Goal: Contribute content: Contribute content

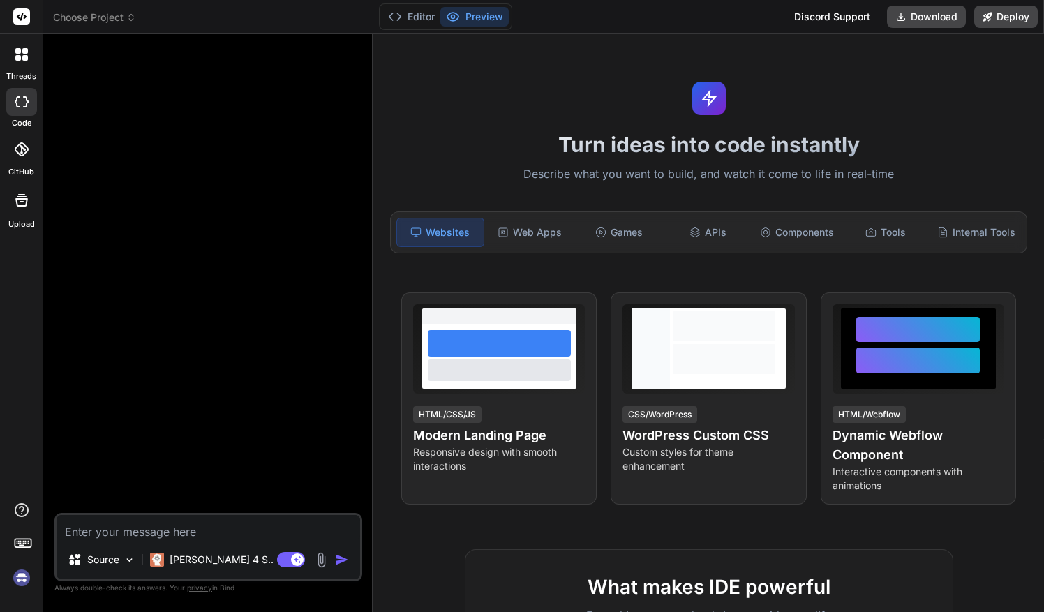
click at [29, 578] on img at bounding box center [22, 578] width 24 height 24
click at [324, 557] on img at bounding box center [321, 560] width 16 height 16
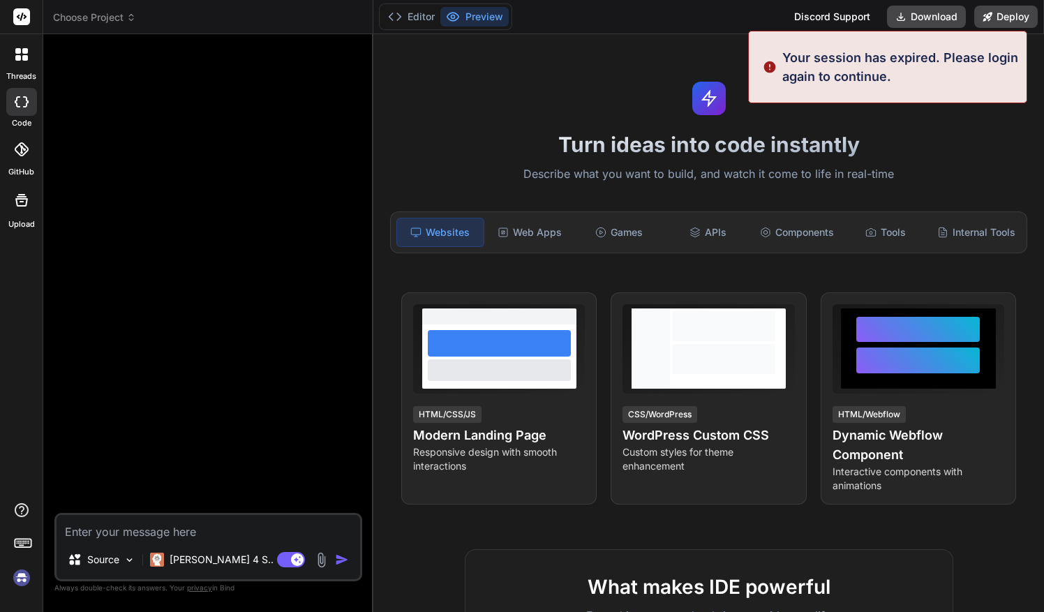
click at [322, 558] on img at bounding box center [321, 560] width 16 height 16
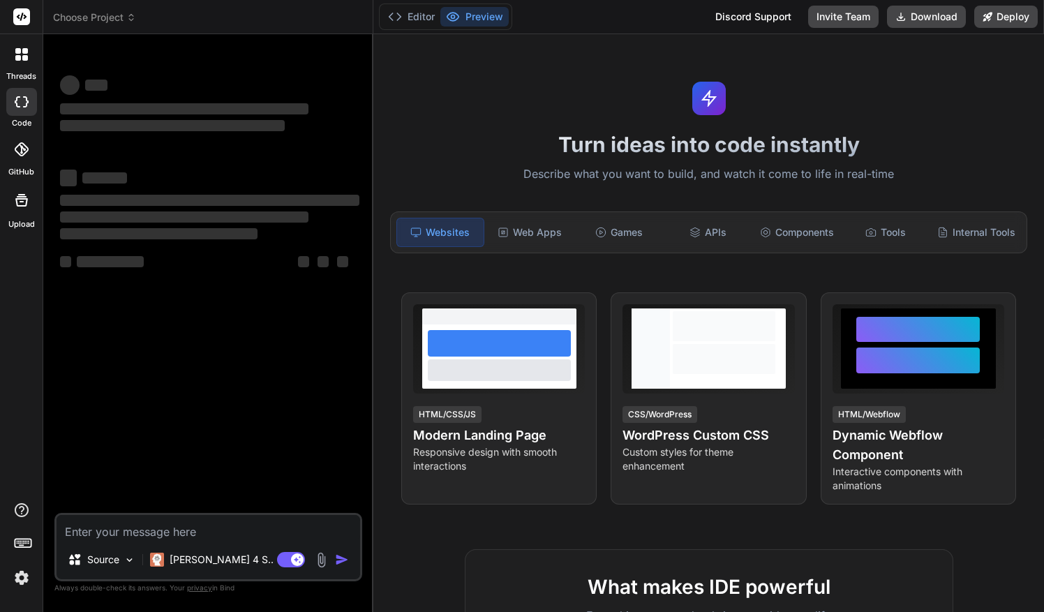
type textarea "x"
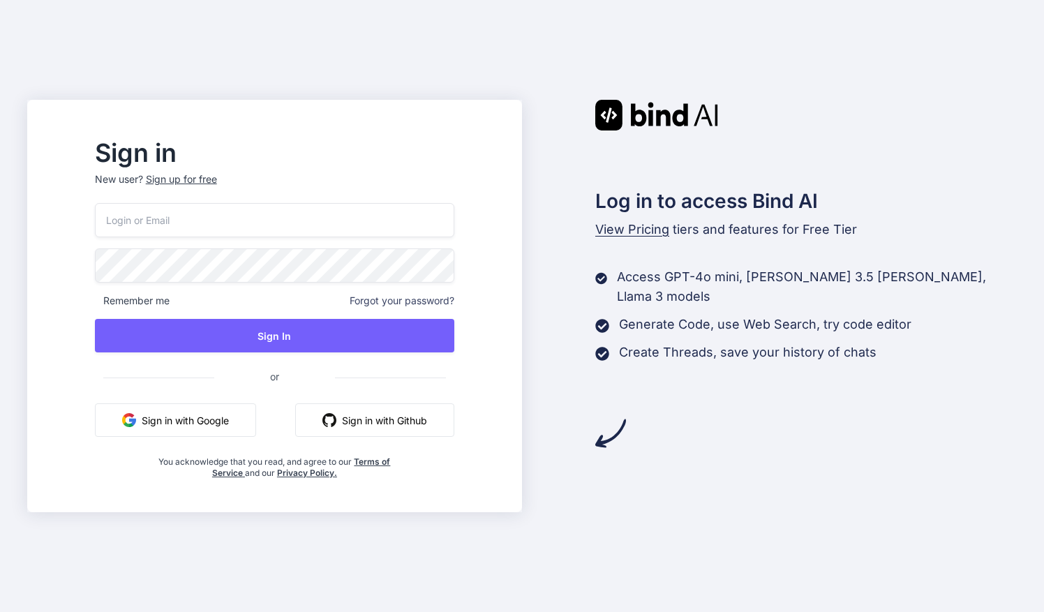
click at [251, 407] on button "Sign in with Google" at bounding box center [175, 419] width 161 height 33
click at [245, 400] on div "Remember me Forgot your password? Sign In or Sign in with Google Sign in with G…" at bounding box center [274, 341] width 359 height 276
click at [229, 419] on button "Sign in with Google" at bounding box center [175, 419] width 161 height 33
click at [241, 425] on button "Sign in with Google" at bounding box center [175, 419] width 161 height 33
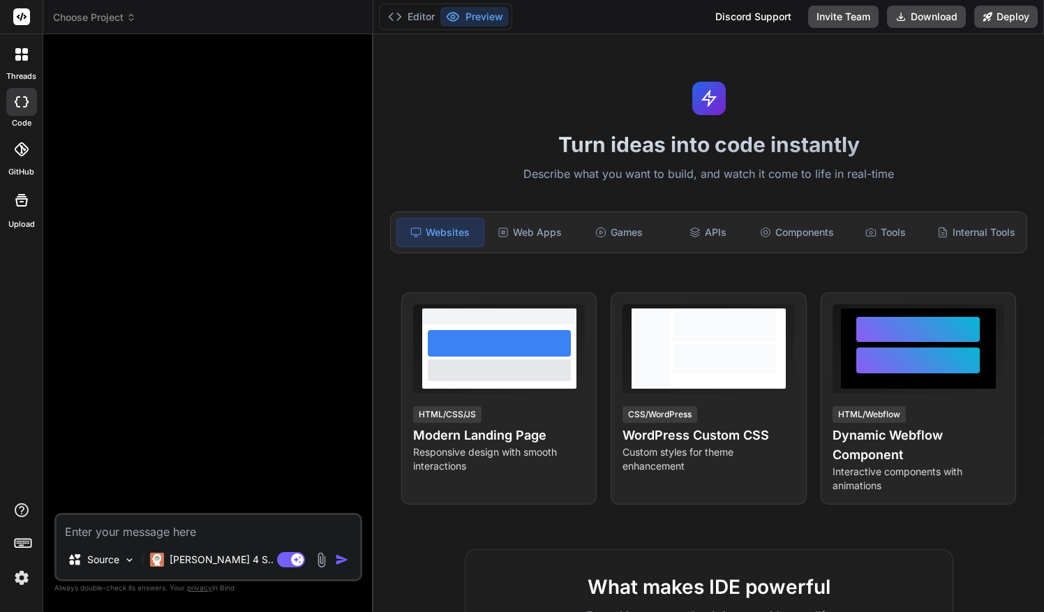
click at [320, 559] on img at bounding box center [321, 560] width 16 height 16
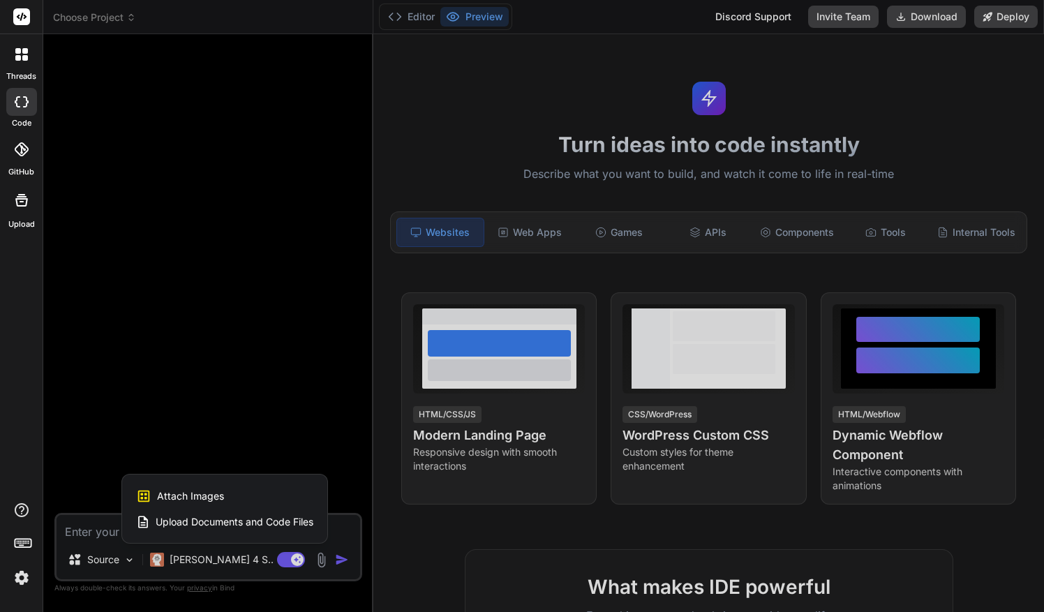
click at [287, 512] on div "Upload Documents and Code Files" at bounding box center [224, 521] width 177 height 25
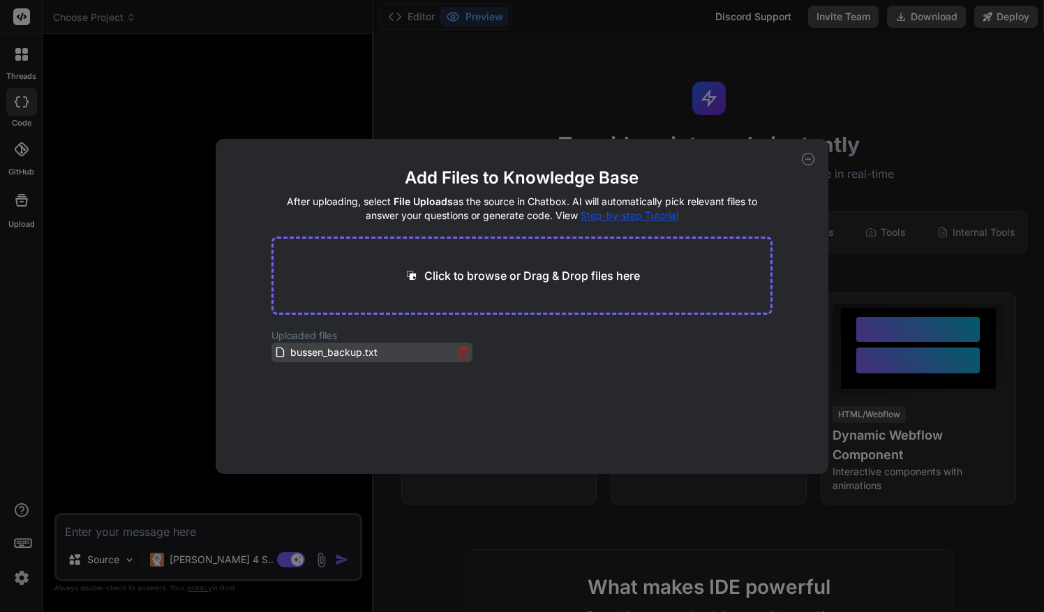
click at [460, 354] on icon at bounding box center [463, 353] width 7 height 8
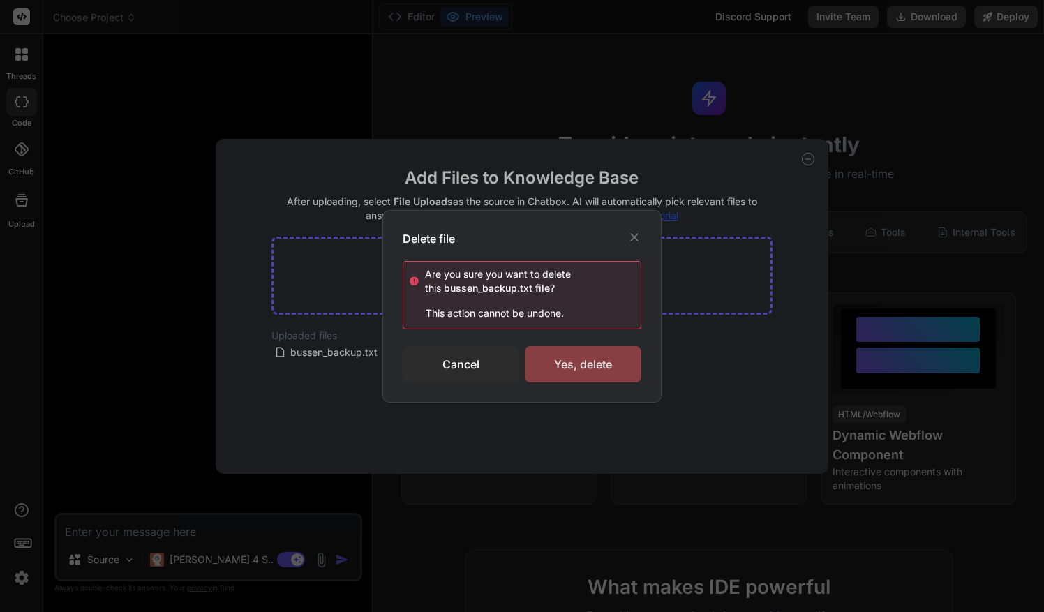
click at [558, 364] on div "Yes, delete" at bounding box center [583, 364] width 117 height 36
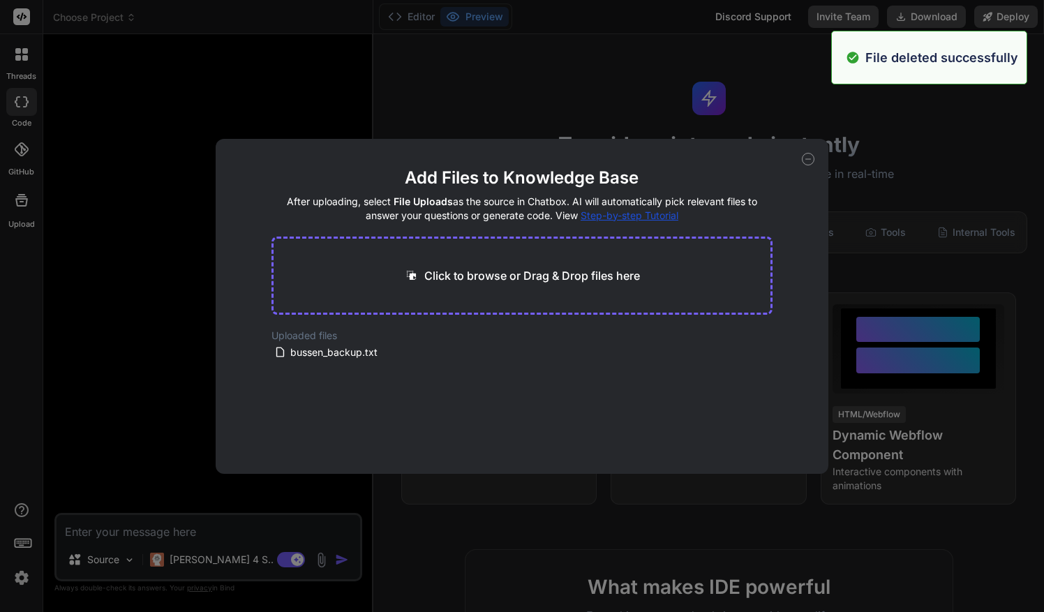
click at [432, 287] on div "Click to browse or Drag & Drop files here" at bounding box center [522, 275] width 502 height 78
type textarea "x"
click at [455, 273] on p "Click to browse or Drag & Drop files here" at bounding box center [532, 275] width 216 height 17
type input "C:\fakepath\Bussen.txt"
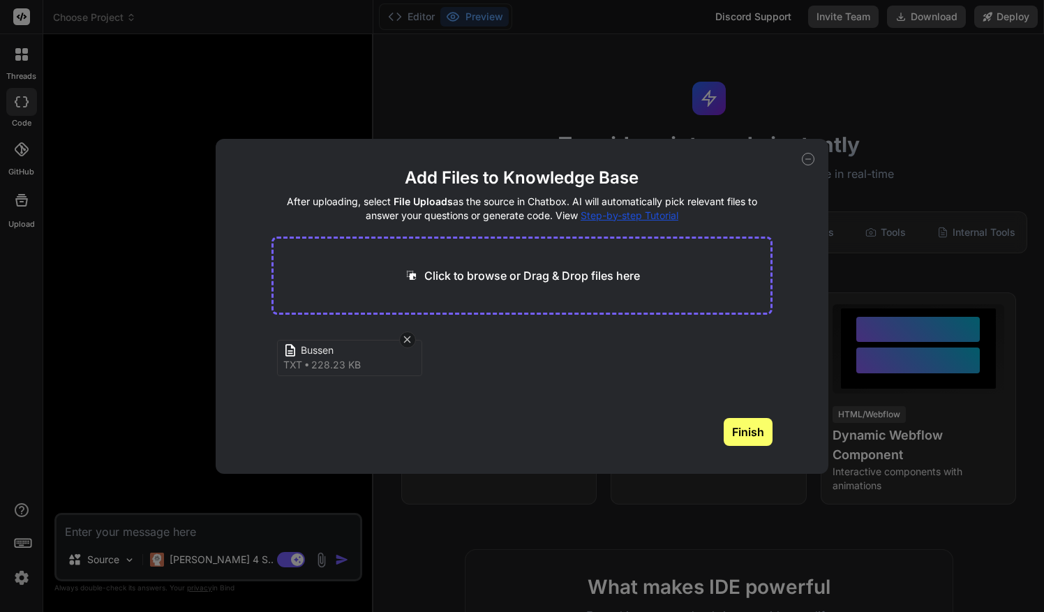
click at [721, 431] on div "Finish" at bounding box center [522, 432] width 502 height 28
click at [730, 431] on button "Finish" at bounding box center [747, 432] width 49 height 28
click at [313, 528] on div "Add Files to Knowledge Base After uploading, select File Uploads as the source …" at bounding box center [522, 306] width 1044 height 612
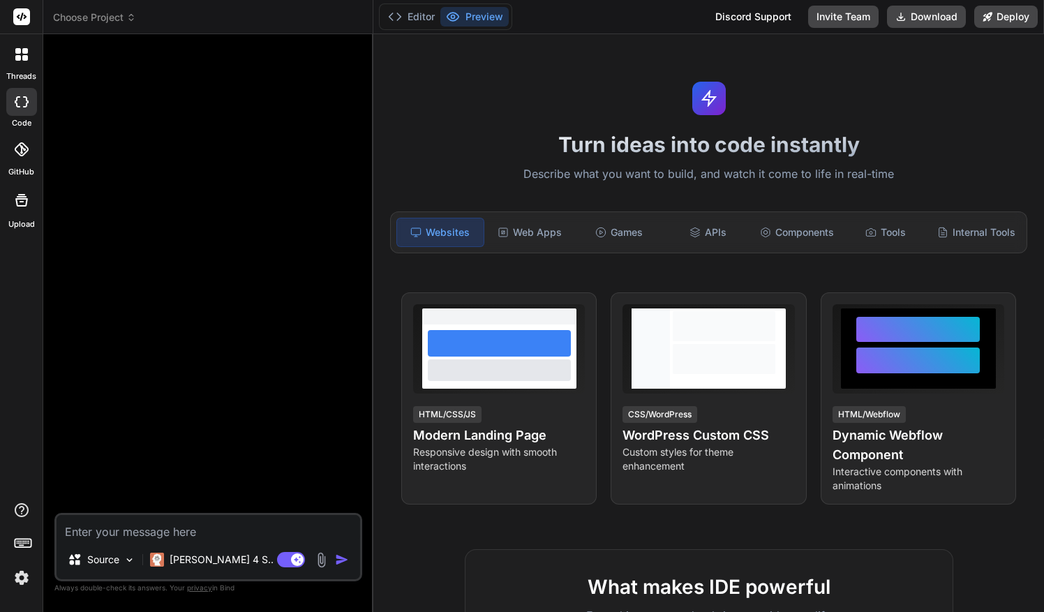
click at [233, 523] on textarea at bounding box center [208, 527] width 303 height 25
paste textarea "Dit is mijn complete HTML, CSS en JavaScript only browser drankspel "Bussen". O…"
type textarea "x"
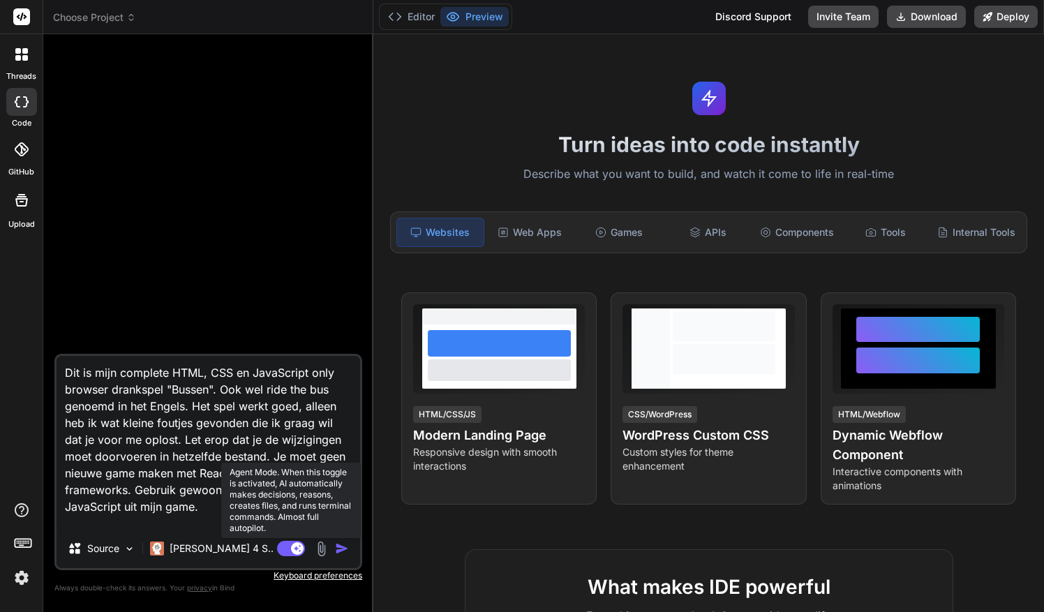
type textarea "Dit is mijn complete HTML, CSS en JavaScript only browser drankspel "Bussen". O…"
click at [298, 551] on rect at bounding box center [297, 548] width 13 height 13
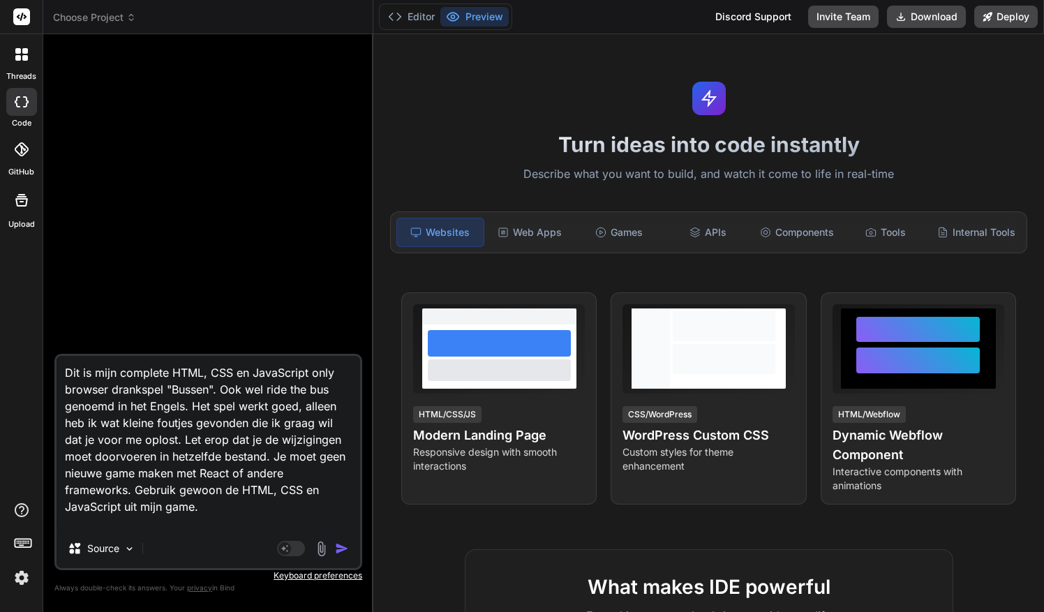
click at [220, 486] on textarea "Dit is mijn complete HTML, CSS en JavaScript only browser drankspel "Bussen". O…" at bounding box center [208, 442] width 303 height 173
click at [222, 497] on textarea "Dit is mijn complete HTML, CSS en JavaScript only browser drankspel "Bussen". O…" at bounding box center [208, 442] width 303 height 173
type textarea "x"
type textarea "Dit is mijn complete HTML, CSS en JavaScript only browser drankspel "Bussen". O…"
type textarea "x"
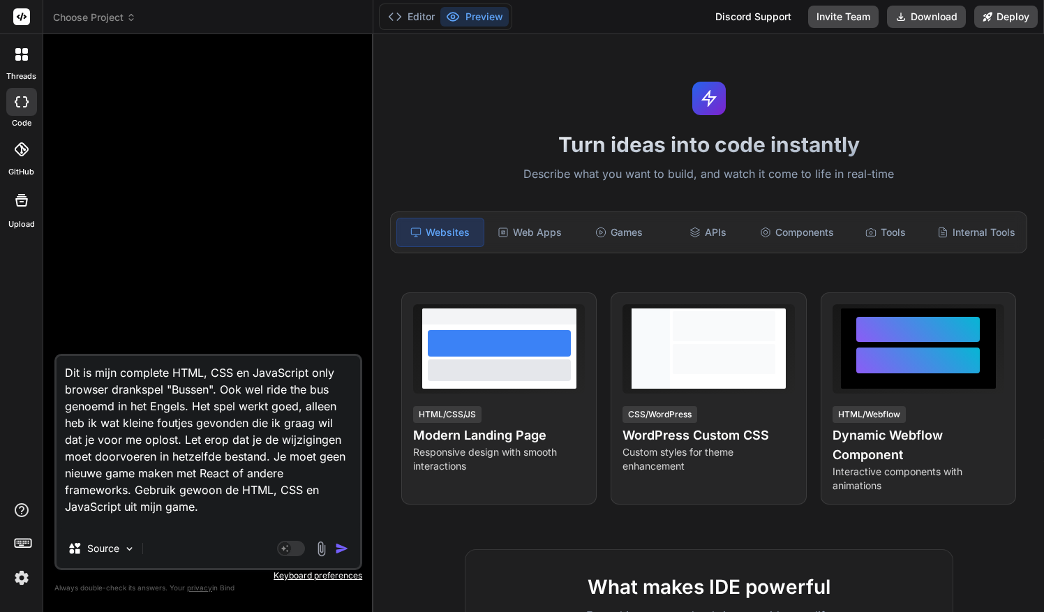
type textarea "Dit is mijn complete HTML, CSS en JavaScript only browser drankspel "Bussen". O…"
paste textarea "Nu moeten we aleen nog de bercihten fixen, want dat werkt nog niet. Ik krijg nu…"
type textarea "x"
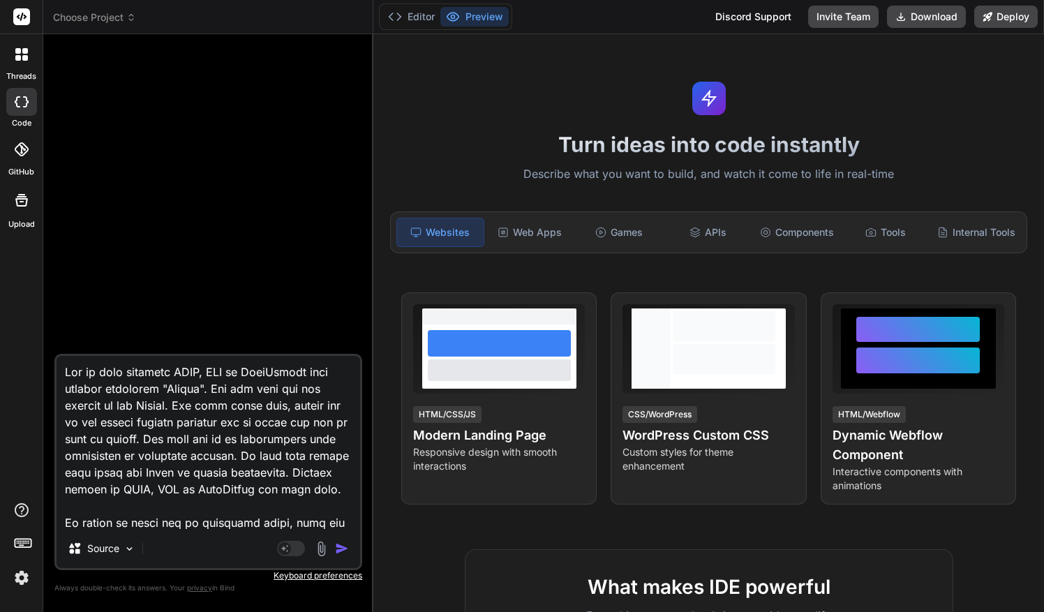
scroll to position [285, 0]
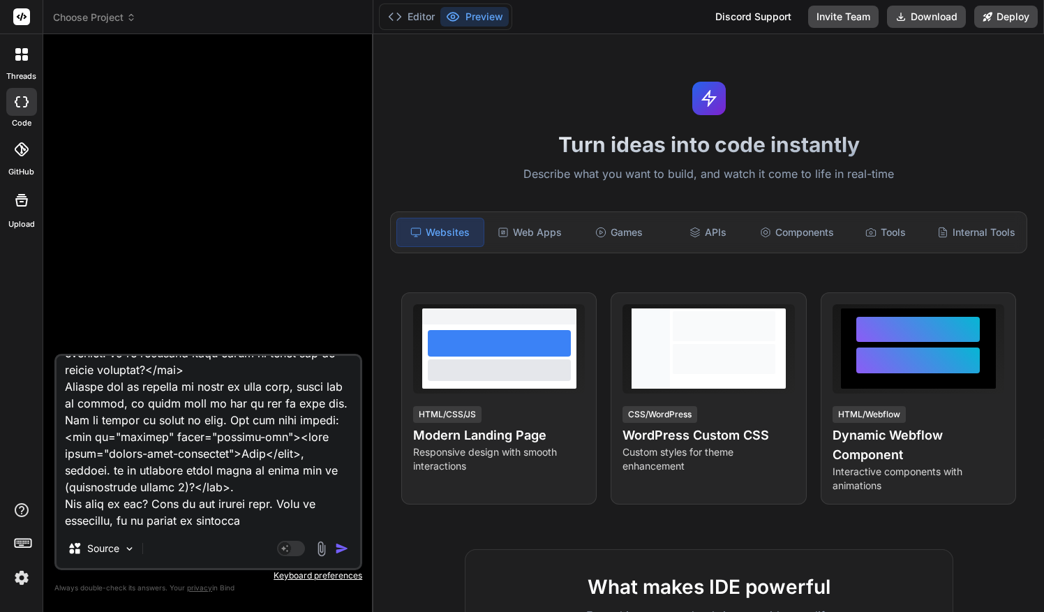
type textarea "Dit is mijn complete HTML, CSS en JavaScript only browser drankspel "Bussen". O…"
type textarea "x"
type textarea "Dit is mijn complete HTML, CSS en JavaScript only browser drankspel "Bussen". O…"
type textarea "x"
type textarea "Dit is mijn complete HTML, CSS en JavaScript only browser drankspel "Bussen". O…"
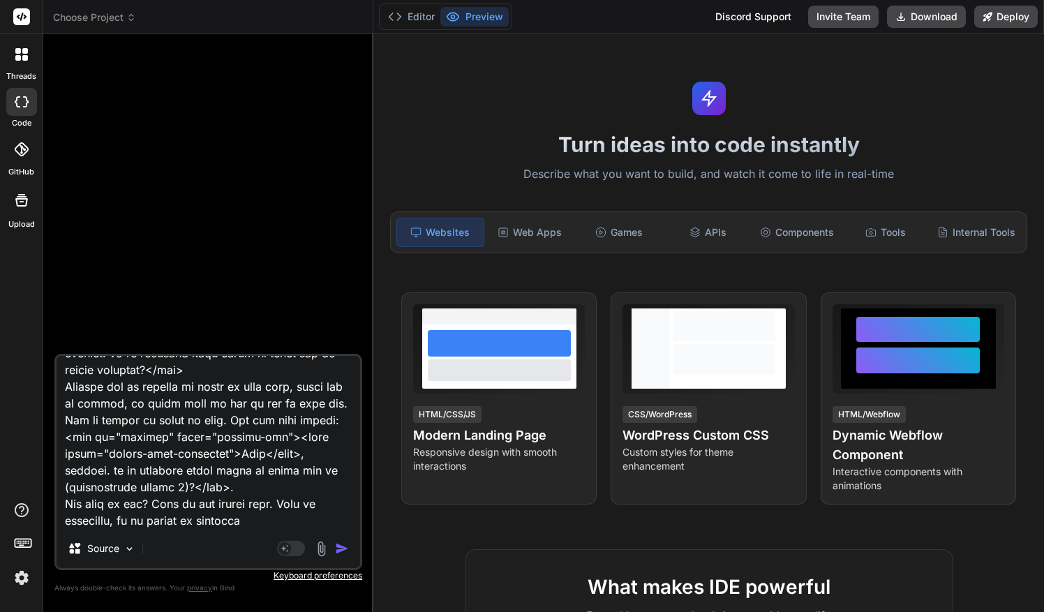
paste textarea "Ja goed, maar het lijkt enkel te werken voor bij de eerste kaart. Vanaf de twee…"
type textarea "x"
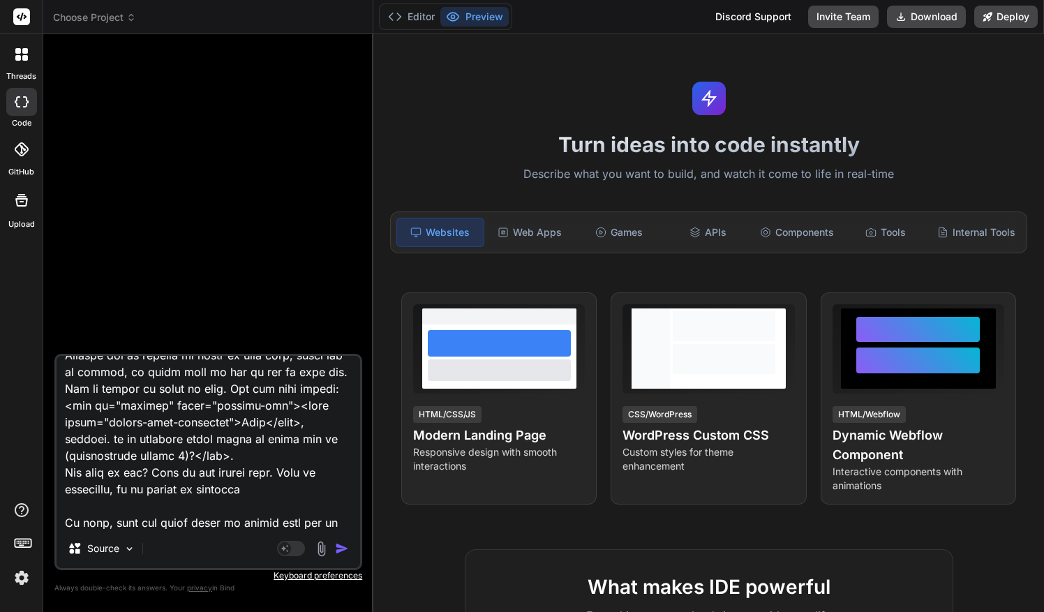
scroll to position [403, 0]
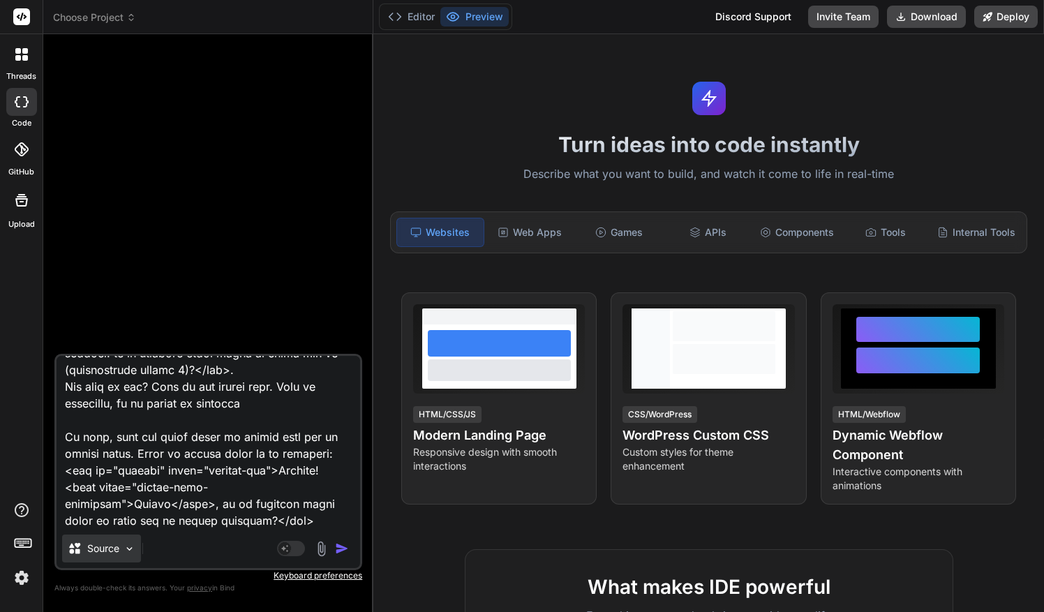
type textarea "Dit is mijn complete HTML, CSS en JavaScript only browser drankspel "Bussen". O…"
click at [131, 546] on img at bounding box center [129, 549] width 12 height 12
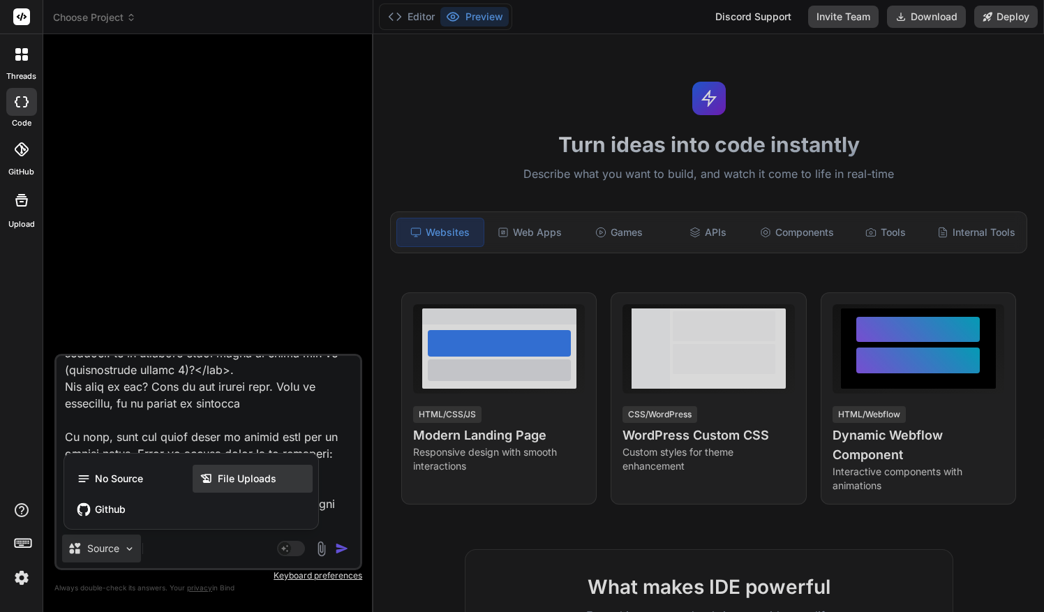
click at [233, 469] on div "File Uploads" at bounding box center [253, 479] width 120 height 28
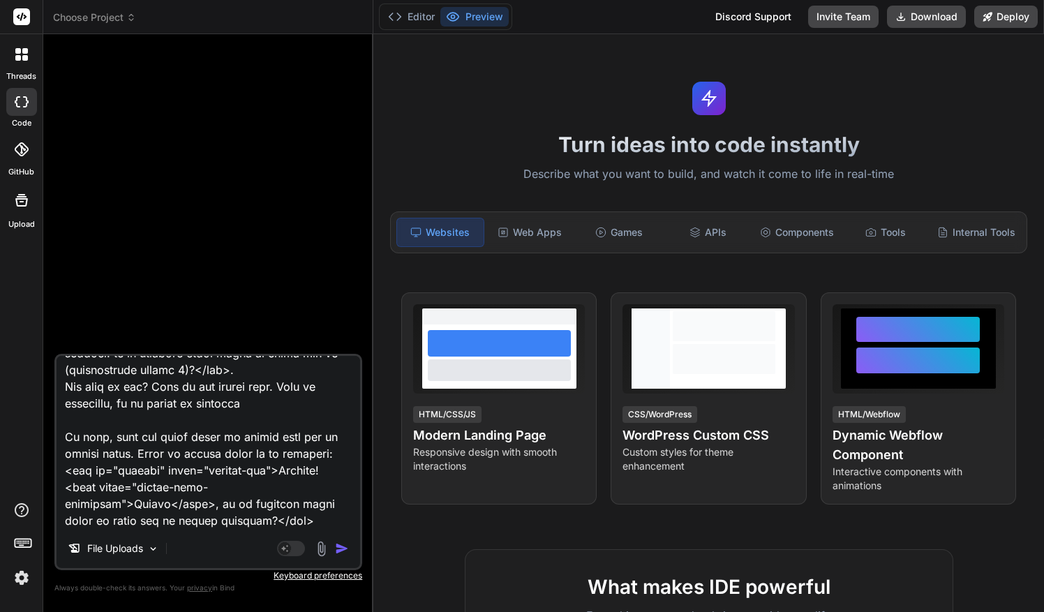
scroll to position [421, 0]
click at [339, 558] on div "File Uploads" at bounding box center [208, 550] width 303 height 33
click at [340, 547] on img "button" at bounding box center [342, 548] width 14 height 14
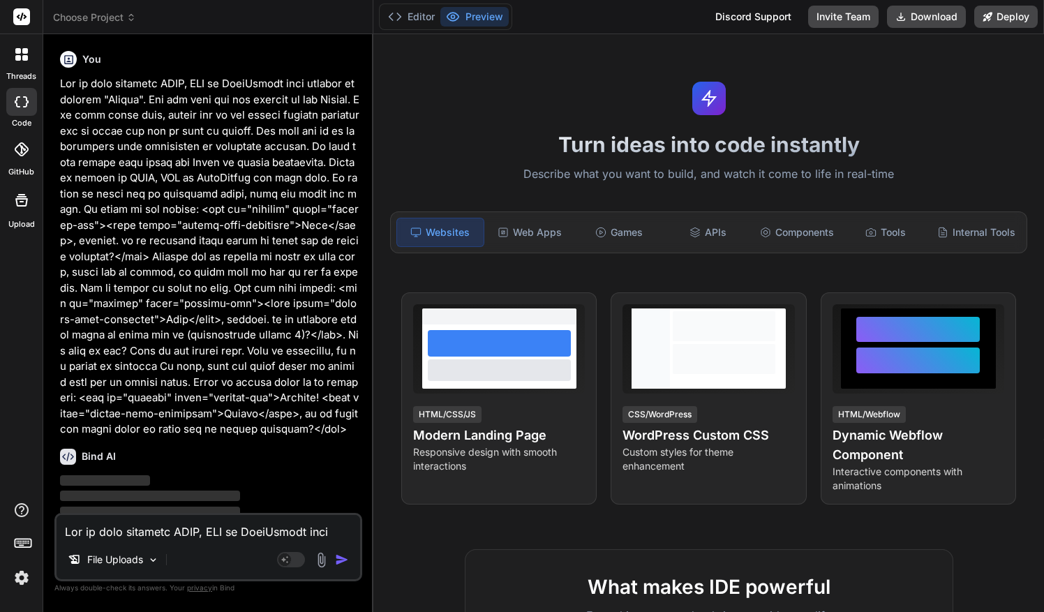
scroll to position [38, 0]
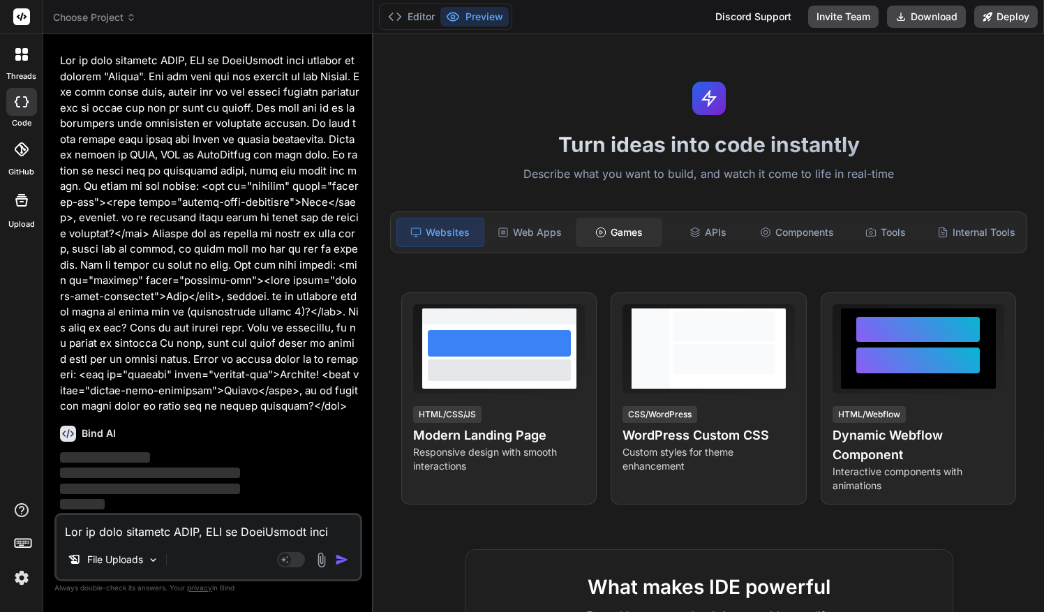
click at [635, 227] on div "Games" at bounding box center [619, 232] width 86 height 29
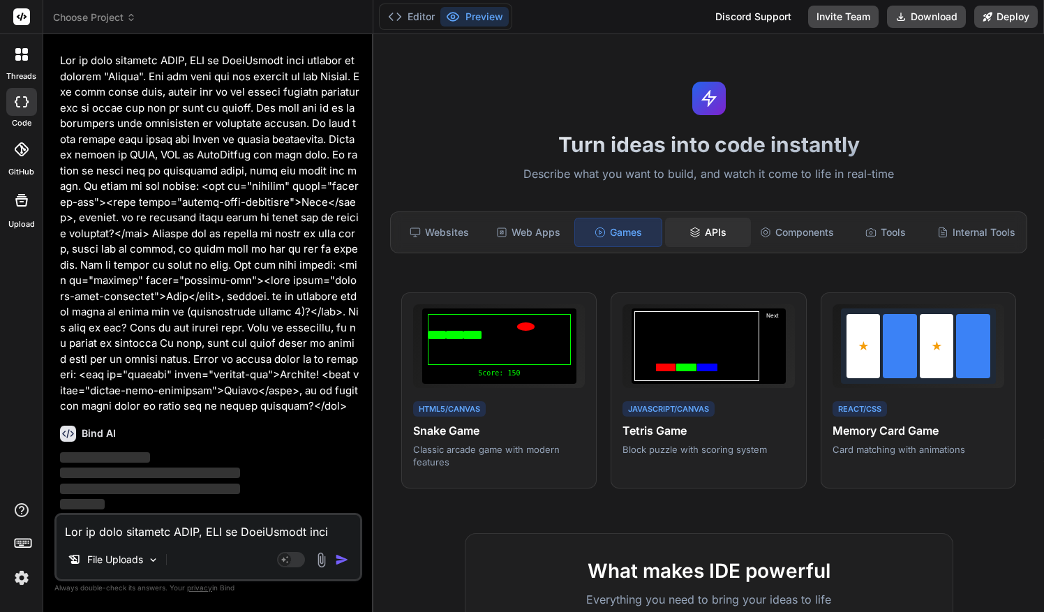
click at [721, 232] on div "APIs" at bounding box center [708, 232] width 86 height 29
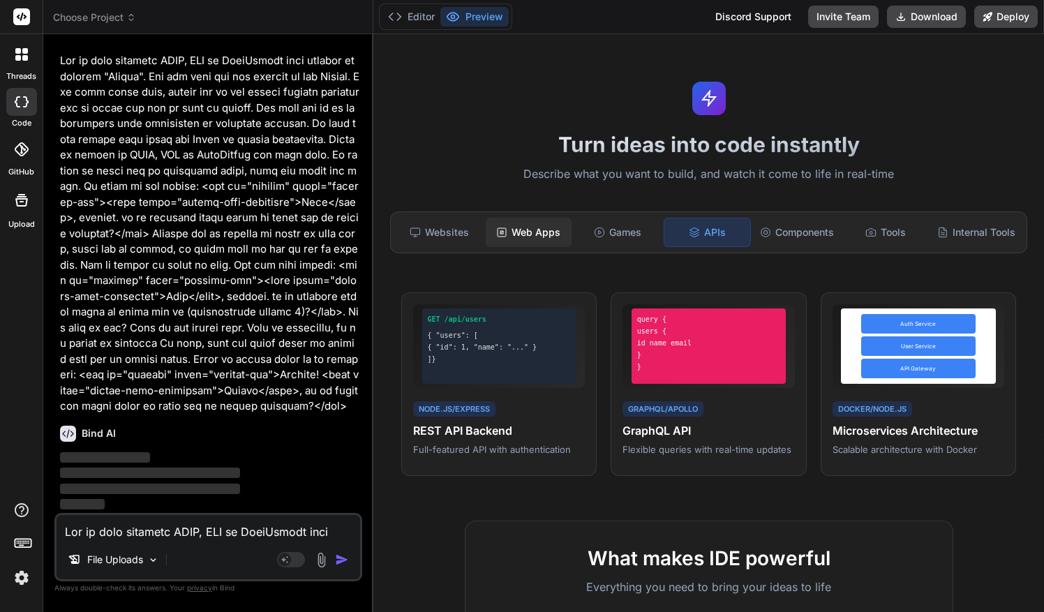
click at [543, 225] on div "Web Apps" at bounding box center [529, 232] width 86 height 29
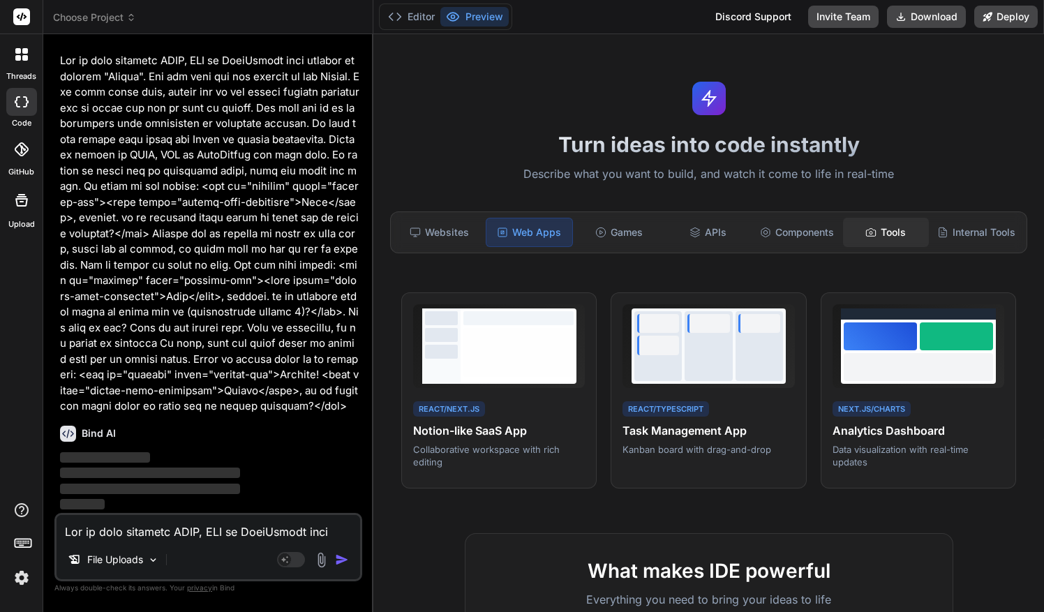
click at [853, 230] on div "Tools" at bounding box center [886, 232] width 86 height 29
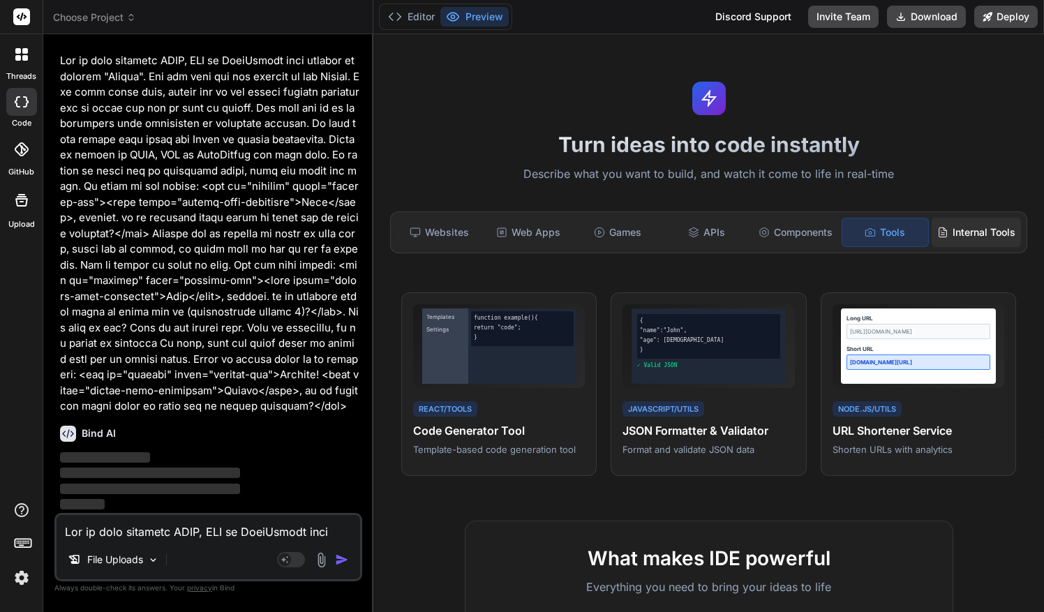
click at [937, 231] on icon at bounding box center [942, 232] width 11 height 11
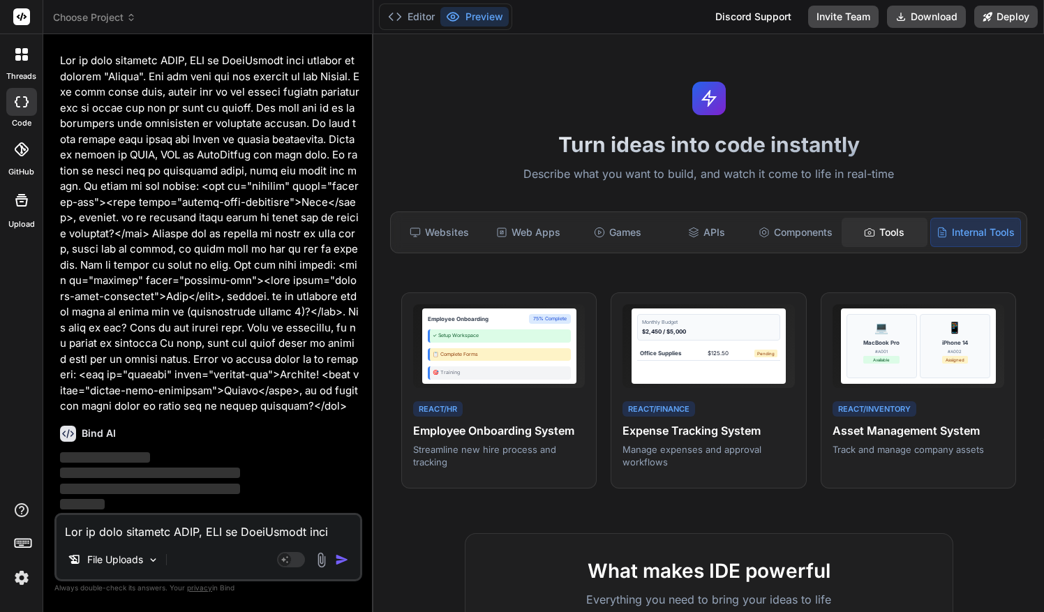
click at [883, 230] on div "Tools" at bounding box center [884, 232] width 86 height 29
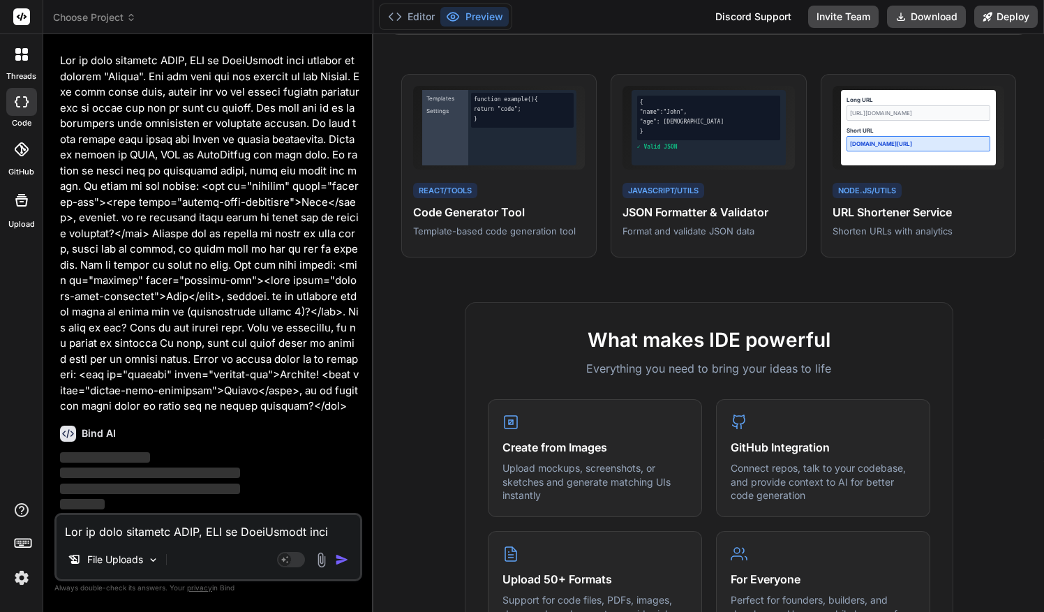
scroll to position [0, 0]
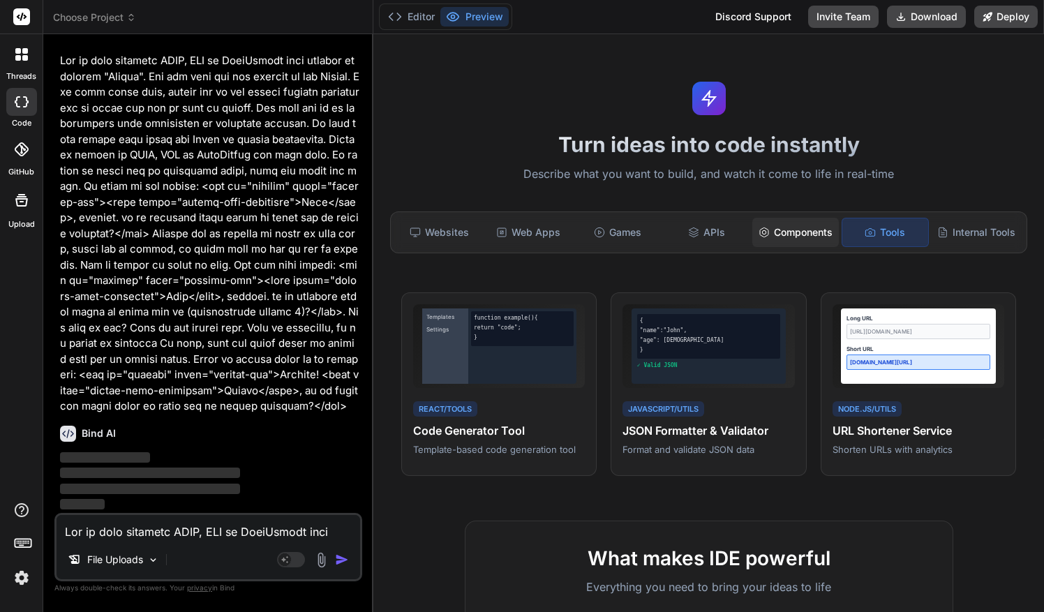
click at [810, 218] on div "Components" at bounding box center [795, 232] width 86 height 29
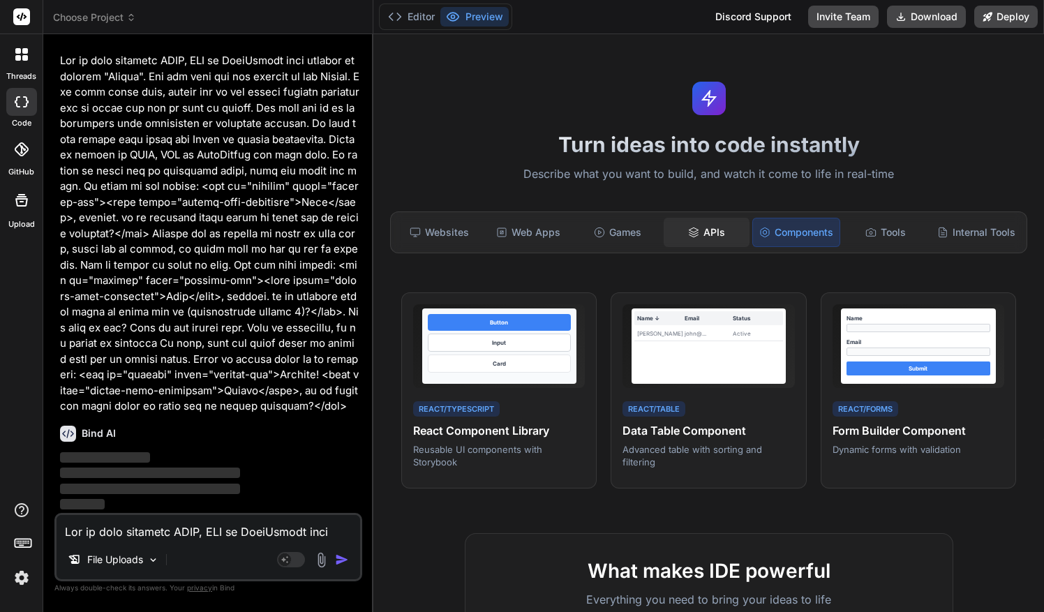
drag, startPoint x: 719, startPoint y: 234, endPoint x: 673, endPoint y: 237, distance: 46.2
click at [673, 237] on div "APIs" at bounding box center [706, 232] width 86 height 29
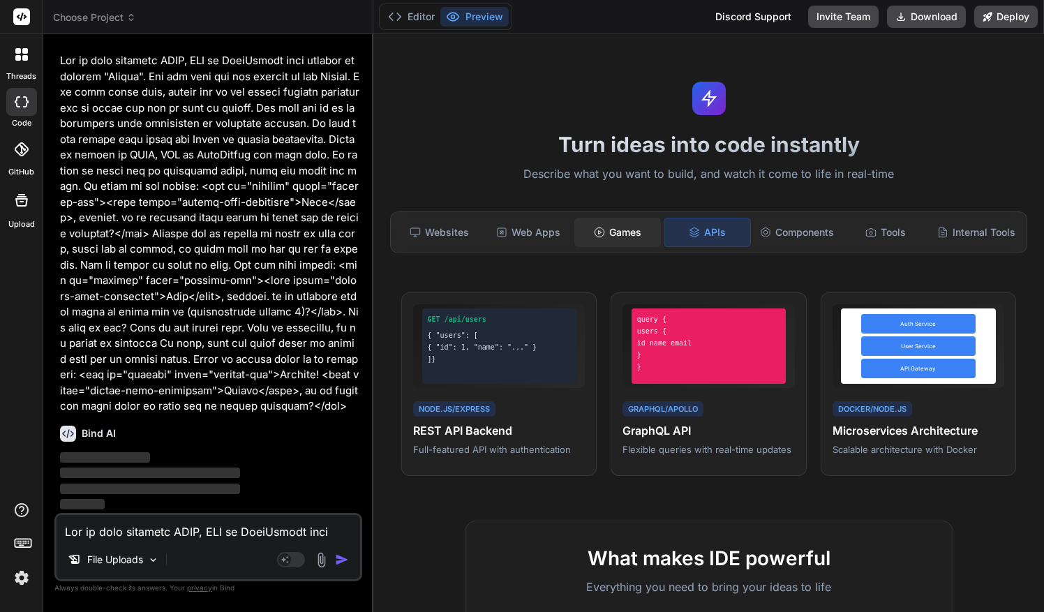
click at [633, 232] on div "Games" at bounding box center [617, 232] width 86 height 29
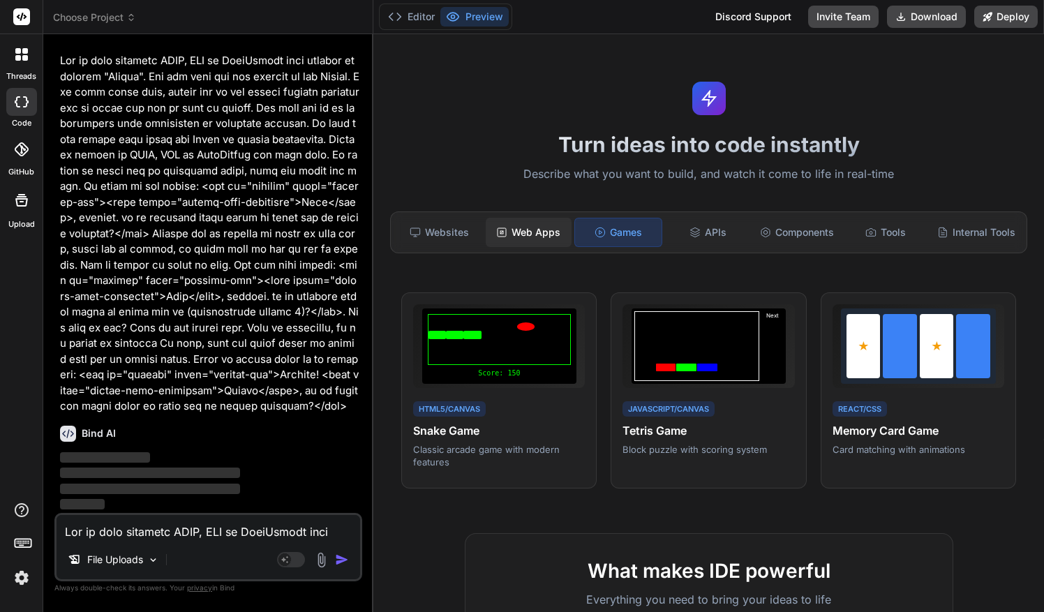
click at [535, 230] on div "Web Apps" at bounding box center [529, 232] width 86 height 29
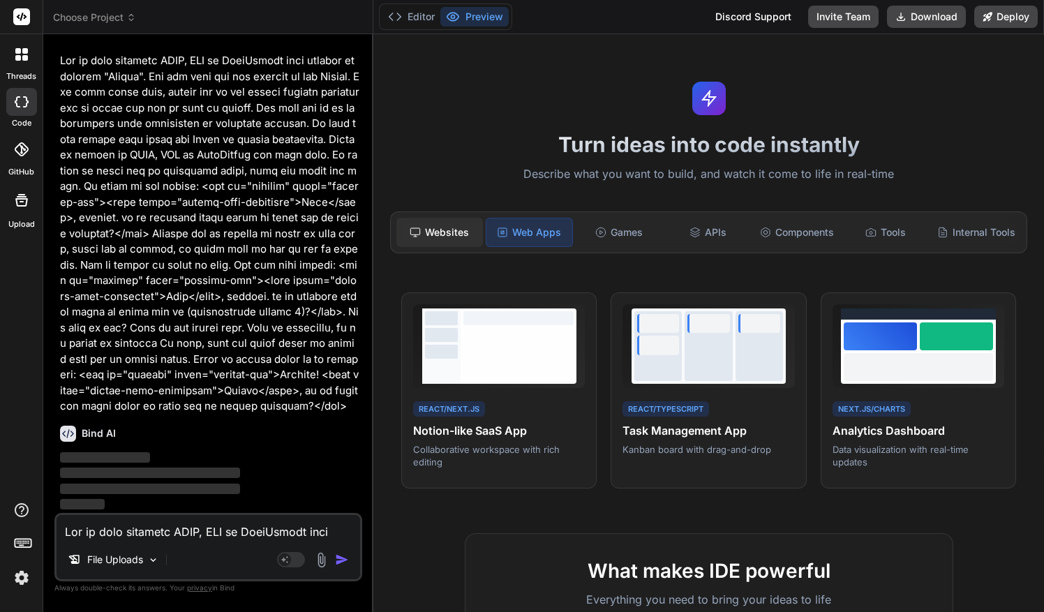
click at [449, 219] on div "Websites" at bounding box center [439, 232] width 86 height 29
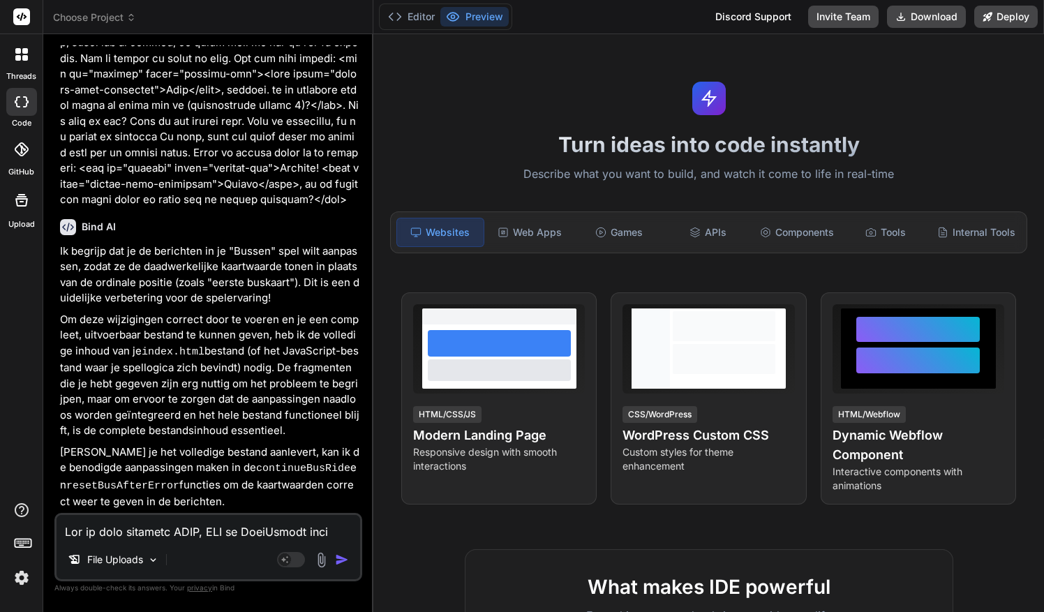
scroll to position [128, 0]
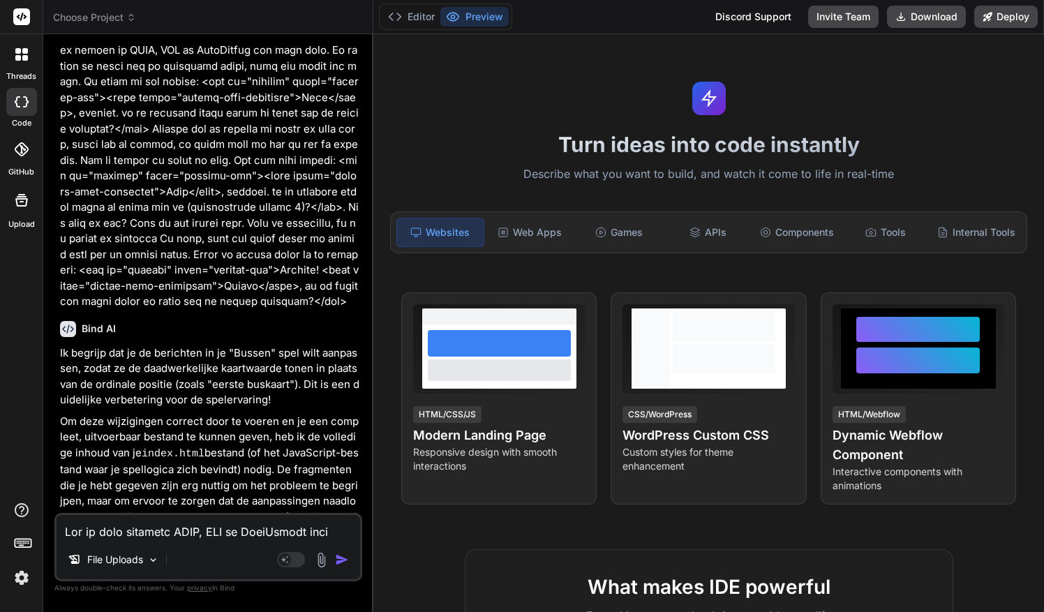
click at [213, 269] on p at bounding box center [209, 128] width 299 height 361
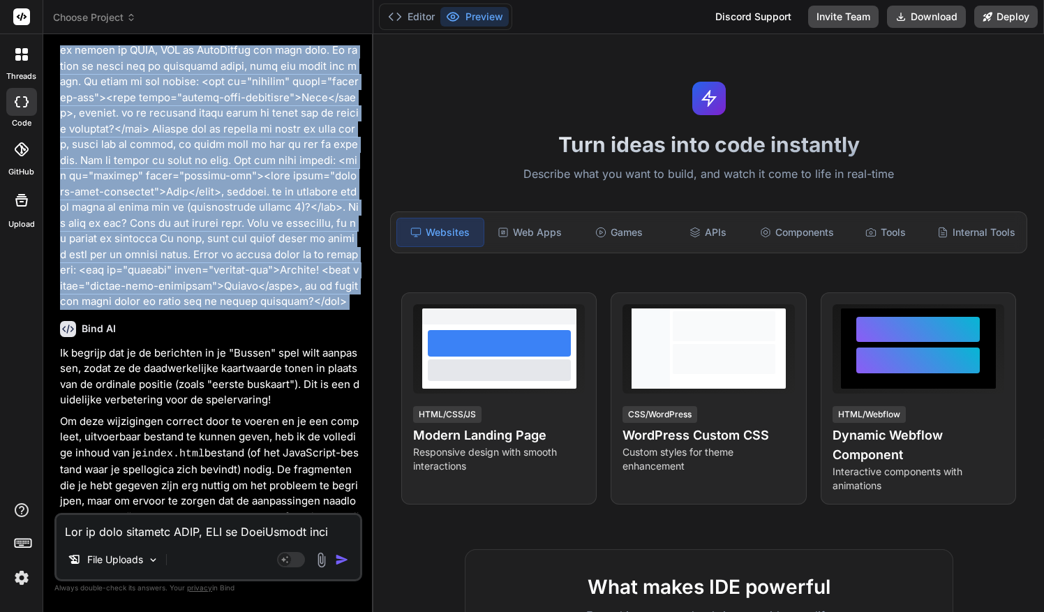
click at [213, 269] on p at bounding box center [209, 128] width 299 height 361
copy div "Dit is mijn complete HTML, CSS en JavaScript only browser drankspel "Bussen". O…"
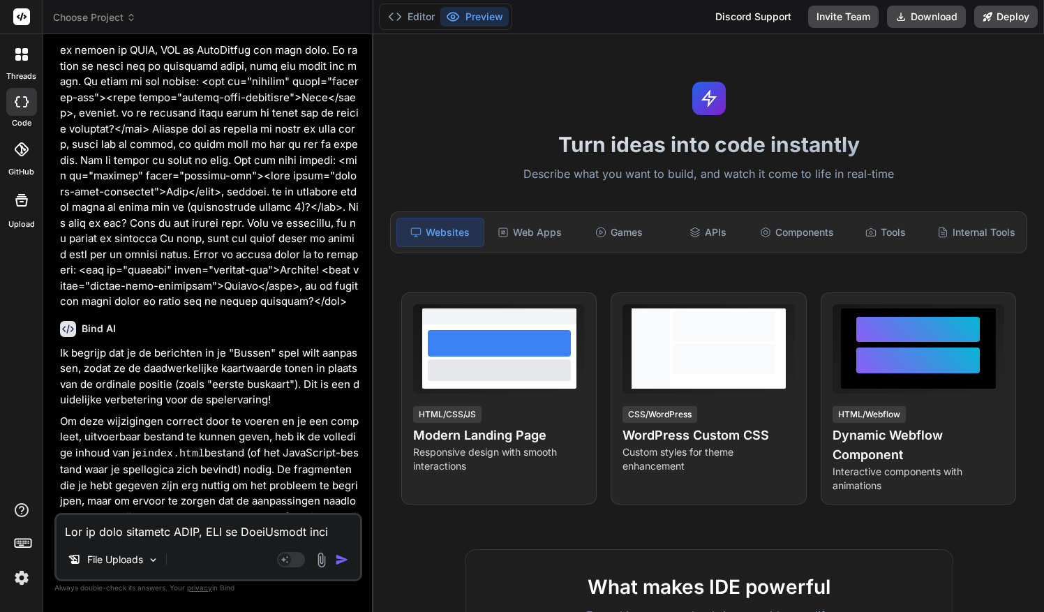
click at [28, 54] on div at bounding box center [21, 54] width 29 height 29
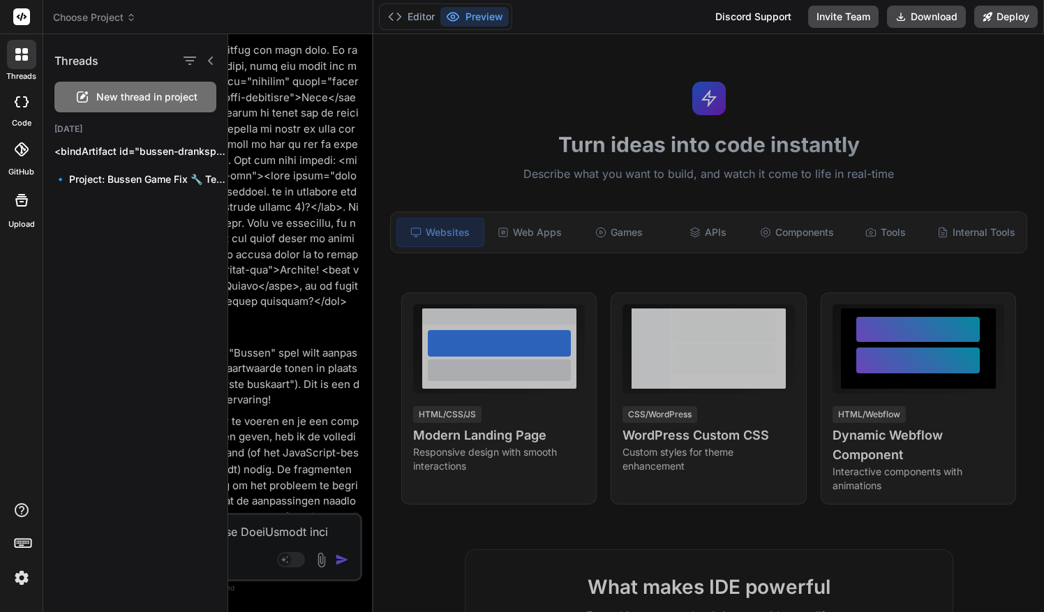
click at [22, 98] on icon at bounding box center [22, 101] width 14 height 11
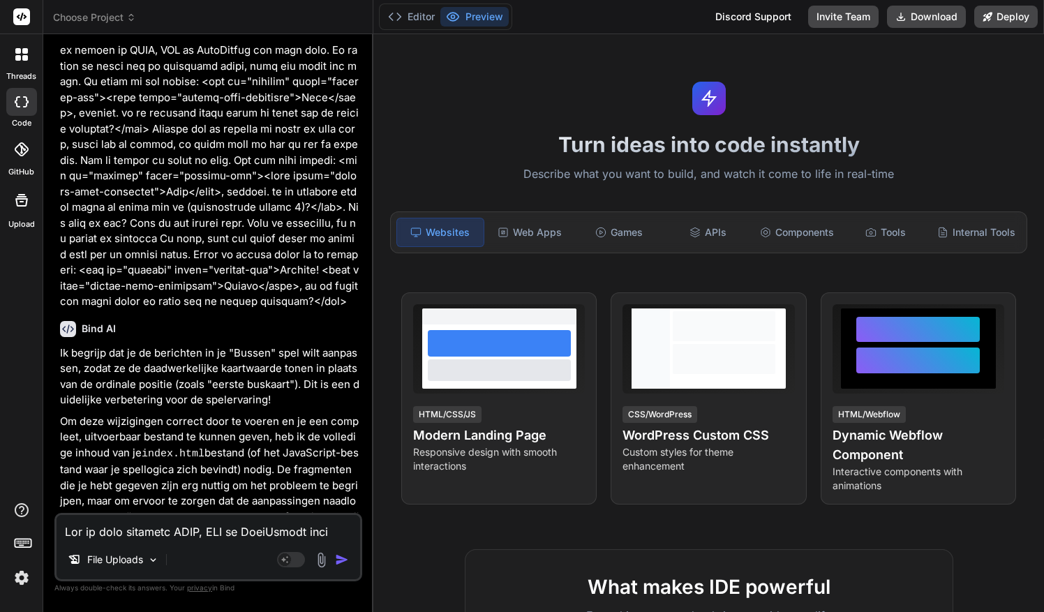
click at [22, 98] on icon at bounding box center [22, 101] width 14 height 11
click at [36, 64] on div at bounding box center [21, 54] width 29 height 29
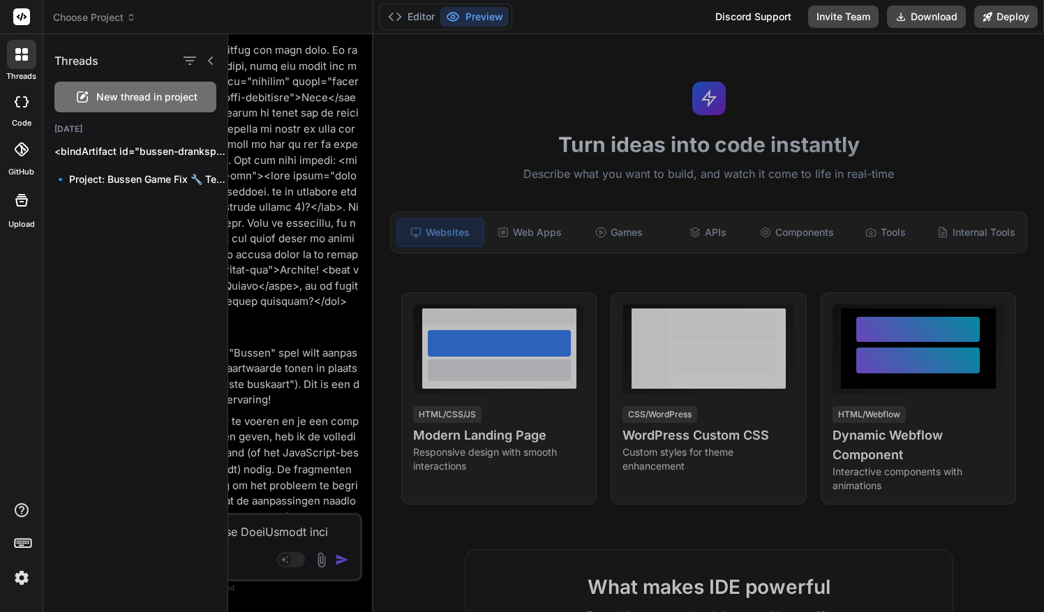
click at [111, 97] on span "New thread in project" at bounding box center [146, 97] width 101 height 14
type textarea "x"
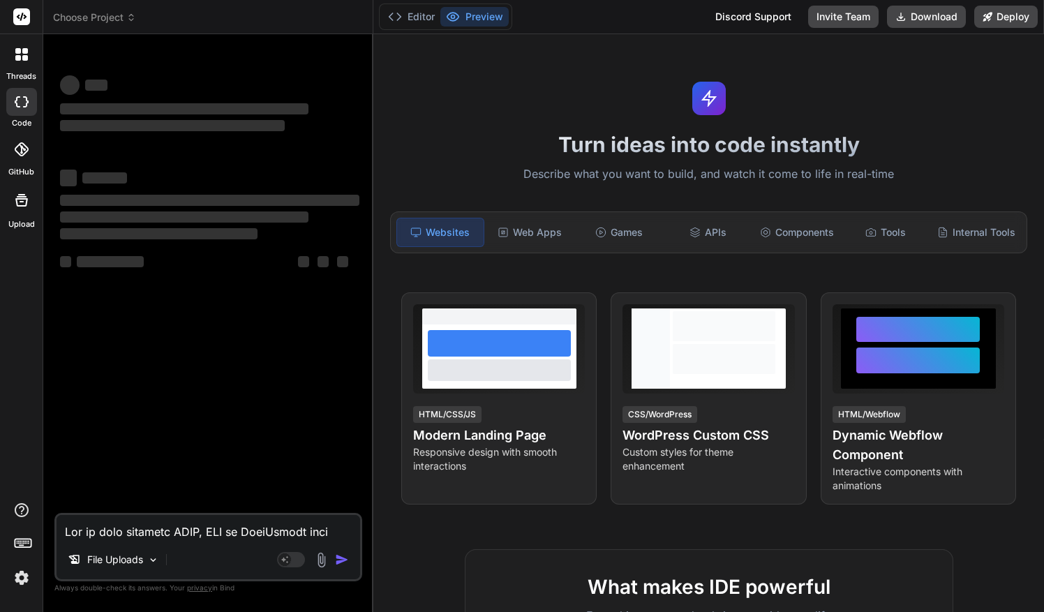
click at [158, 546] on div "File Uploads Agent Mode. When this toggle is activated, AI automatically makes …" at bounding box center [208, 547] width 308 height 68
click at [166, 534] on textarea at bounding box center [208, 527] width 303 height 25
paste textarea "Dit is mijn complete HTML, CSS en JavaScript only browser drankspel "Bussen". O…"
type textarea "x"
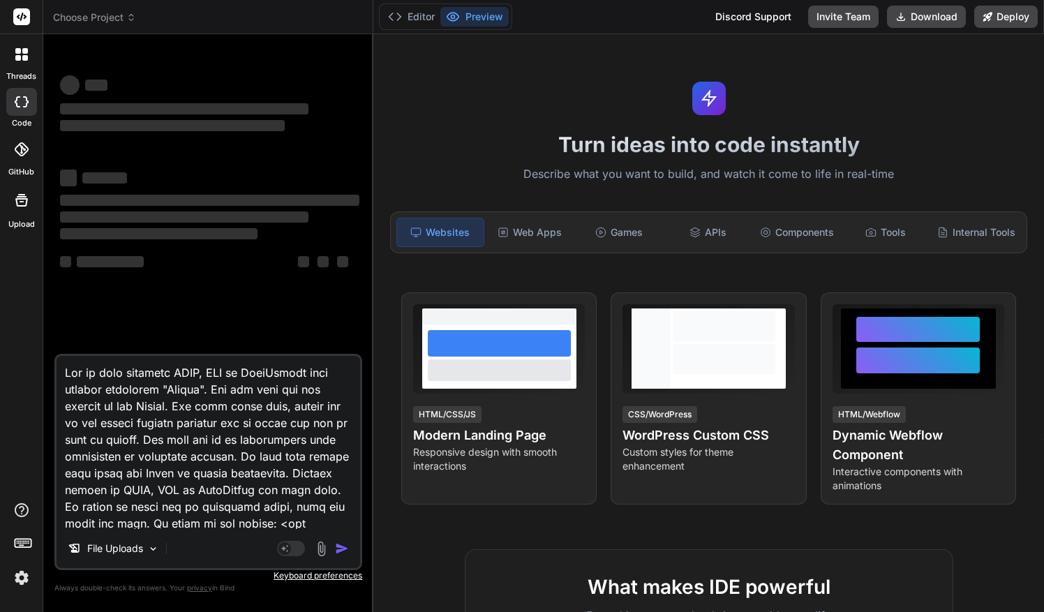
scroll to position [352, 0]
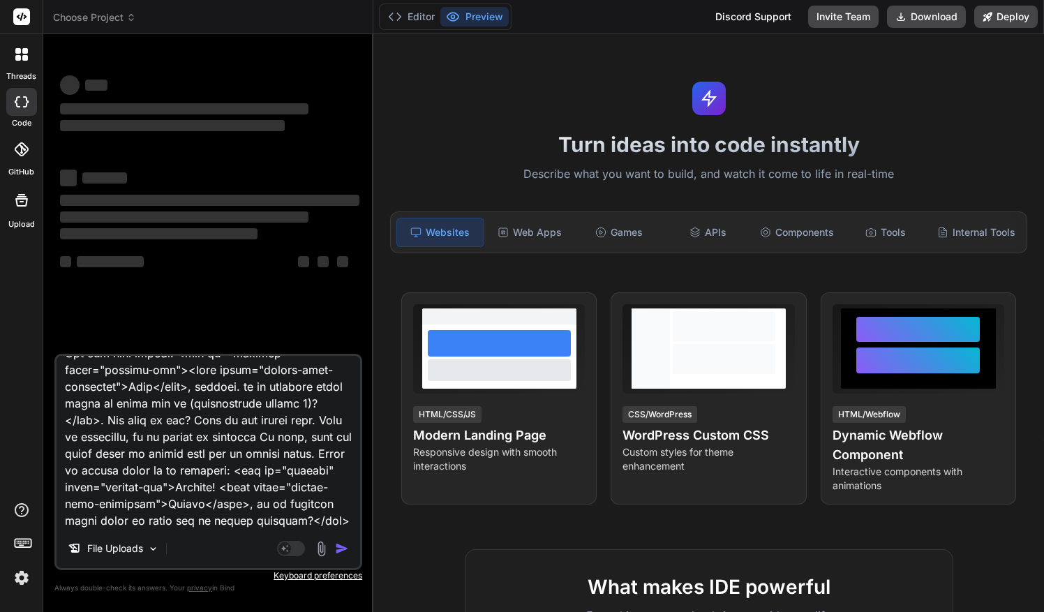
type textarea "Dit is mijn complete HTML, CSS en JavaScript only browser drankspel "Bussen". O…"
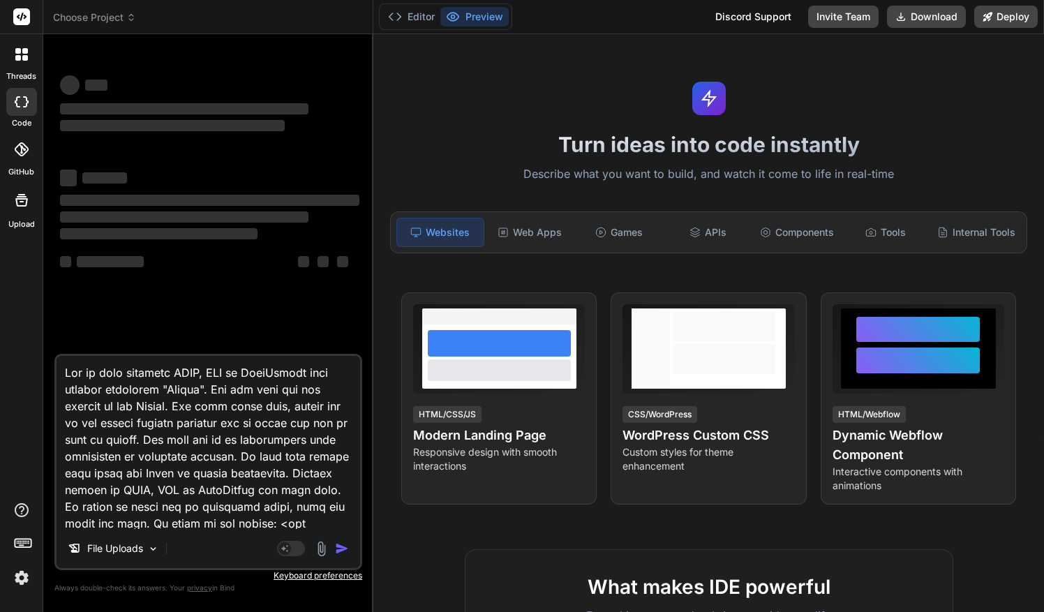
scroll to position [354, 0]
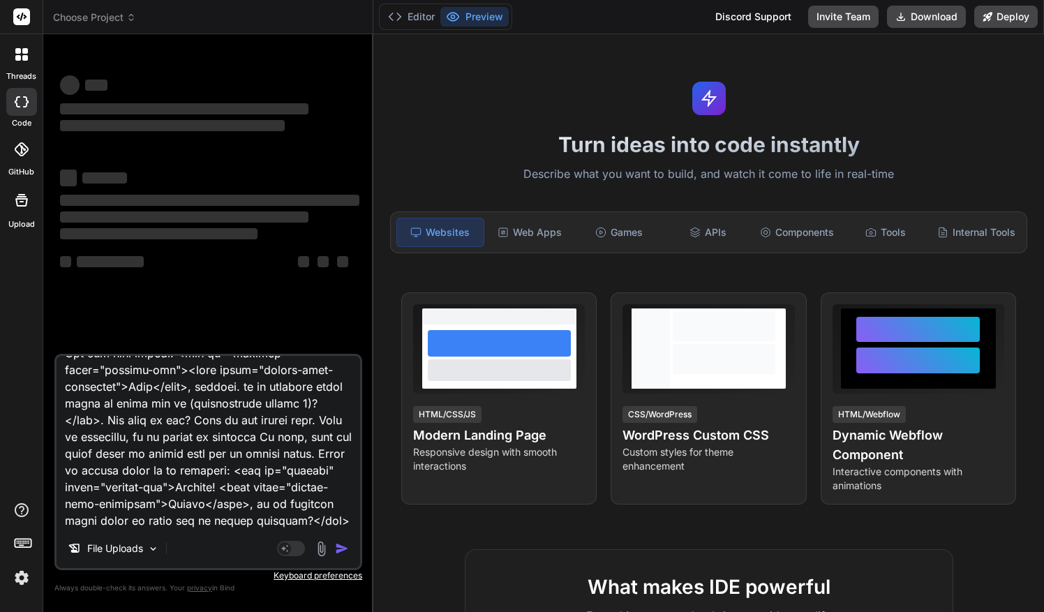
type textarea "x"
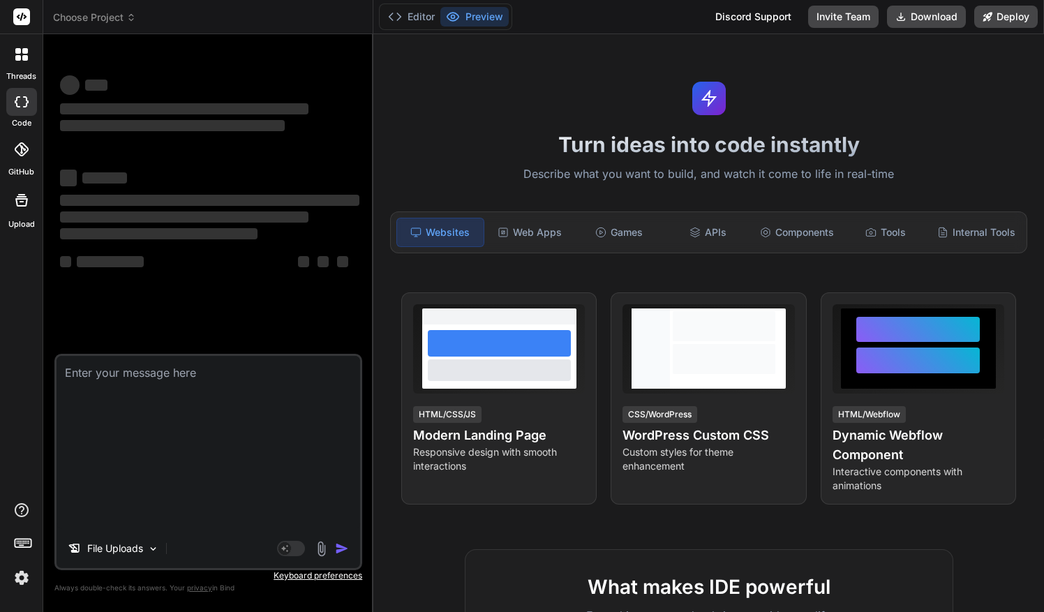
scroll to position [0, 0]
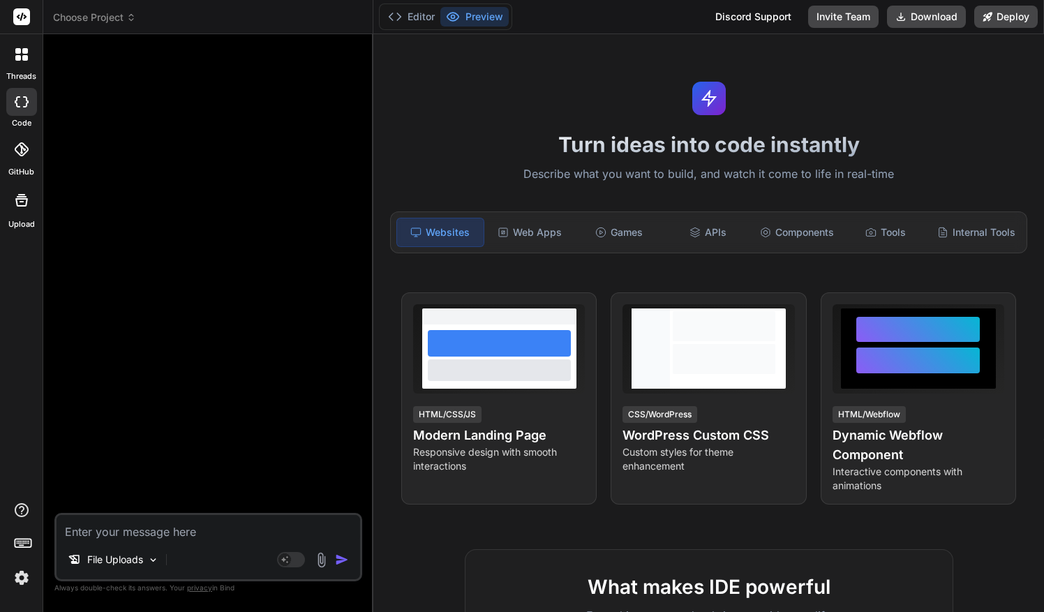
click at [23, 69] on div "threads" at bounding box center [21, 58] width 43 height 48
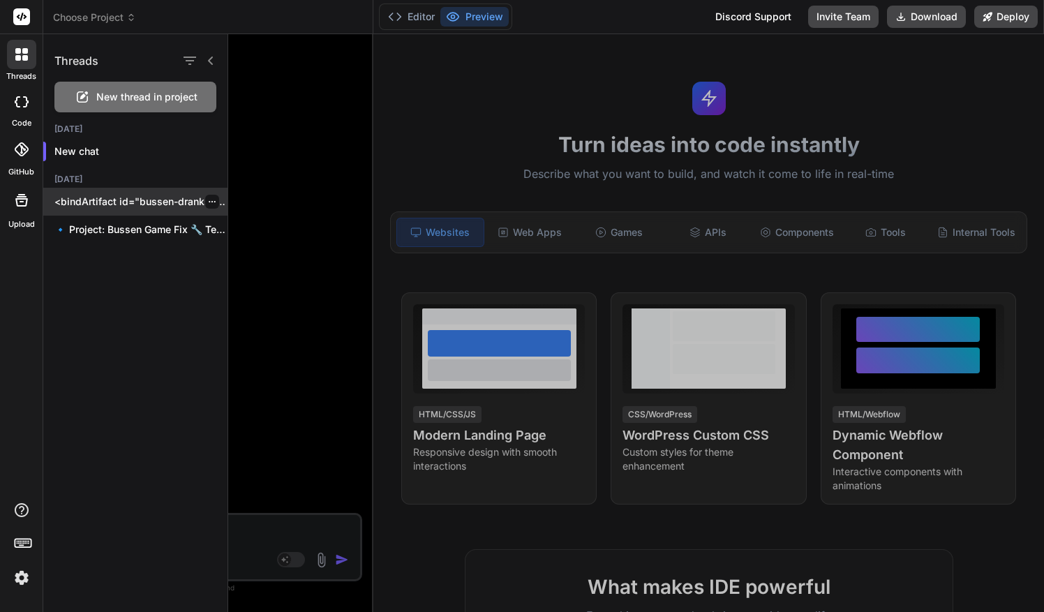
click at [109, 205] on p "<bindArtifact id="bussen-drankspel" title="Bussen Drankspel"> <bindAction type=…" at bounding box center [140, 202] width 173 height 14
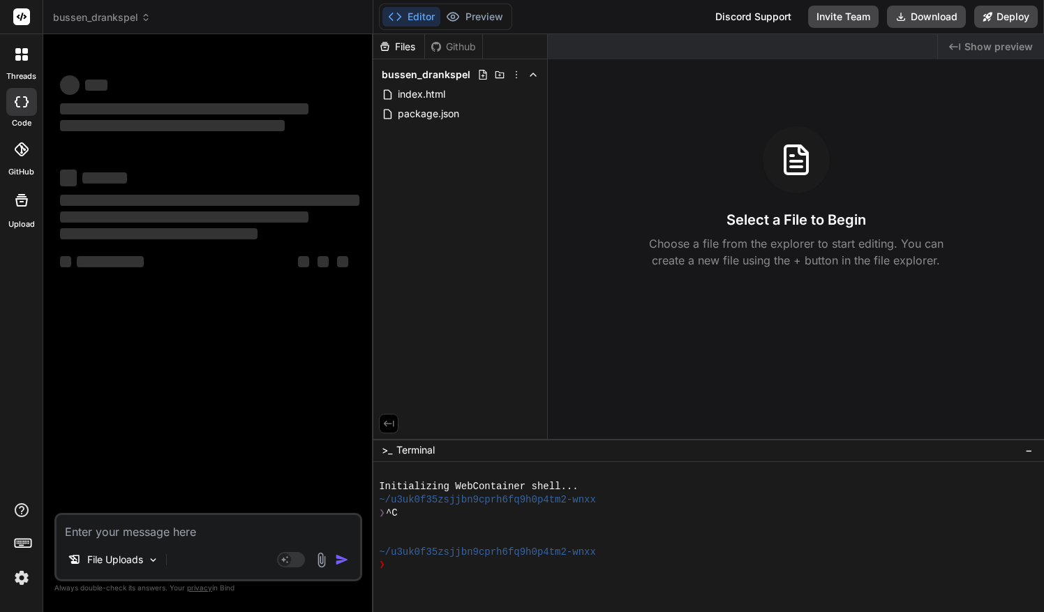
click at [18, 54] on icon at bounding box center [21, 54] width 13 height 13
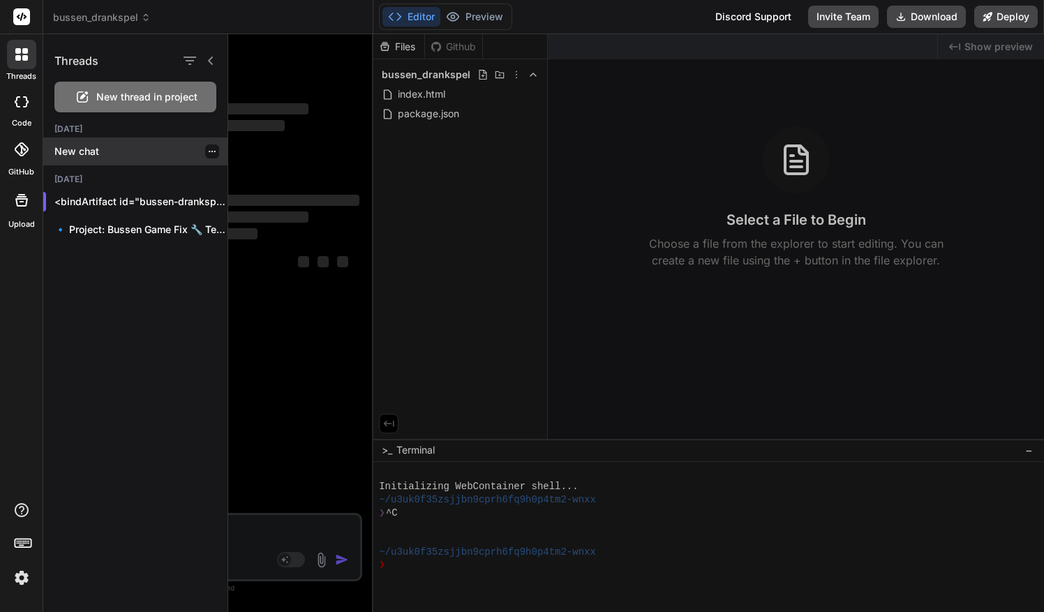
click at [97, 157] on p "New chat" at bounding box center [140, 151] width 173 height 14
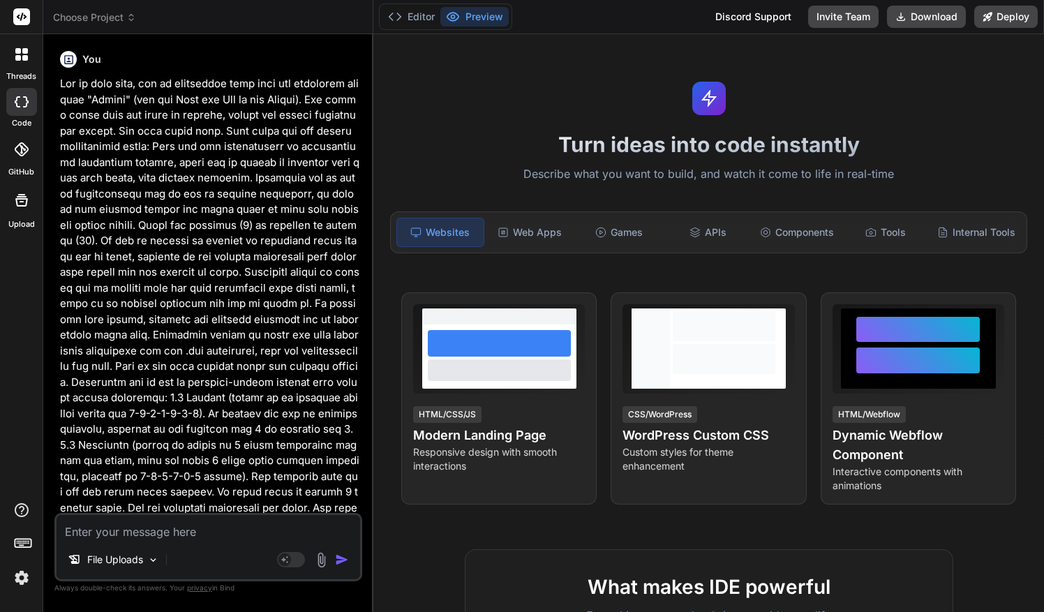
click at [21, 61] on div at bounding box center [21, 54] width 29 height 29
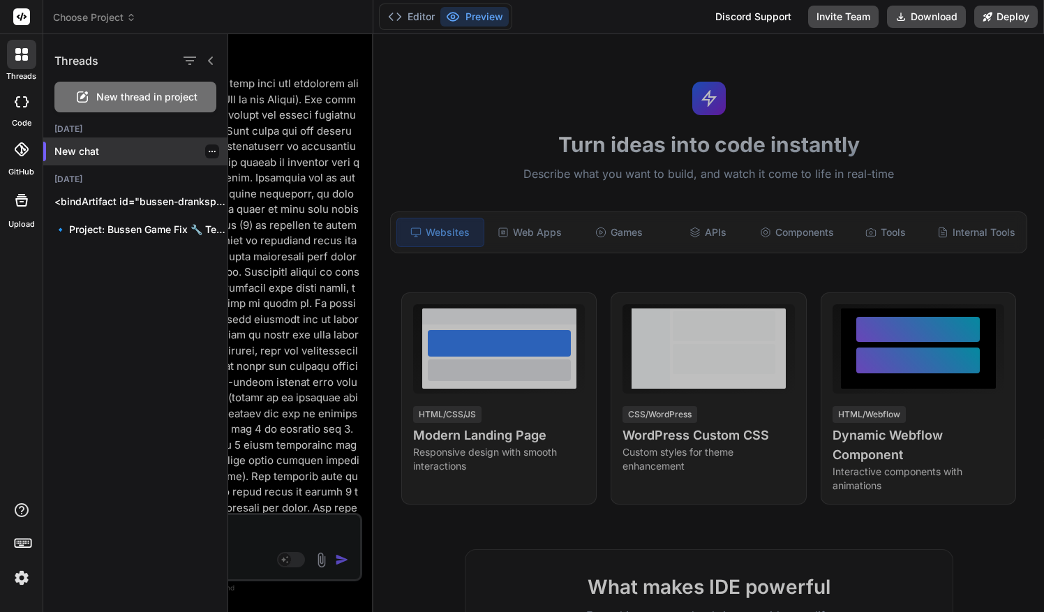
click at [103, 141] on div "New chat" at bounding box center [135, 151] width 184 height 28
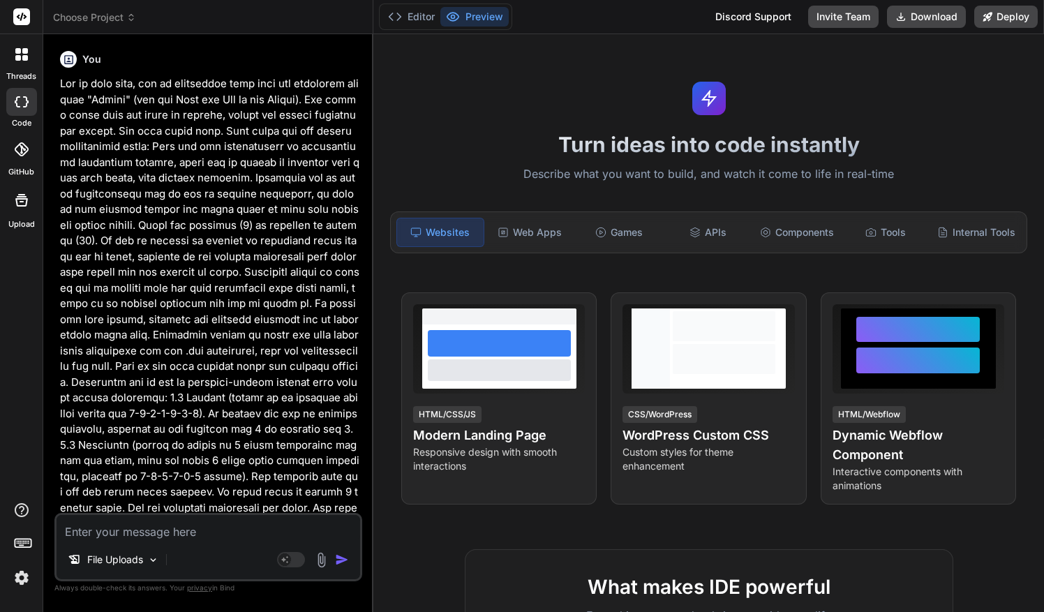
click at [23, 59] on icon at bounding box center [25, 58] width 6 height 6
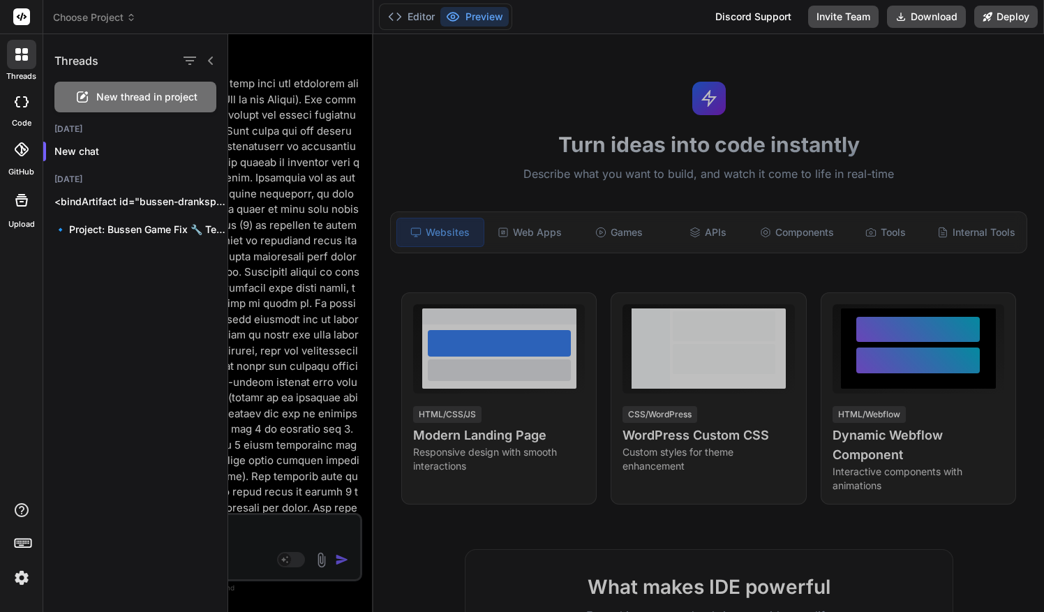
click at [114, 110] on div "New thread in project" at bounding box center [135, 97] width 162 height 31
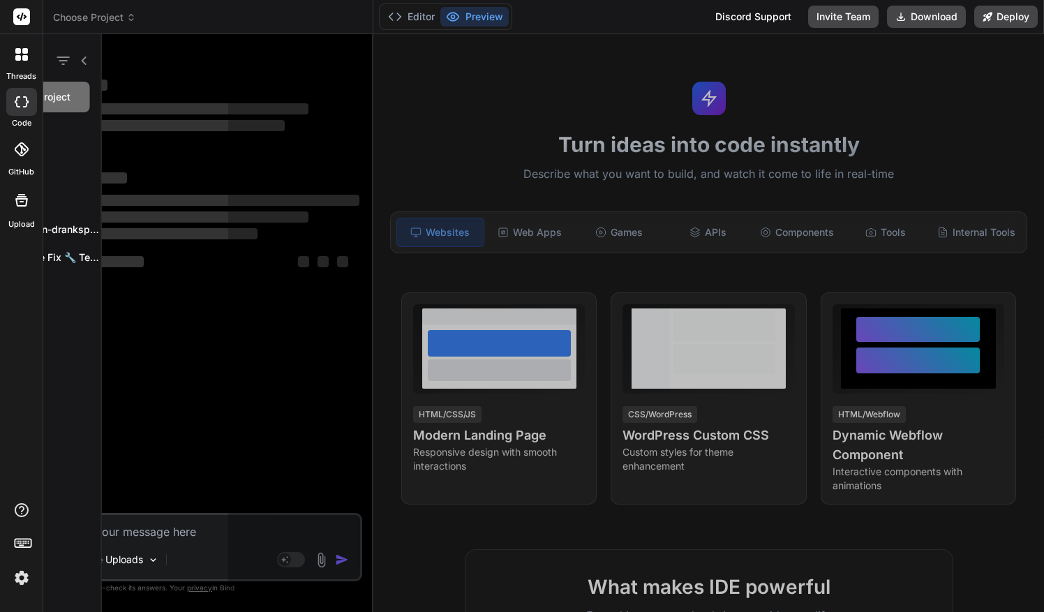
scroll to position [143, 0]
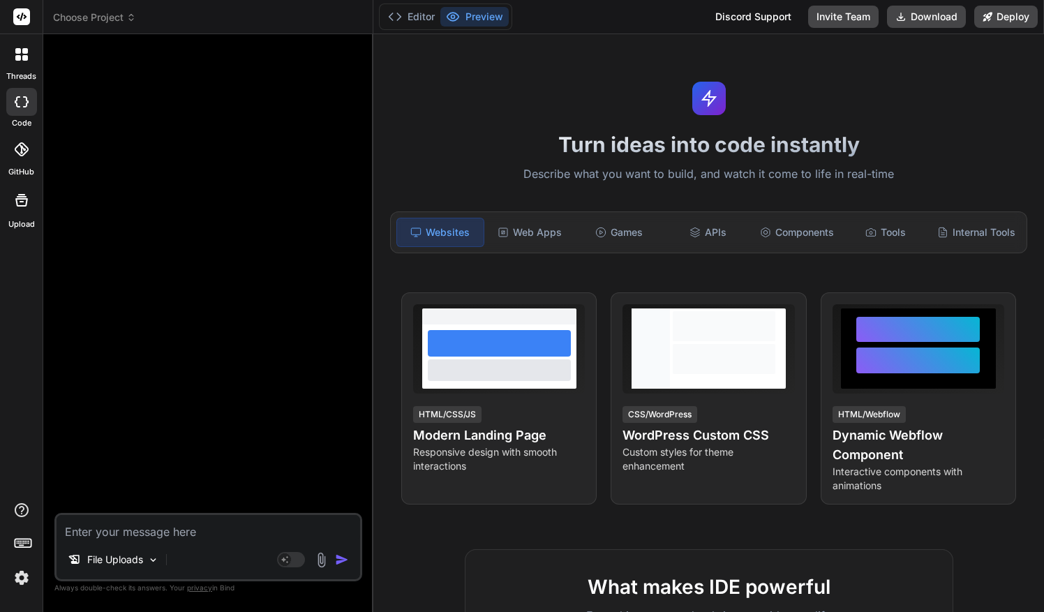
click at [130, 530] on textarea at bounding box center [208, 527] width 303 height 25
click at [242, 516] on textarea at bounding box center [208, 527] width 303 height 25
click at [194, 525] on textarea at bounding box center [208, 527] width 303 height 25
paste textarea "Dit is mijn complete HTML, CSS en JavaScript only browser drankspel "Bussen". O…"
type textarea "x"
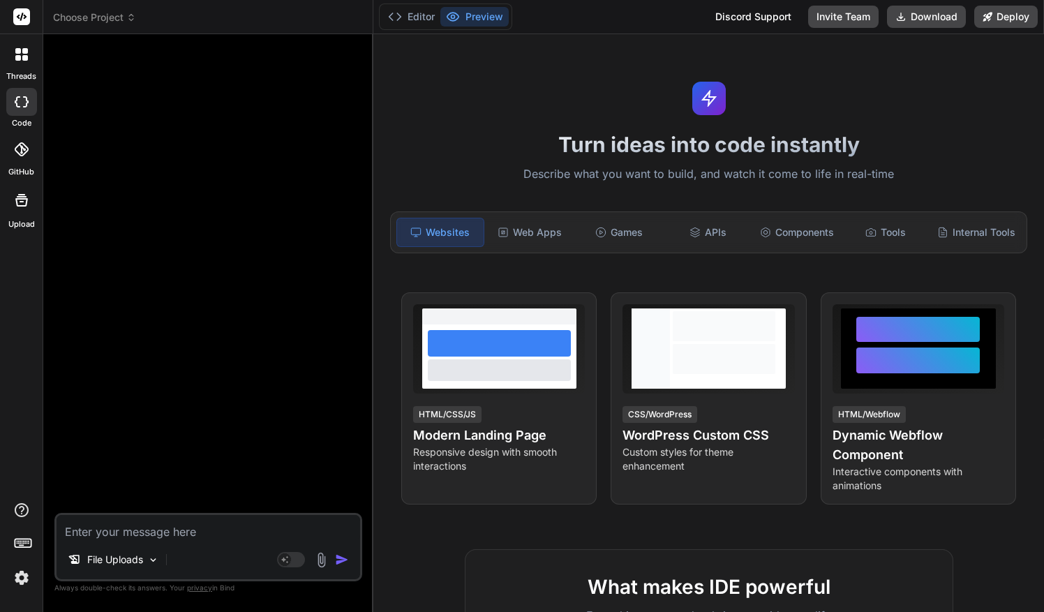
type textarea "Dit is mijn complete HTML, CSS en JavaScript only browser drankspel "Bussen". O…"
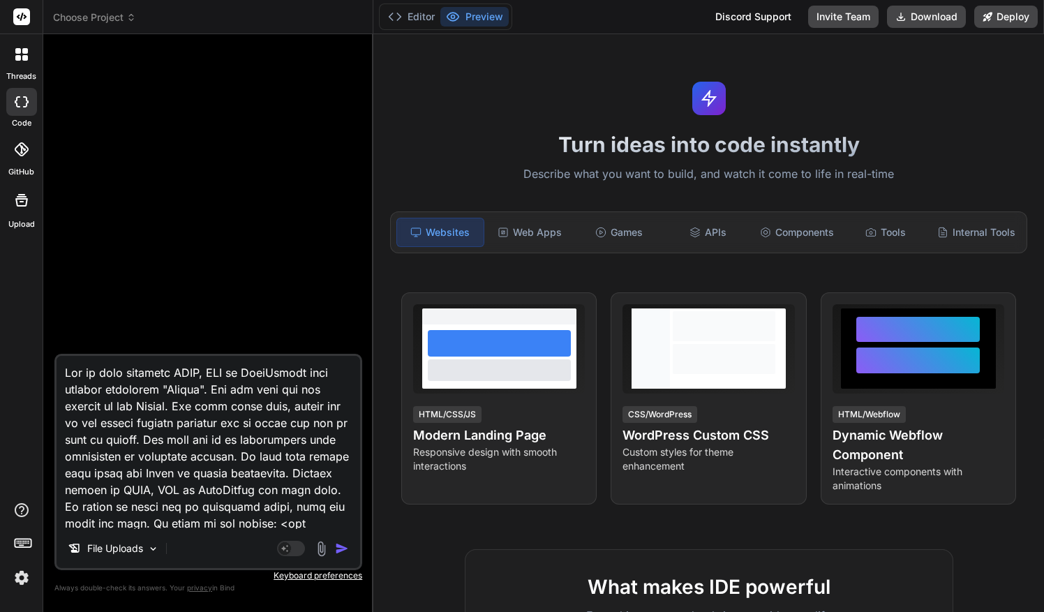
scroll to position [352, 0]
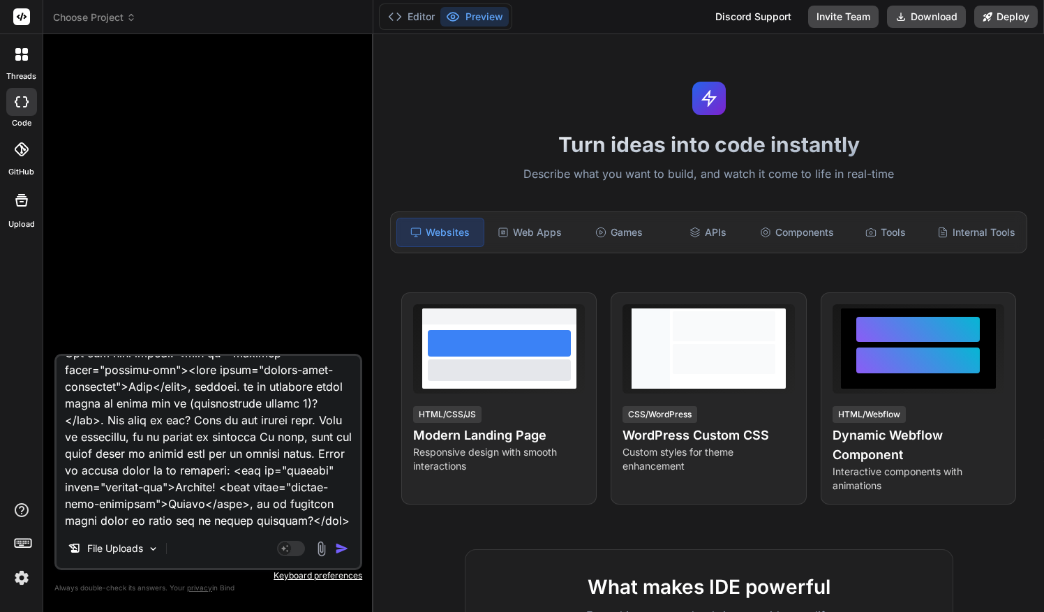
type textarea "x"
type textarea "Dit is mijn complete HTML, CSS en JavaScript only browser drankspel "Bussen". O…"
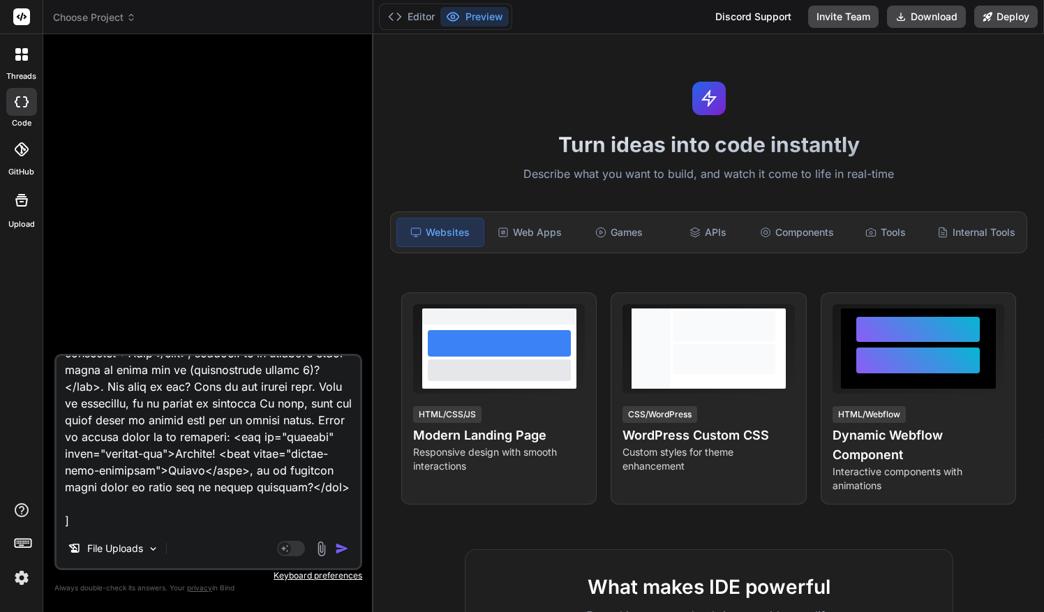
type textarea "x"
type textarea "Dit is mijn complete HTML, CSS en JavaScript only browser drankspel "Bussen". O…"
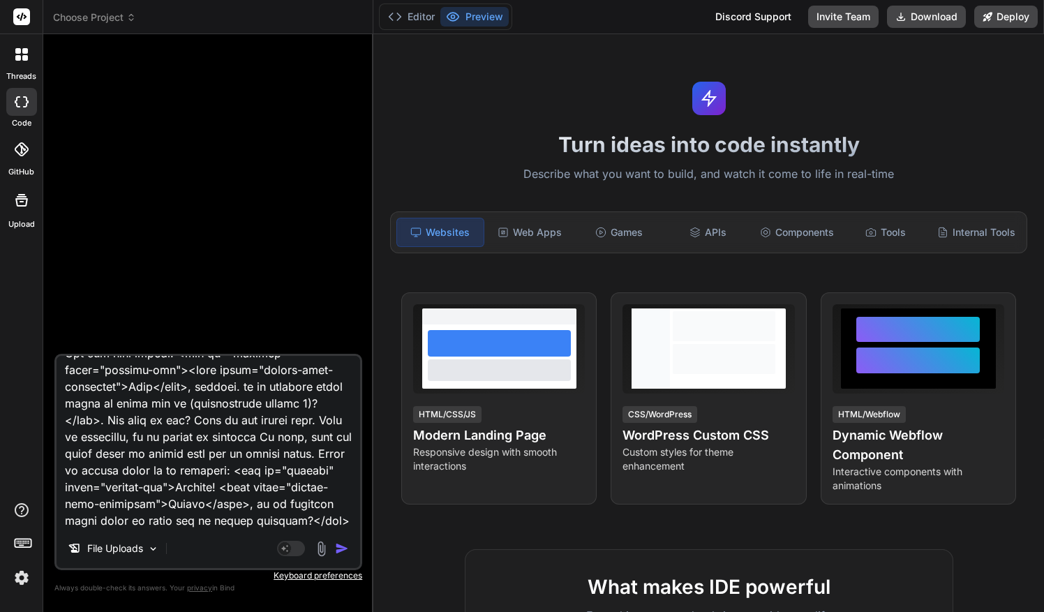
type textarea "x"
type textarea "Dit is mijn complete HTML, CSS en JavaScript only browser drankspel "Bussen". O…"
type textarea "x"
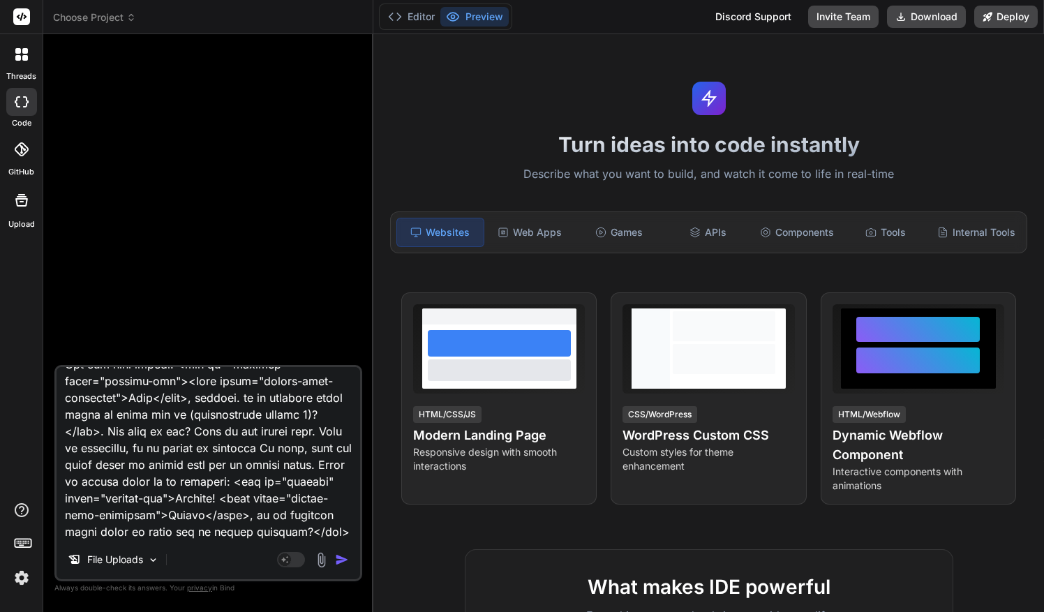
type textarea "Dit is mijn complete HTML, CSS en JavaScript only browser drankspel "Bussen". O…"
click at [345, 559] on img "button" at bounding box center [342, 560] width 14 height 14
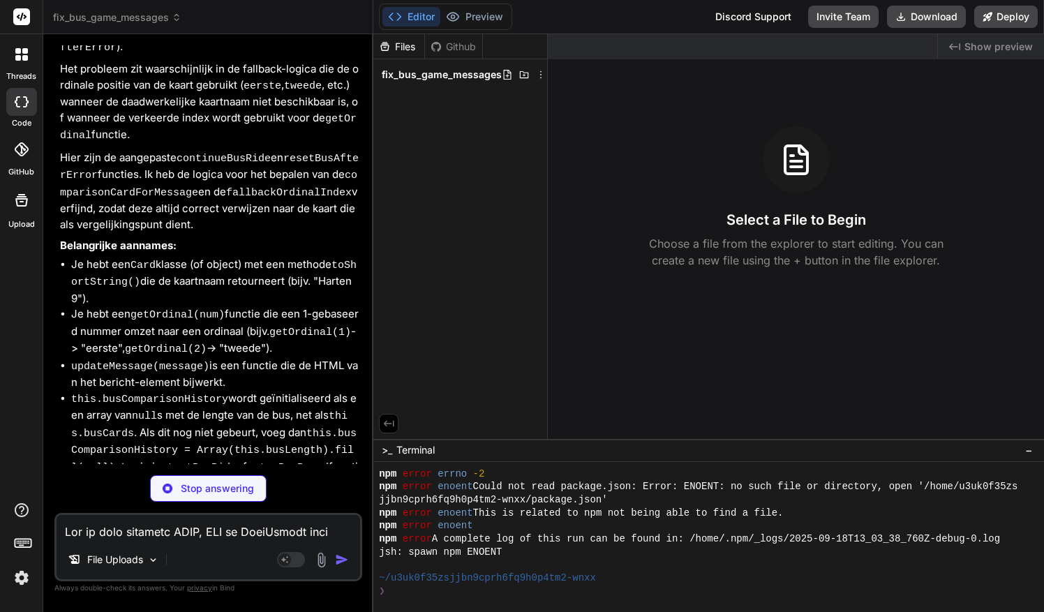
scroll to position [527, 0]
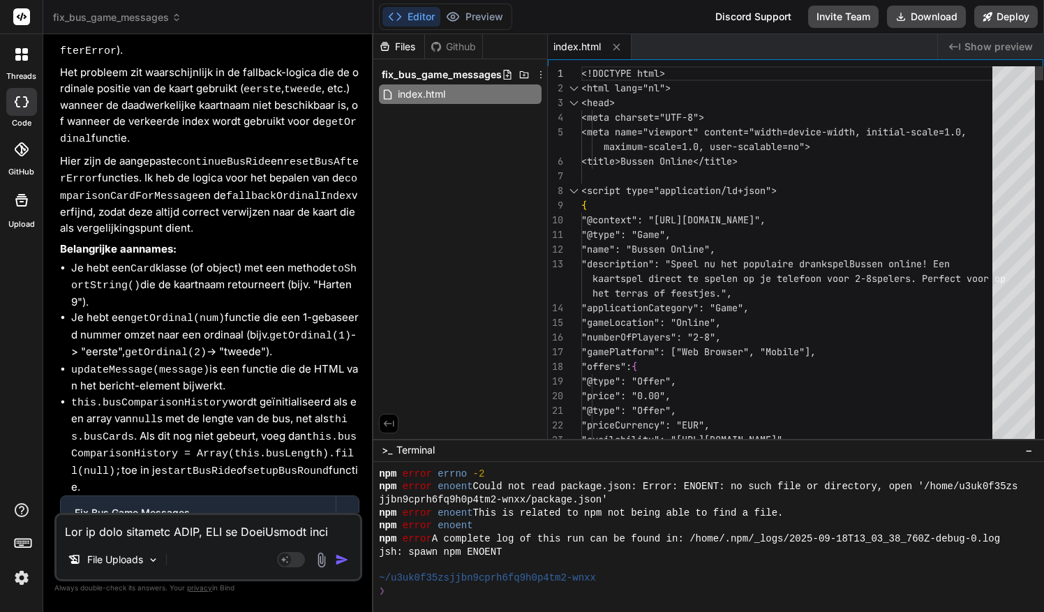
type textarea "x"
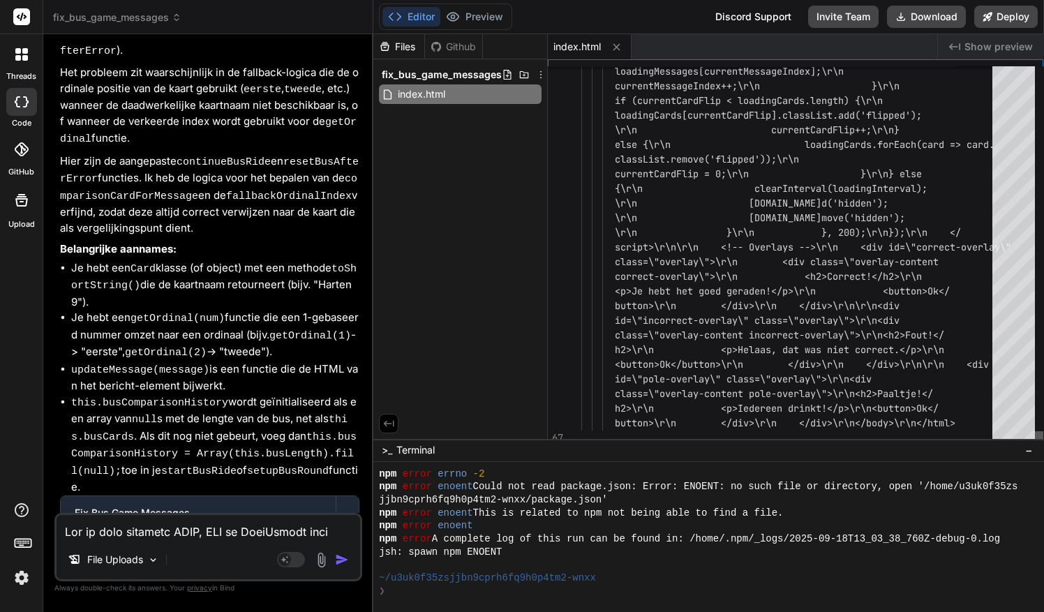
click at [1035, 445] on div at bounding box center [1039, 255] width 8 height 379
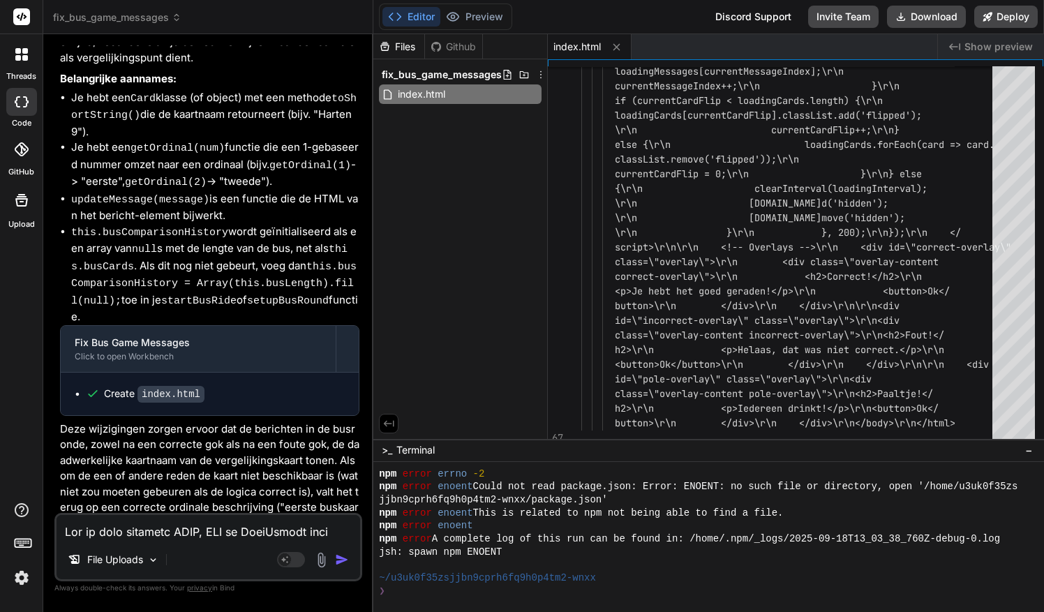
click at [172, 537] on textarea at bounding box center [208, 527] width 303 height 25
type textarea "x"
type textarea "w"
type textarea "x"
type textarea "wt"
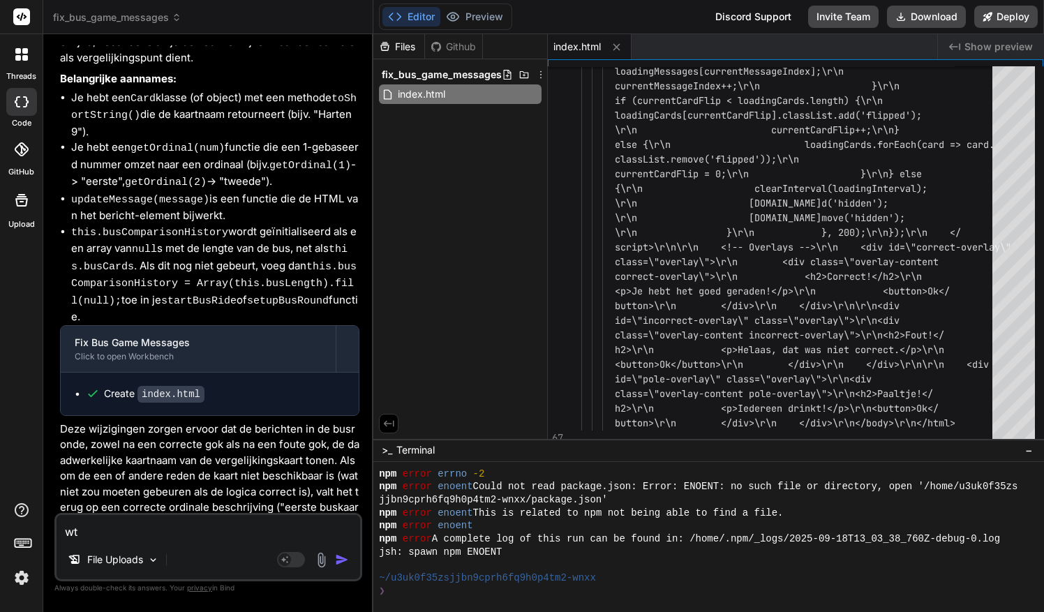
type textarea "x"
type textarea "wtf"
type textarea "x"
type textarea "wtf"
type textarea "x"
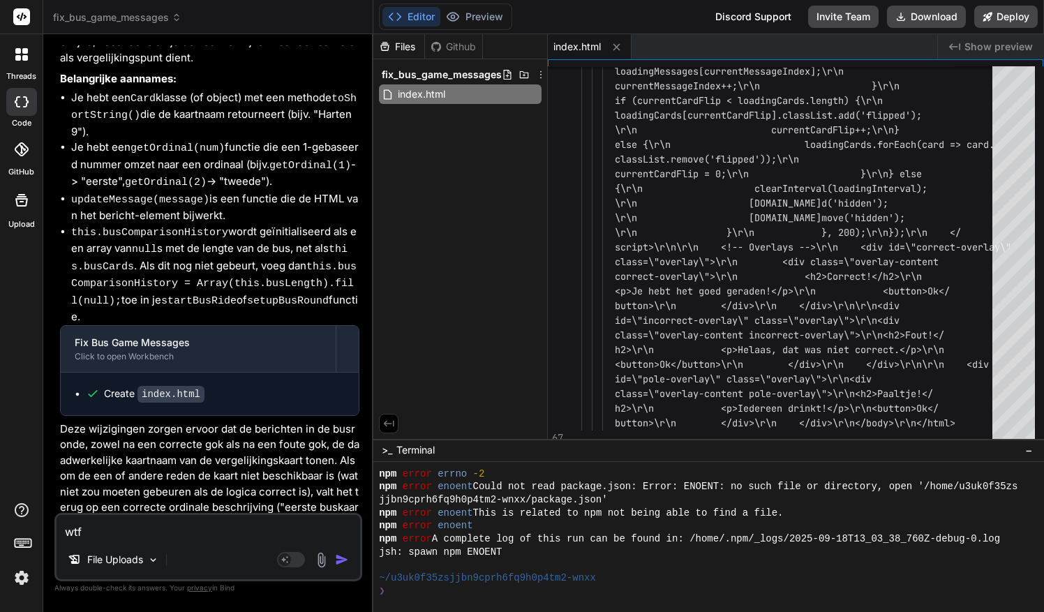
type textarea "wtf h"
type textarea "x"
type textarea "wtf he"
type textarea "x"
type textarea "wtf h"
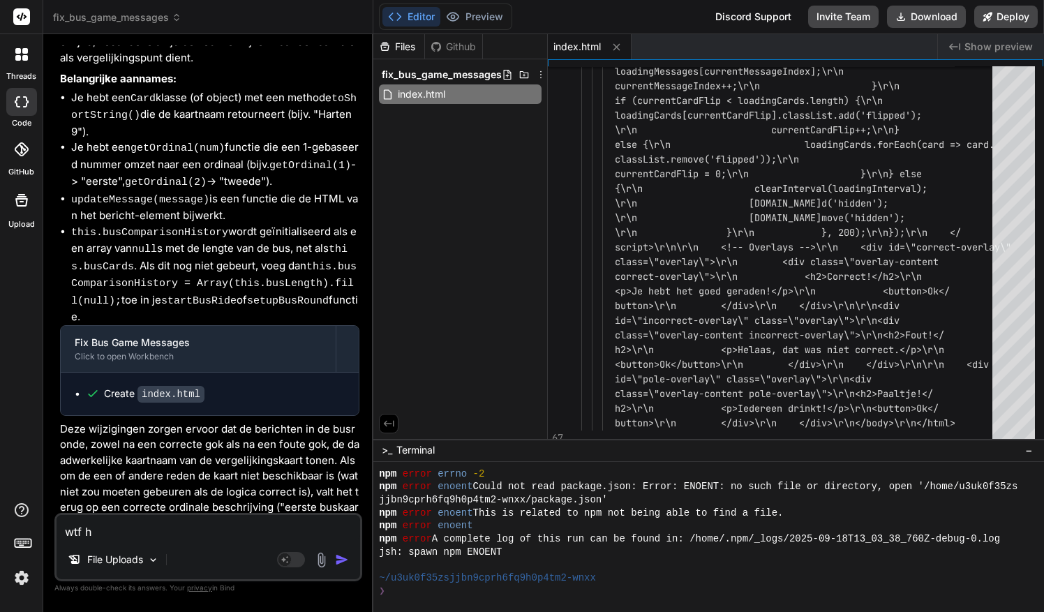
type textarea "x"
type textarea "wtf"
type textarea "x"
type textarea "wtf"
type textarea "x"
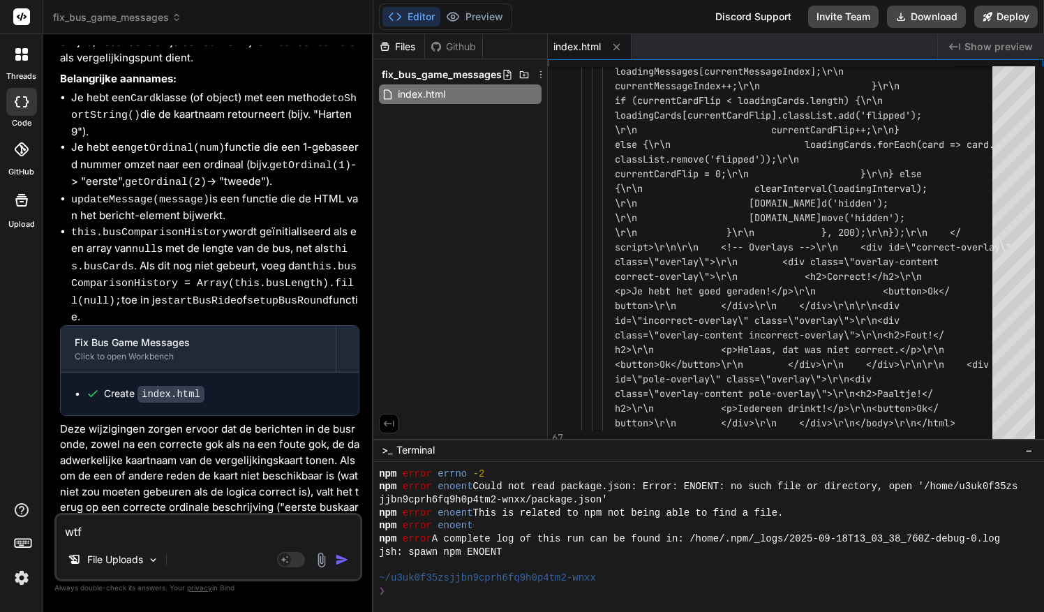
type textarea "wt"
type textarea "x"
type textarea "w"
type textarea "x"
type textarea "wa"
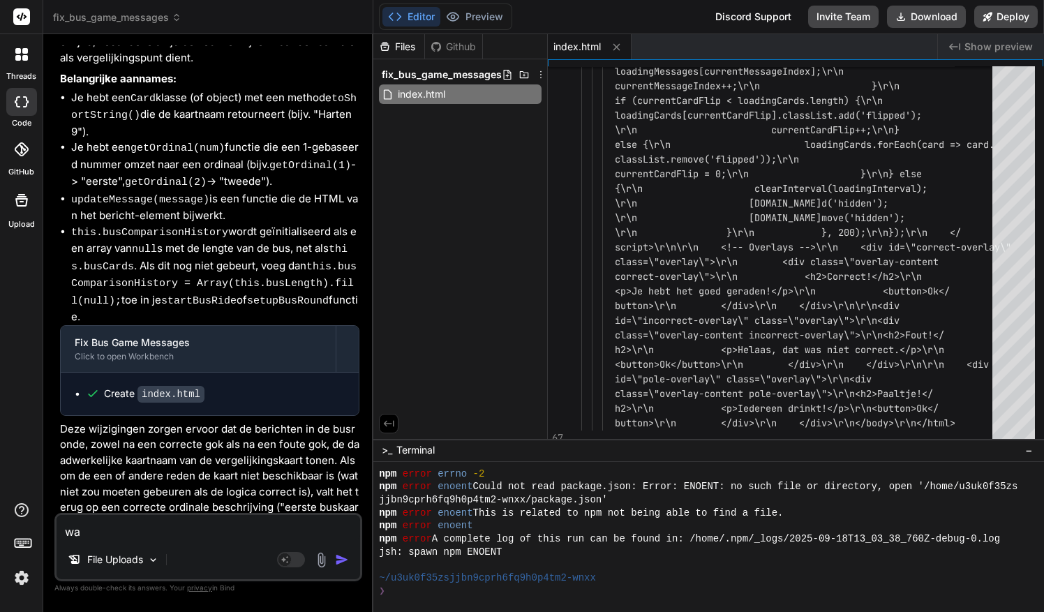
type textarea "x"
type textarea "wat"
type textarea "x"
type textarea "wat"
type textarea "x"
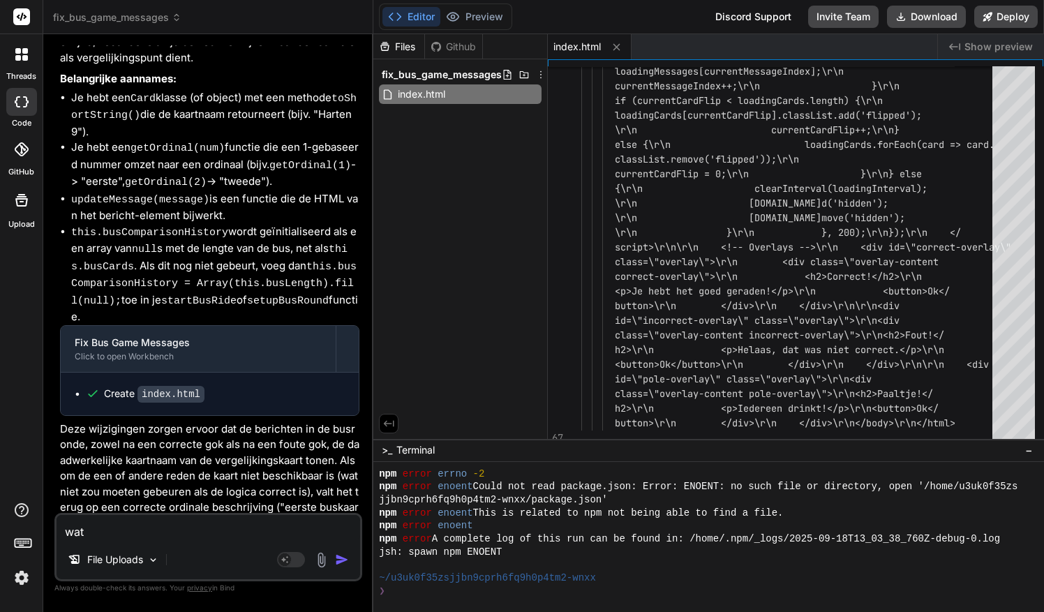
type textarea "wat i"
type textarea "x"
type textarea "wat is"
type textarea "x"
type textarea "wat is d"
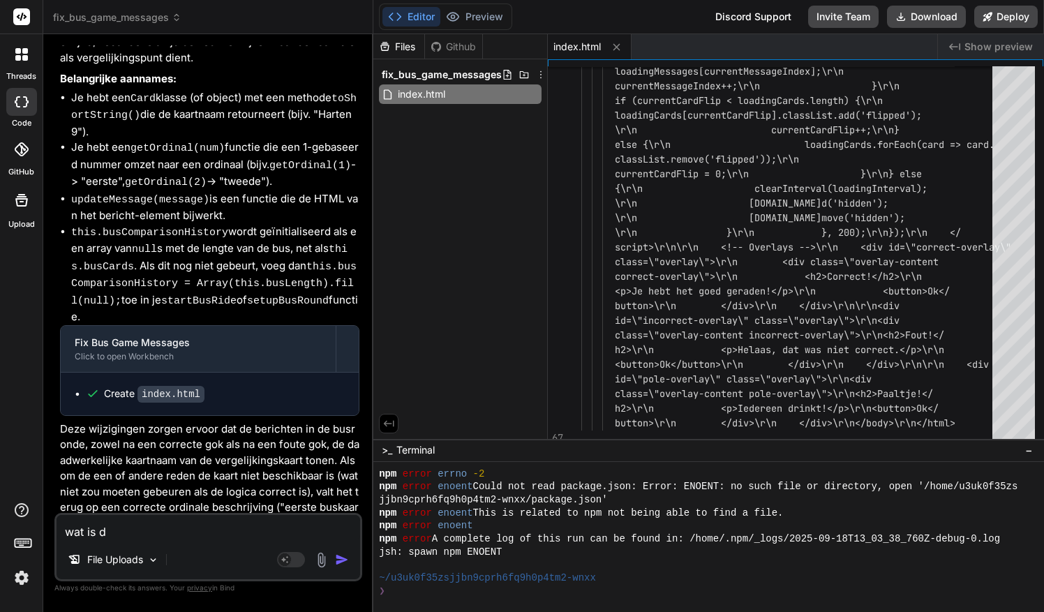
type textarea "x"
type textarea "wat is di"
type textarea "x"
type textarea "wat is dit"
type textarea "x"
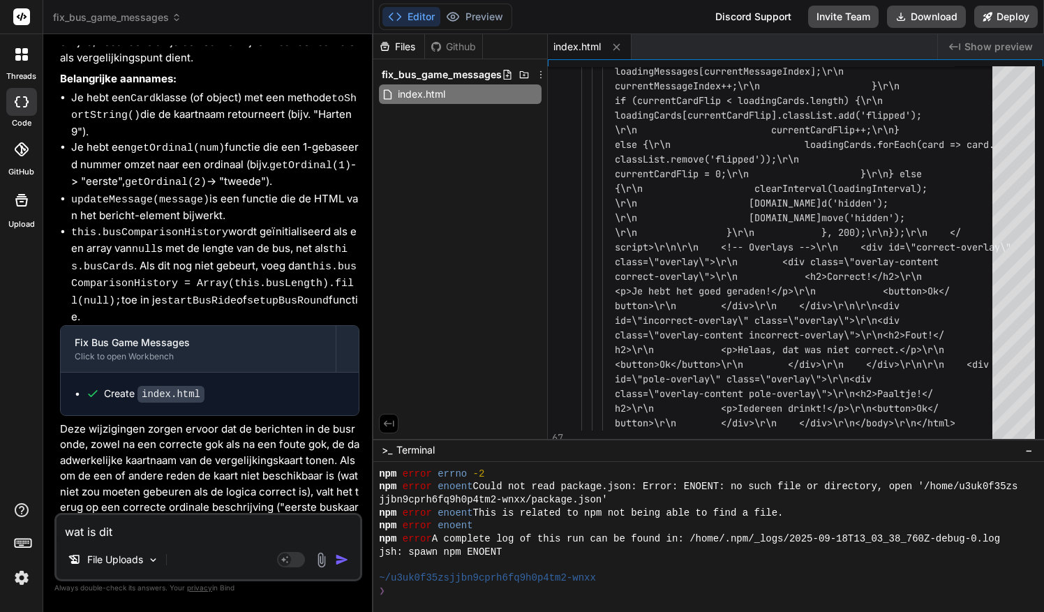
type textarea "wat is dit"
type textarea "x"
type textarea "wat is dit v"
type textarea "x"
type textarea "wat is dit vo"
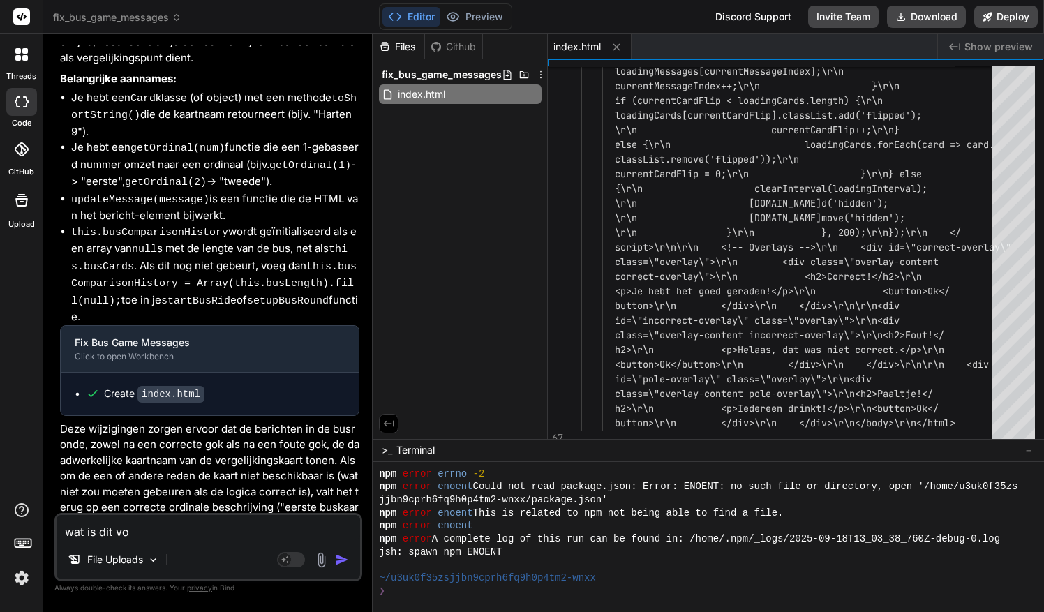
type textarea "x"
type textarea "wat is dit vor"
type textarea "x"
type textarea "wat is dit vor"
type textarea "x"
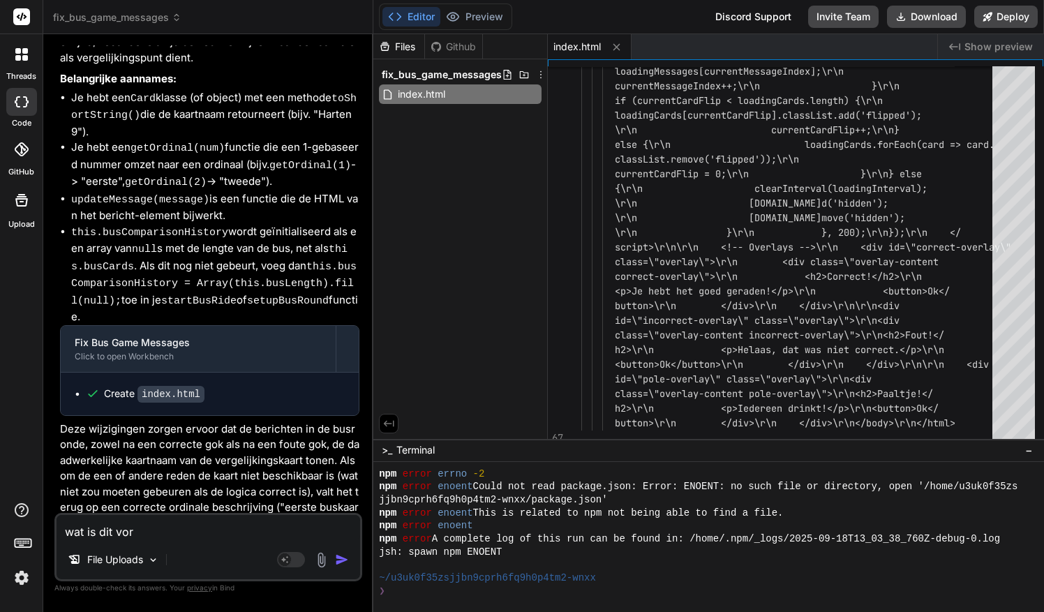
type textarea "wat is dit vor b"
type textarea "x"
type textarea "wat is dit vor be"
type textarea "x"
type textarea "wat is dit vor b"
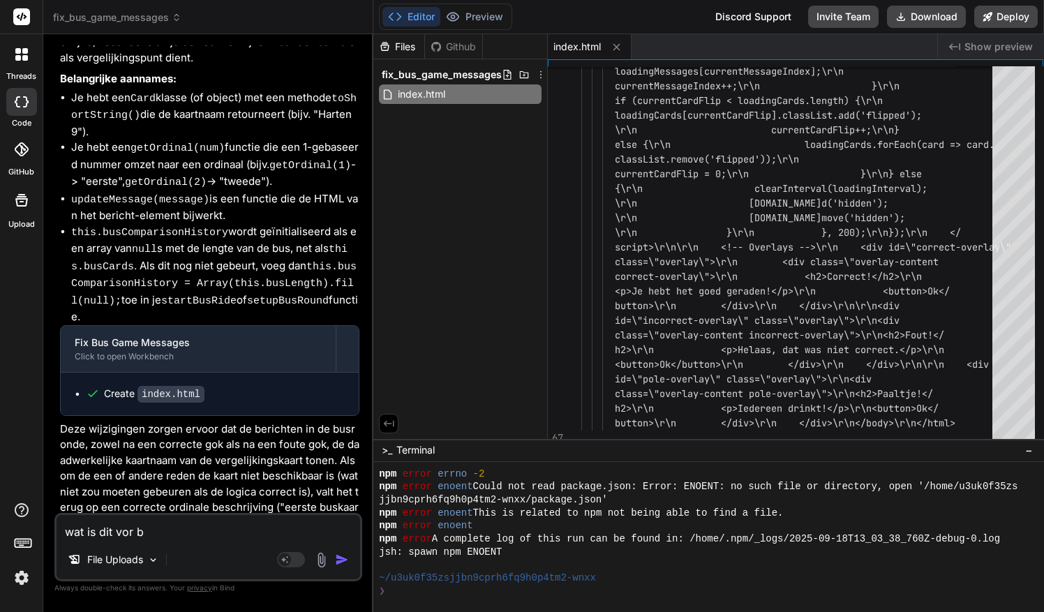
type textarea "x"
type textarea "wat is dit vor"
type textarea "x"
type textarea "wat is dit vor"
type textarea "x"
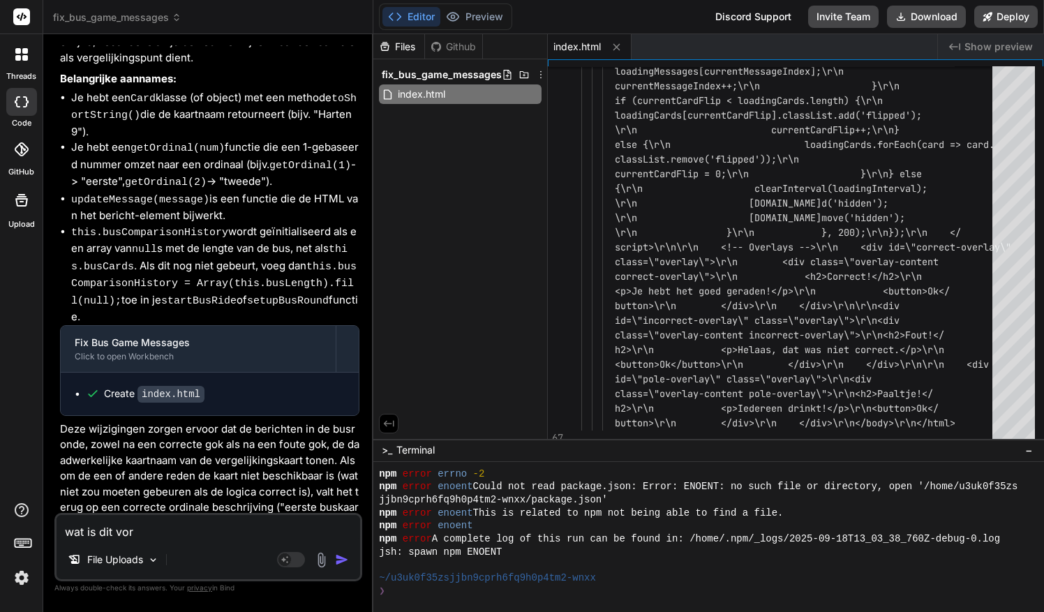
type textarea "wat is dit vo"
type textarea "x"
type textarea "wat is dit voo"
type textarea "x"
type textarea "wat is dit voor"
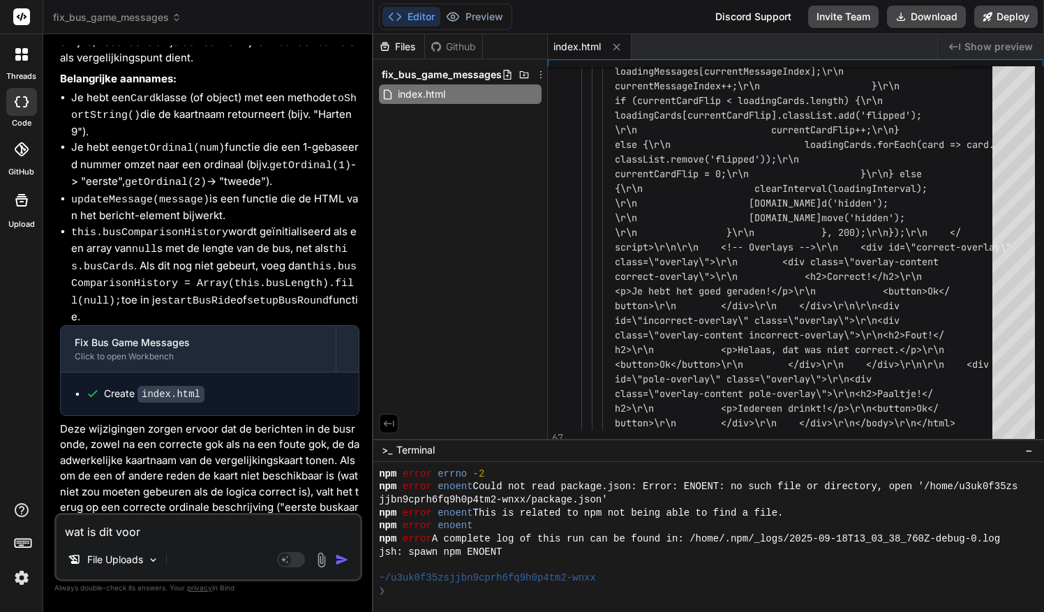
type textarea "x"
type textarea "wat is dit voor"
type textarea "x"
type textarea "wat is dit voor b"
type textarea "x"
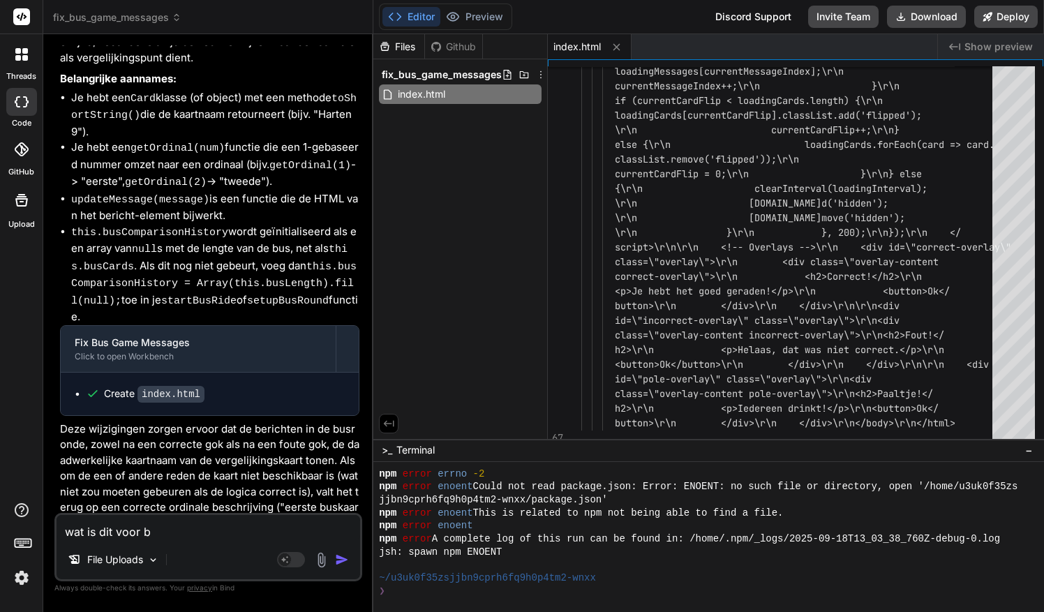
type textarea "wat is dit voor be"
type textarea "x"
type textarea "wat is dit voor bes"
type textarea "x"
type textarea "wat is dit voor best"
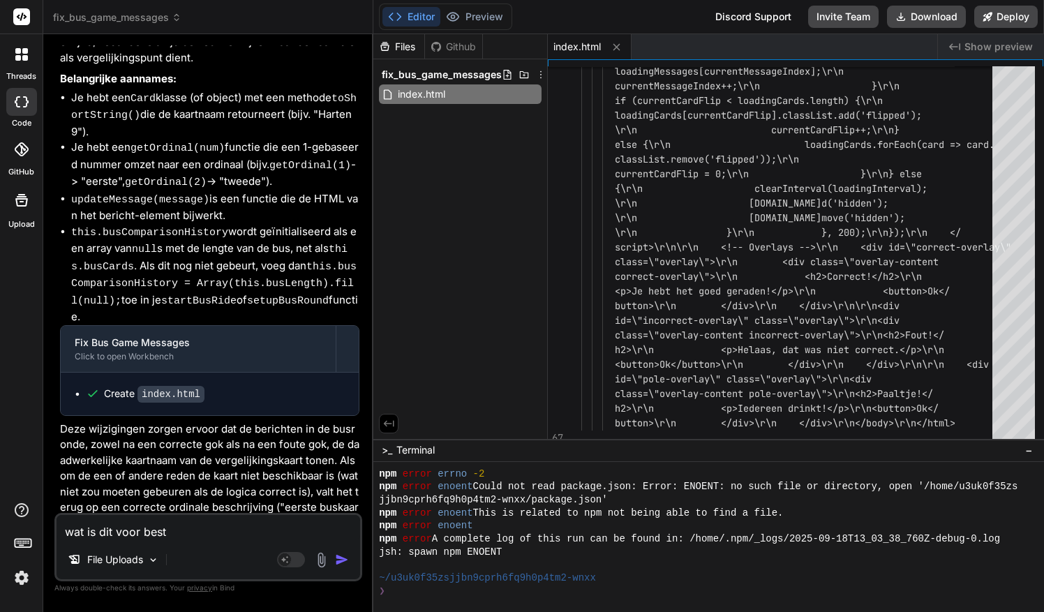
type textarea "x"
type textarea "wat is dit voor besta"
type textarea "x"
type textarea "wat is dit voor bestan"
type textarea "x"
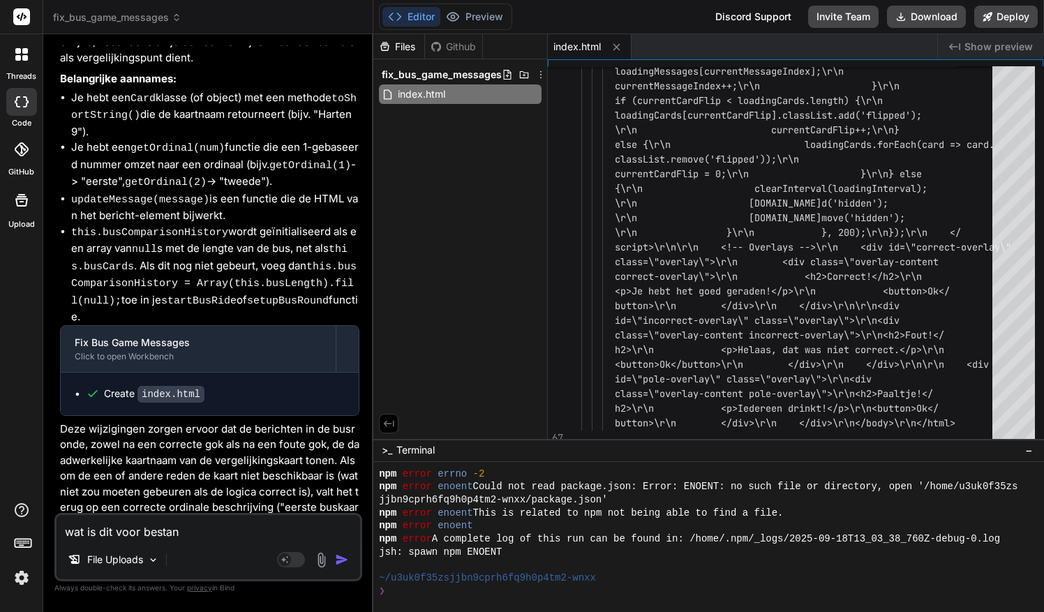
type textarea "wat is dit voor bestand"
type textarea "x"
type textarea "wat is dit voor bestand?"
type textarea "else {\r\n loadingCards.forEach(card => card.classList.remove('flipped'));\r\n …"
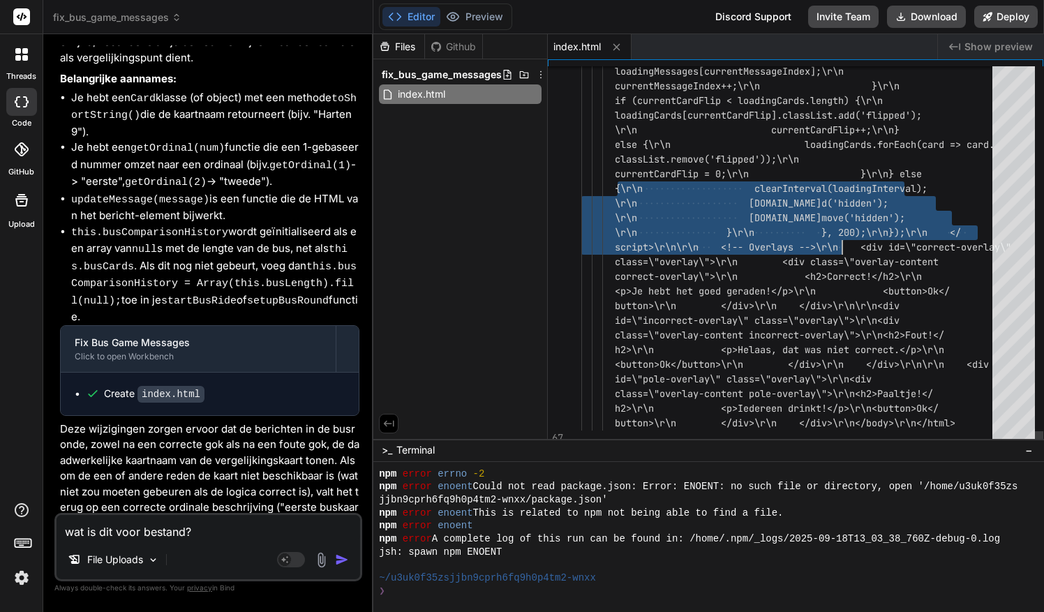
drag, startPoint x: 617, startPoint y: 182, endPoint x: 866, endPoint y: 236, distance: 255.6
click at [246, 546] on div "File Uploads" at bounding box center [208, 562] width 303 height 33
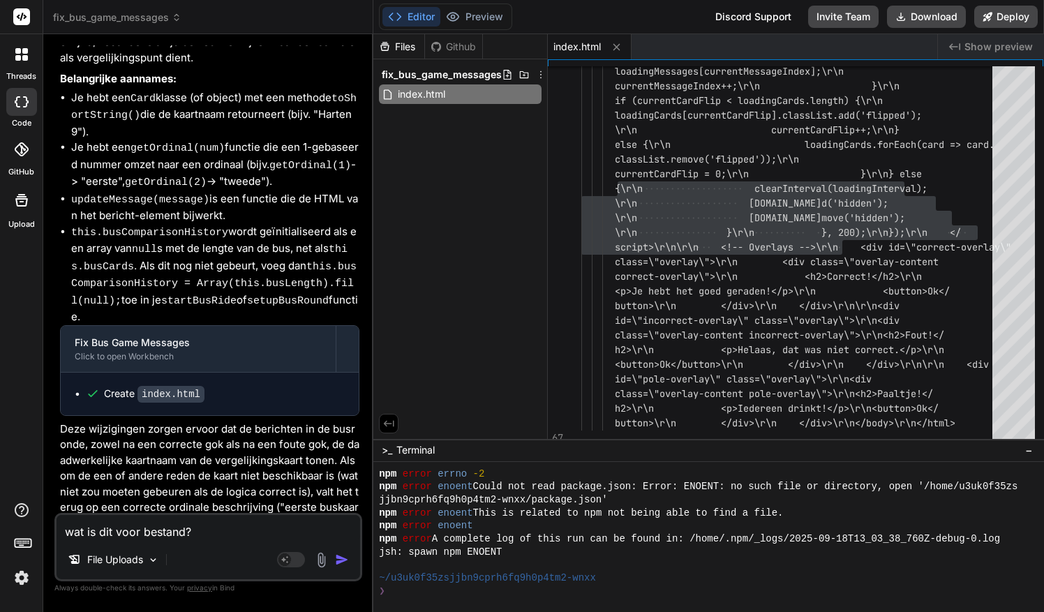
click at [247, 530] on textarea "wat is dit voor bestand?" at bounding box center [208, 527] width 303 height 25
type textarea "x"
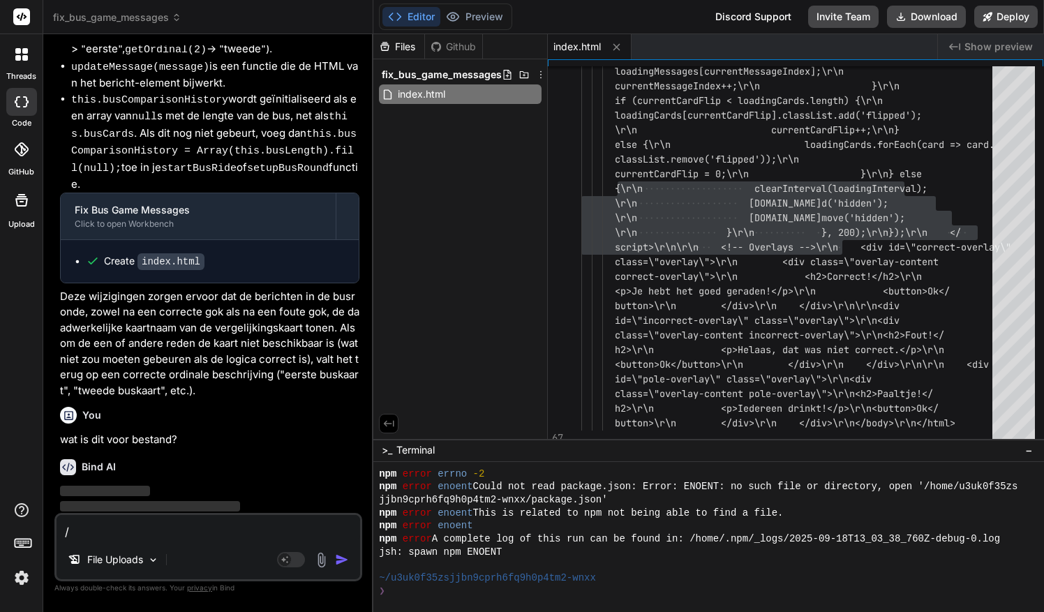
scroll to position [843, 0]
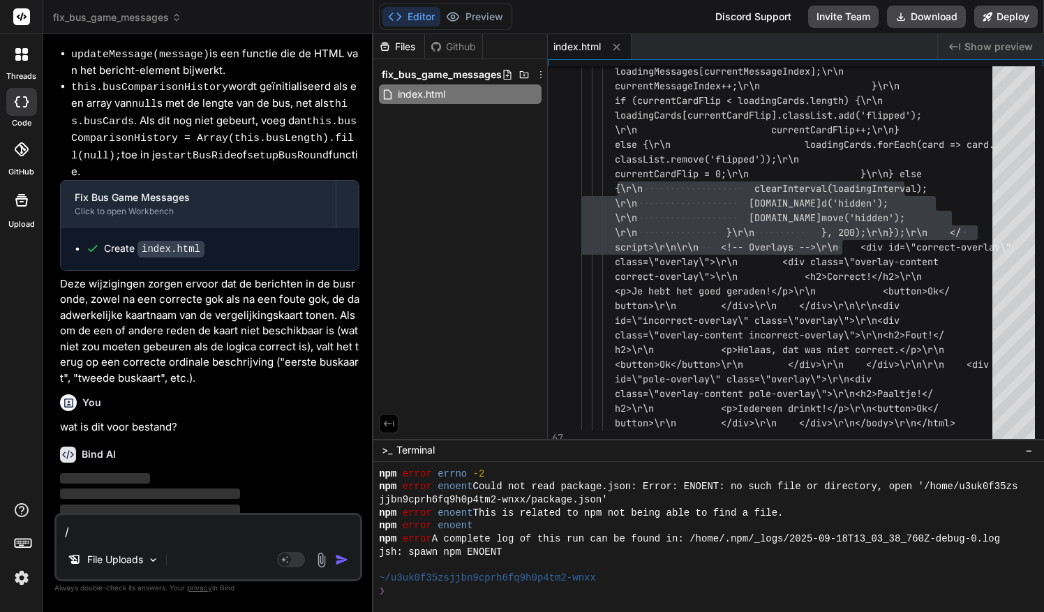
type textarea "/"
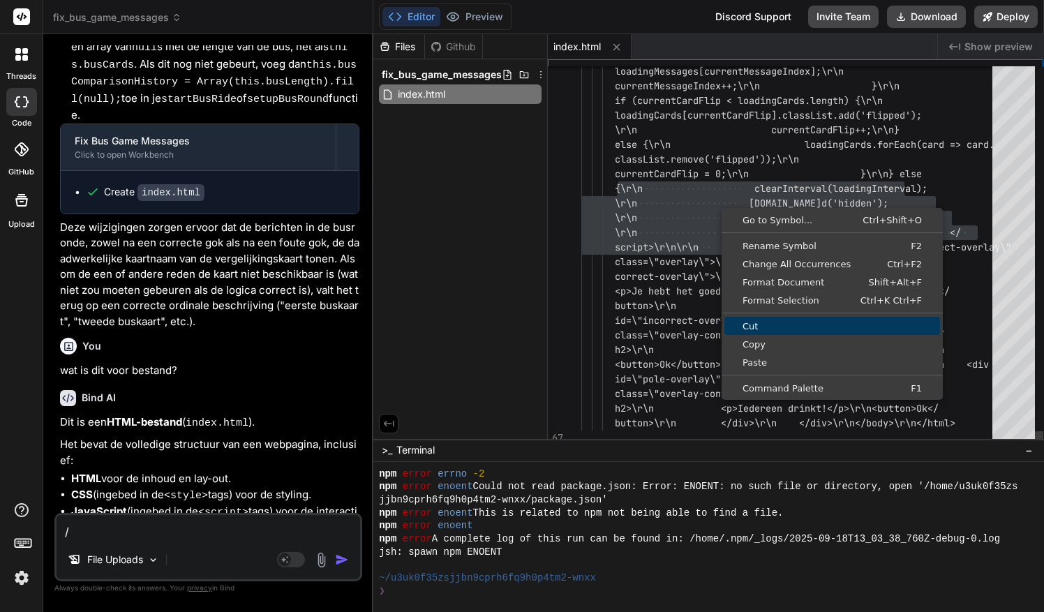
click at [751, 344] on span "Copy" at bounding box center [832, 344] width 216 height 9
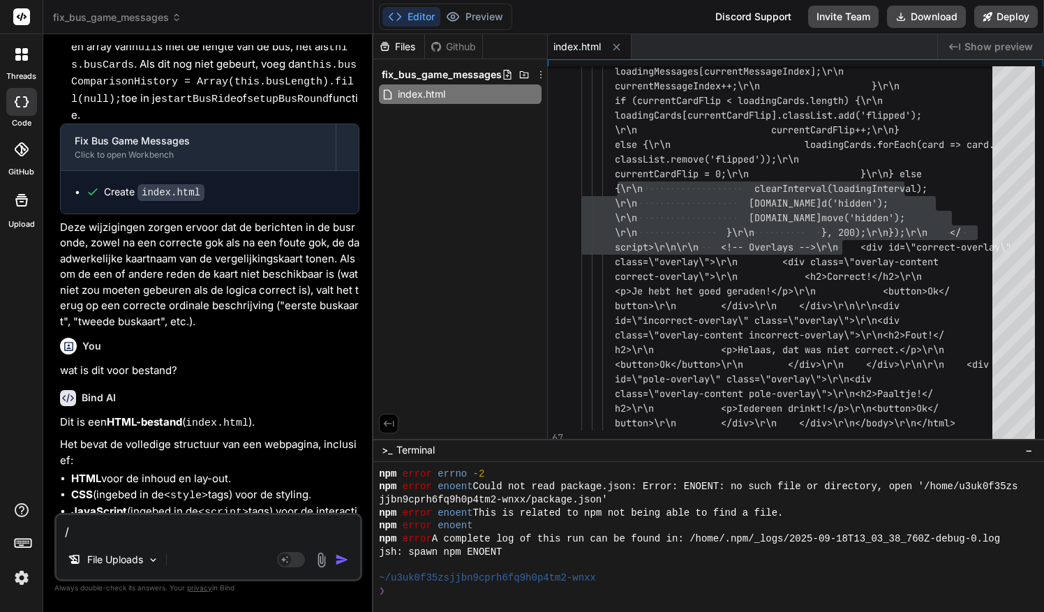
drag, startPoint x: 112, startPoint y: 532, endPoint x: 0, endPoint y: 537, distance: 111.8
click at [0, 537] on html "threads code GitHub Upload fix_bus_game_messages Created with Pixso. Bind AI We…" at bounding box center [522, 306] width 1044 height 612
type textarea "x"
type textarea "D"
type textarea "x"
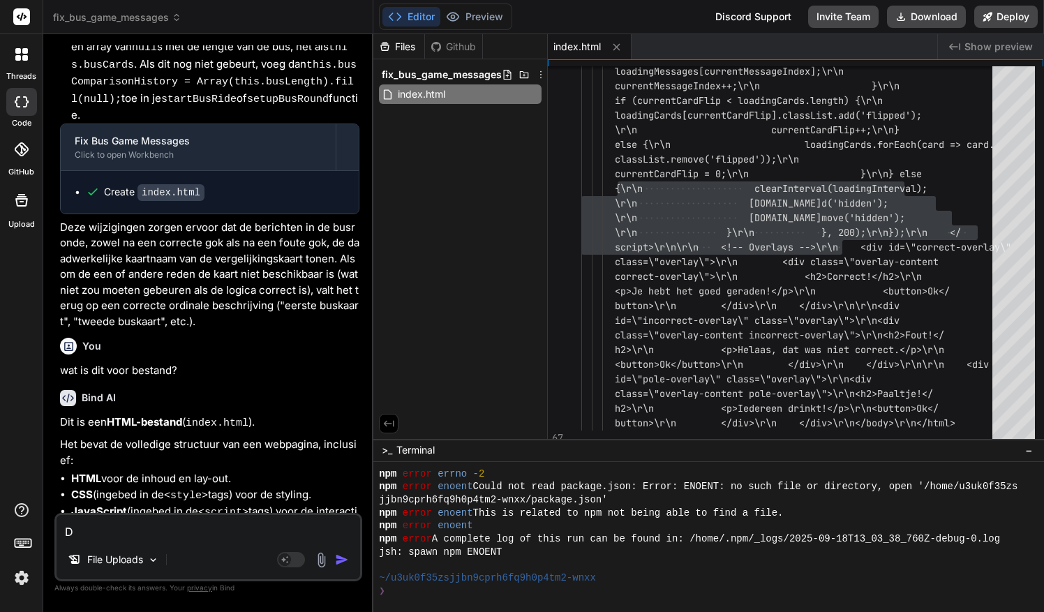
type textarea "Di"
type textarea "x"
type textarea "Dit"
type textarea "x"
type textarea "Dit"
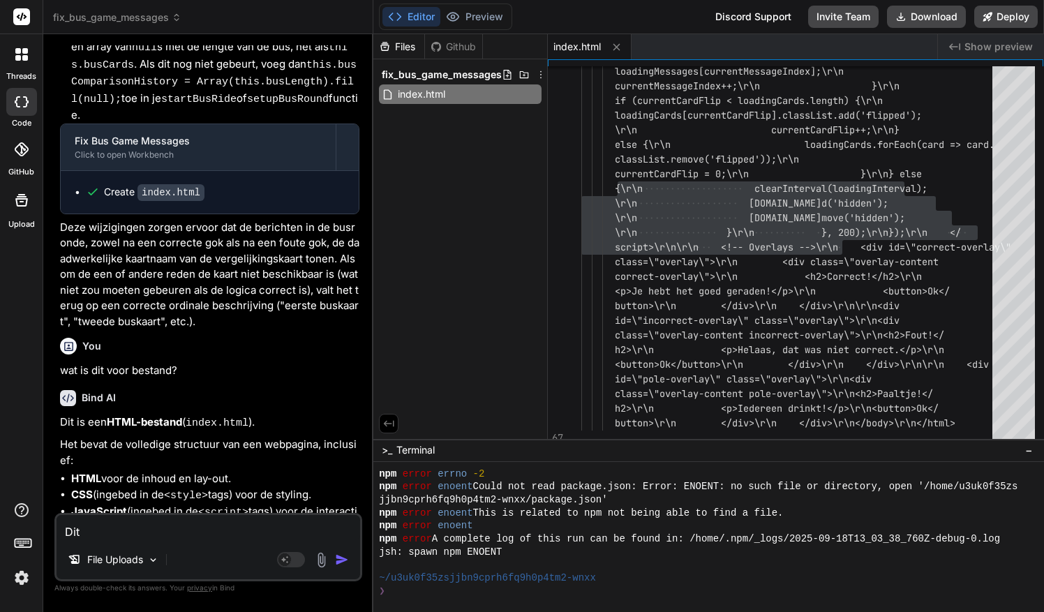
type textarea "x"
type textarea "Dit i"
type textarea "x"
type textarea "Dit is"
type textarea "x"
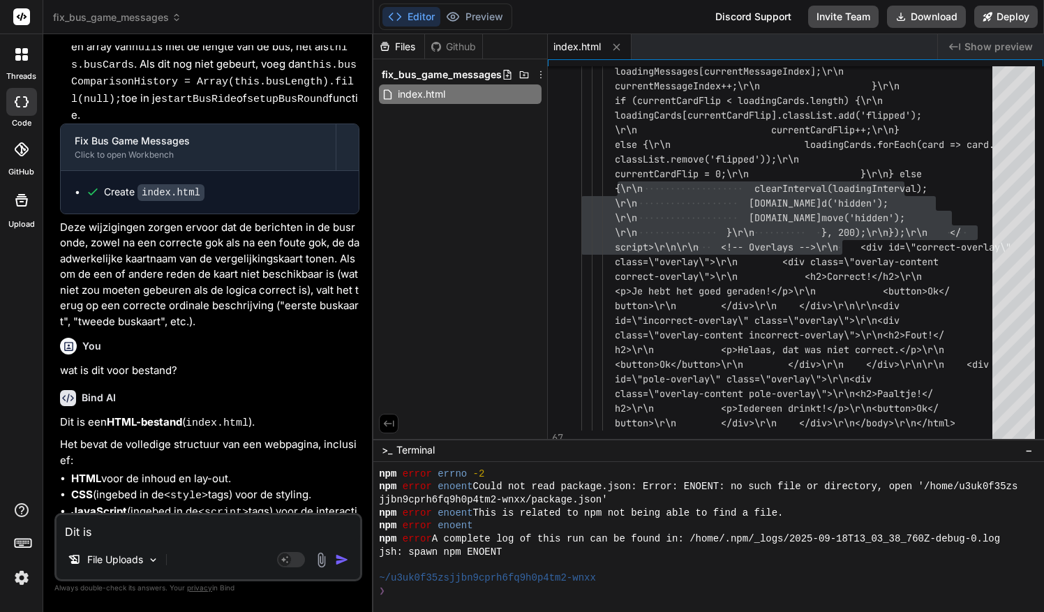
type textarea "Dit is"
type textarea "x"
type textarea "Dit is n"
type textarea "x"
type textarea "Dit is na"
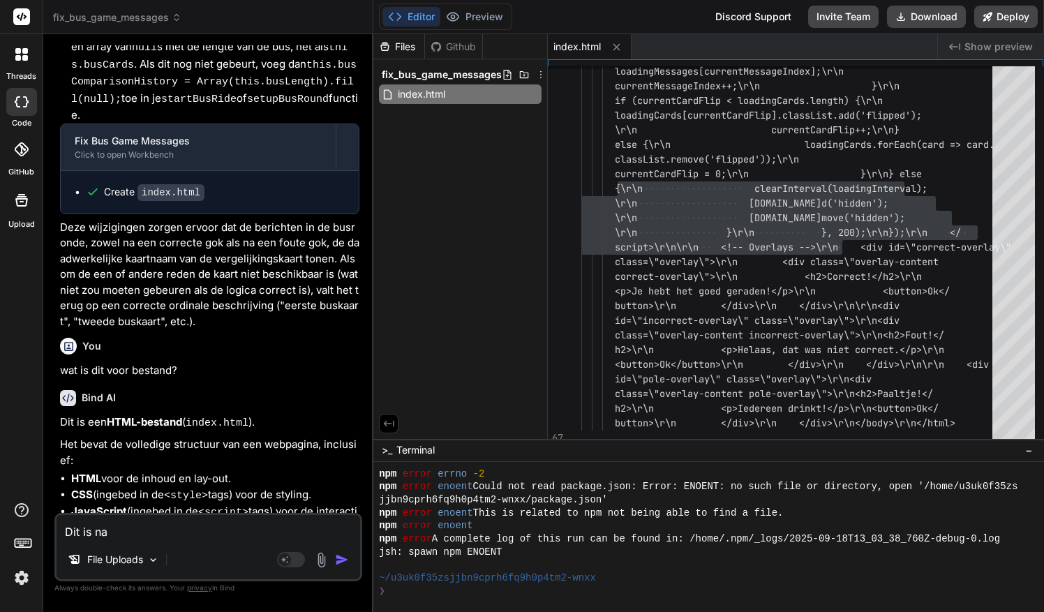
type textarea "x"
type textarea "Dit is nam"
type textarea "x"
type textarea "Dit is name"
type textarea "x"
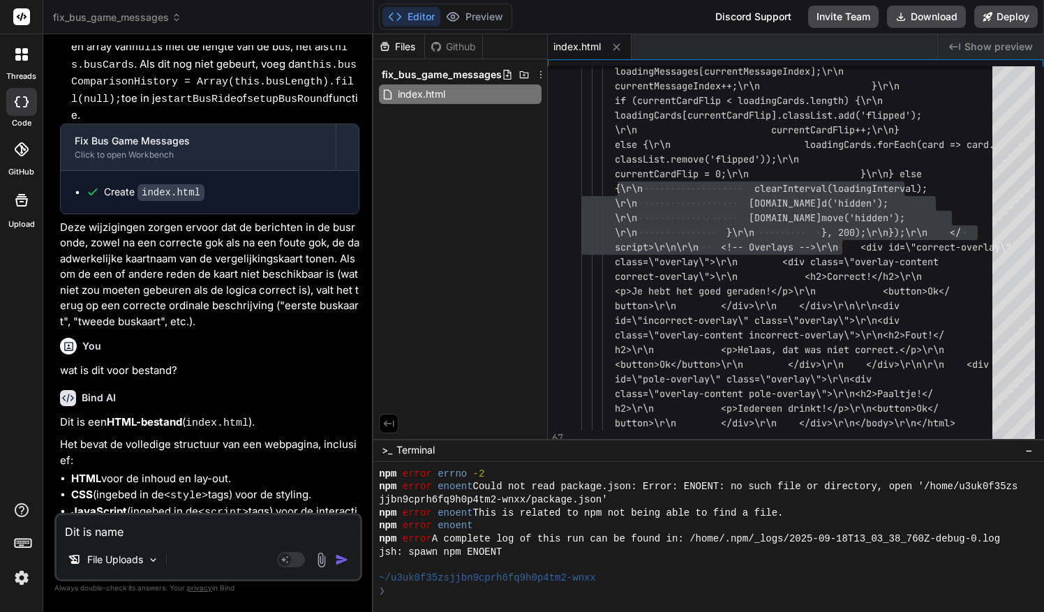
type textarea "Dit is namel"
type textarea "x"
type textarea "Dit is nameli"
type textarea "x"
type textarea "Dit is namelij"
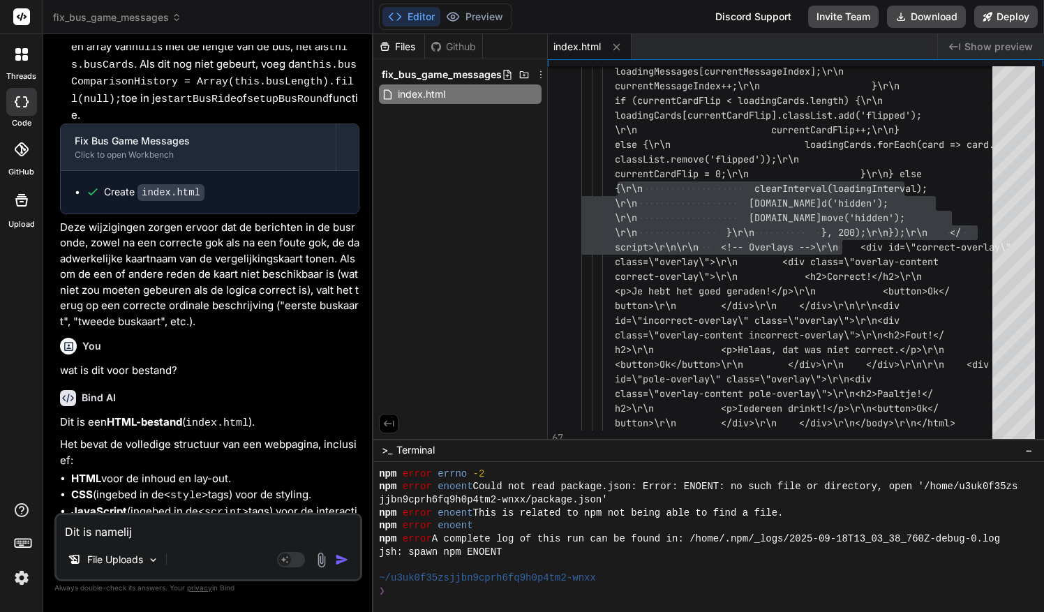
type textarea "x"
type textarea "Dit is namelijk"
type textarea "x"
type textarea "Dit is namelijk"
type textarea "x"
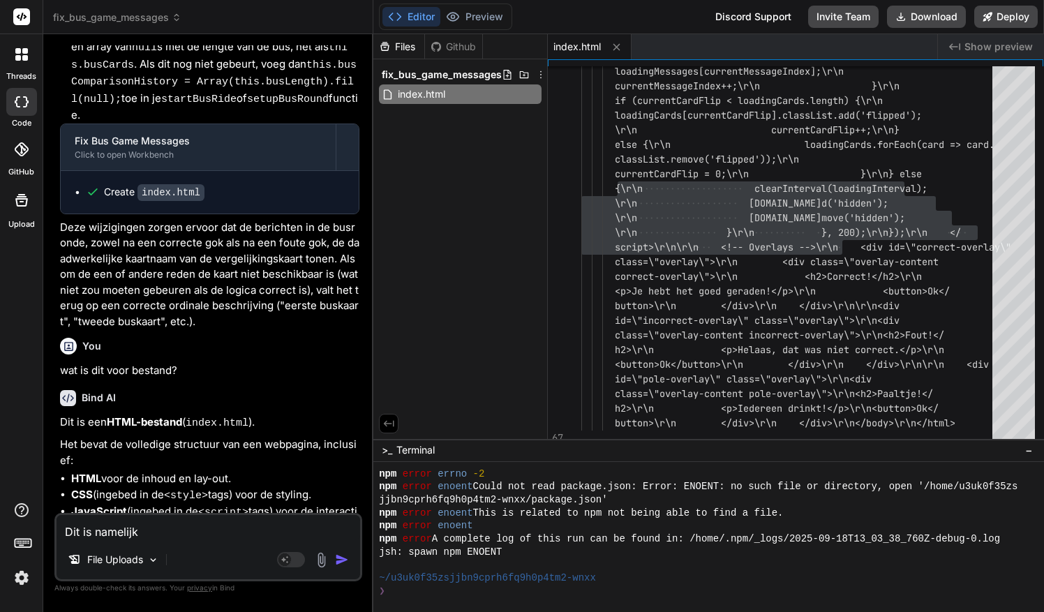
type textarea "Dit is namelijk g"
type textarea "x"
type textarea "Dit is namelijk ge"
type textarea "x"
type textarea "Dit is namelijk gee"
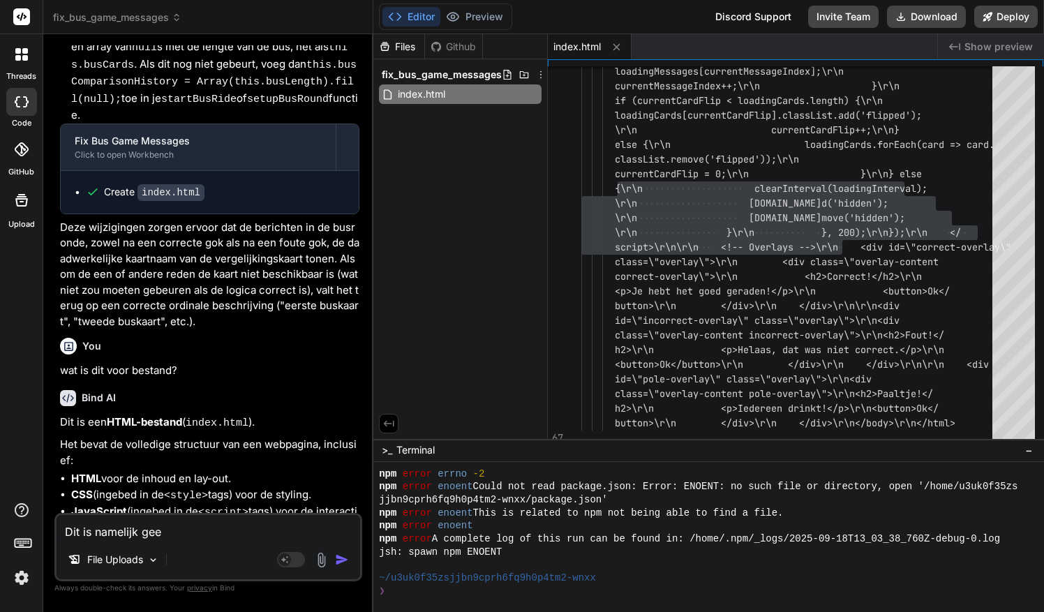
type textarea "x"
type textarea "Dit is namelijk geen"
type textarea "x"
type textarea "Dit is namelijk geen"
type textarea "x"
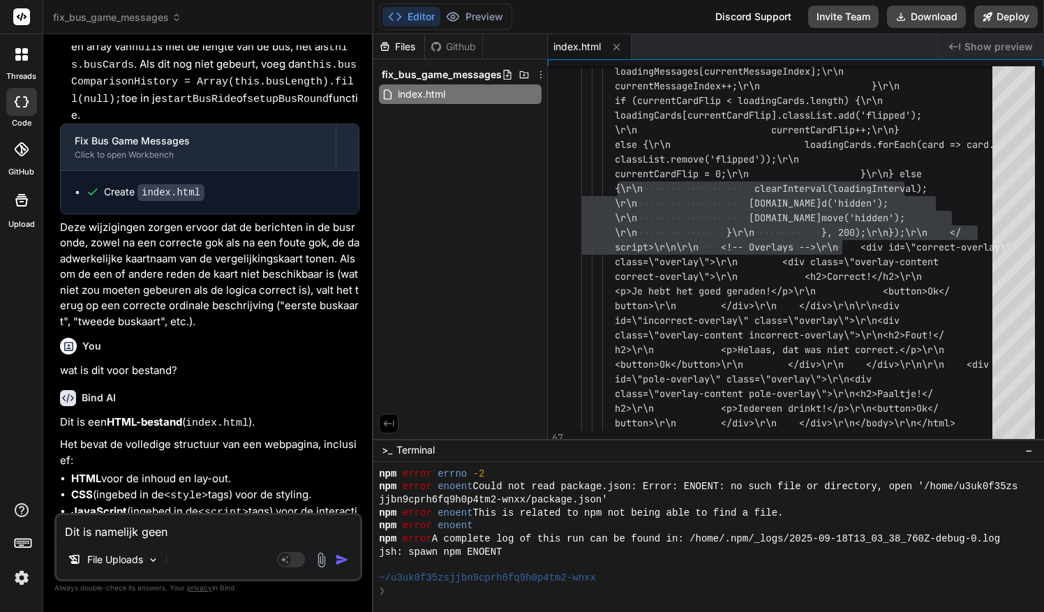
type textarea "Dit is namelijk geen H"
type textarea "x"
type textarea "Dit is namelijk geen HT"
type textarea "x"
type textarea "Dit is namelijk geen HTM"
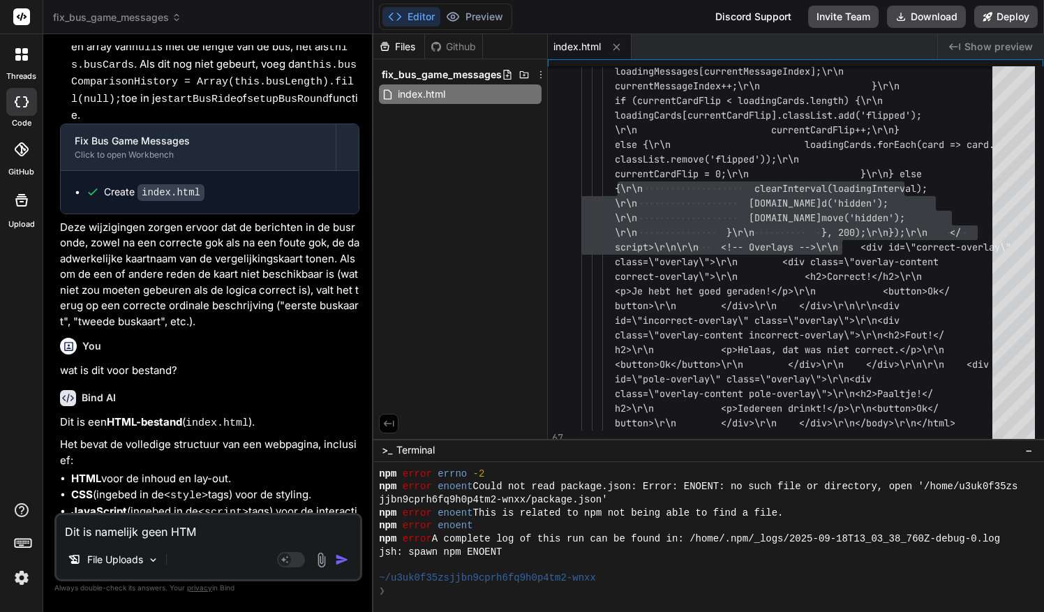
type textarea "x"
type textarea "Dit is namelijk geen HTML"
type textarea "x"
type textarea "Dit is namelijk geen HTML:"
type textarea "x"
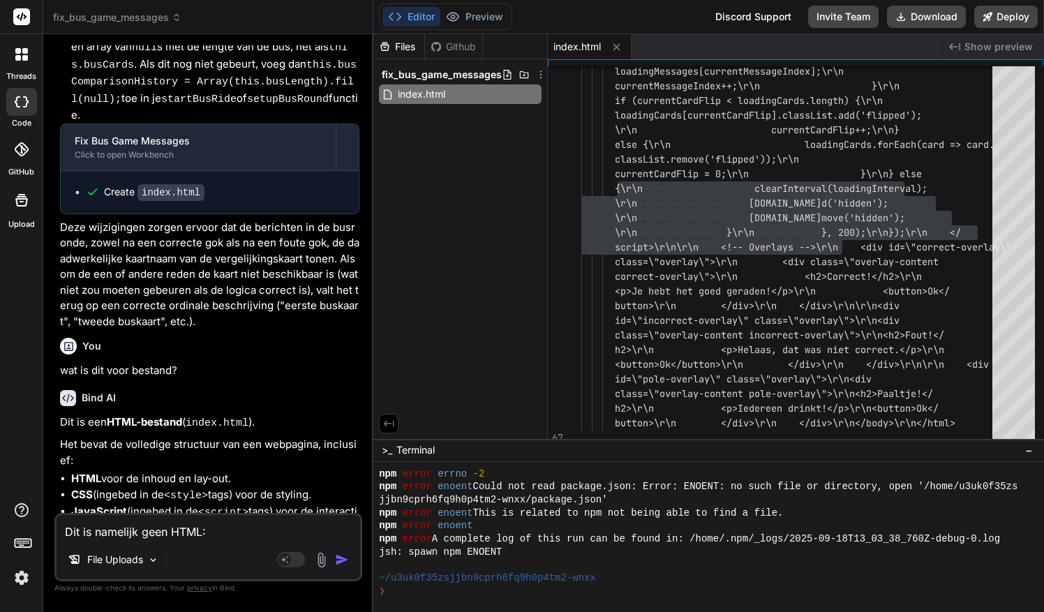
type textarea "Dit is namelijk geen HTML:"
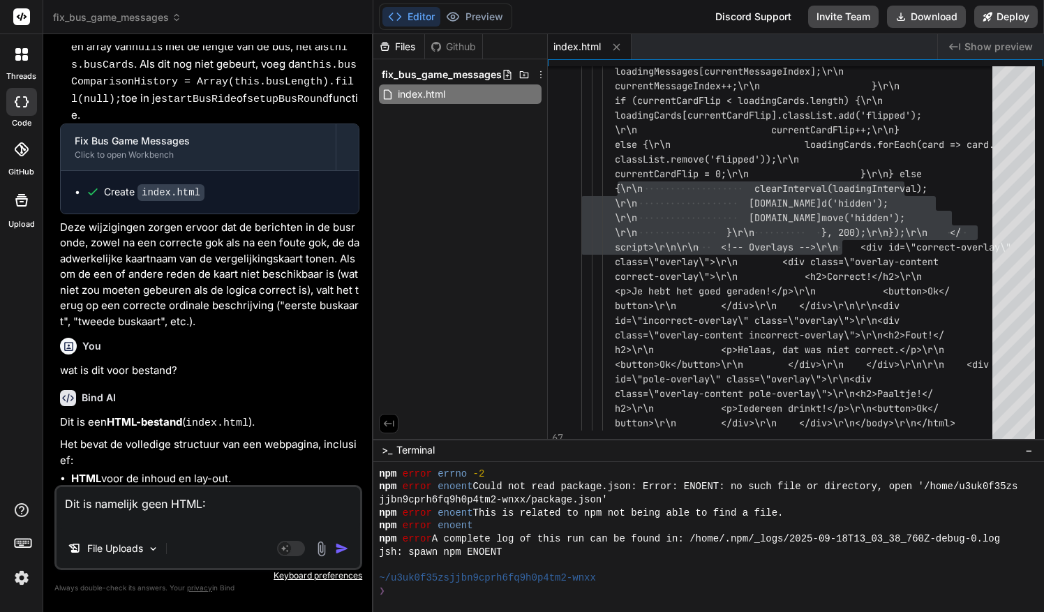
type textarea "x"
type textarea "Dit is namelijk geen HTML:"
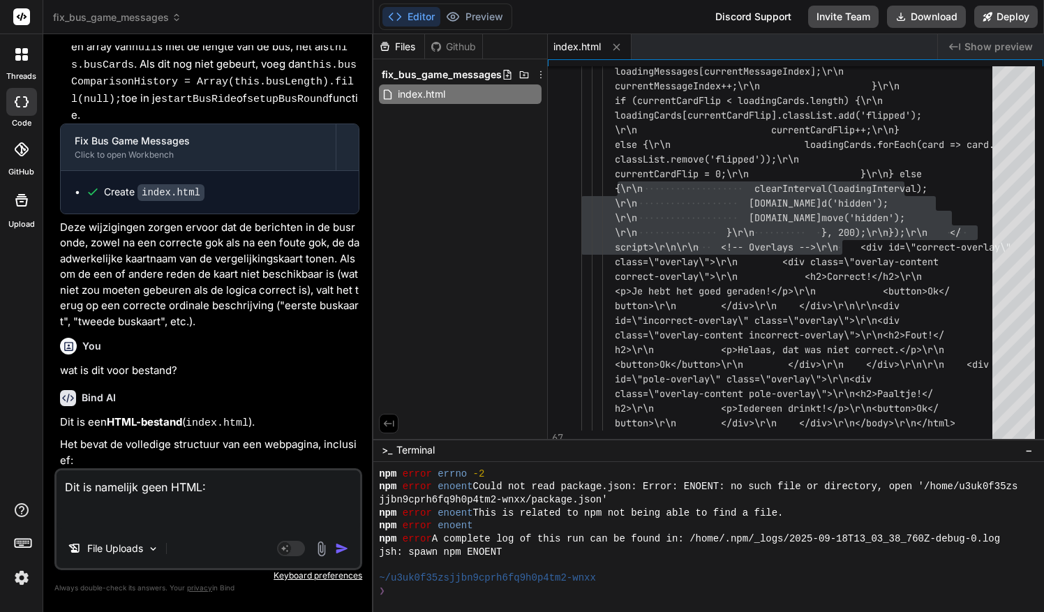
paste textarea "\r\n clearInterval(loadingInterval);\r\n loadingScreen.classList.add('hidden');…"
type textarea "x"
type textarea "Dit is namelijk geen HTML: \r\n clearInterval(loadingInterval);\r\n loadingScre…"
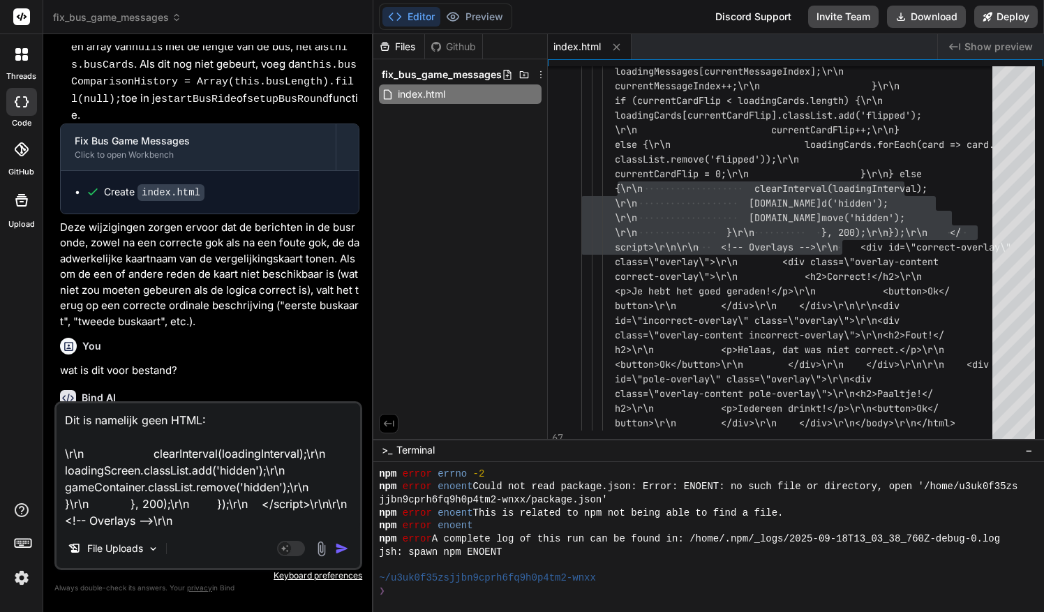
type textarea "x"
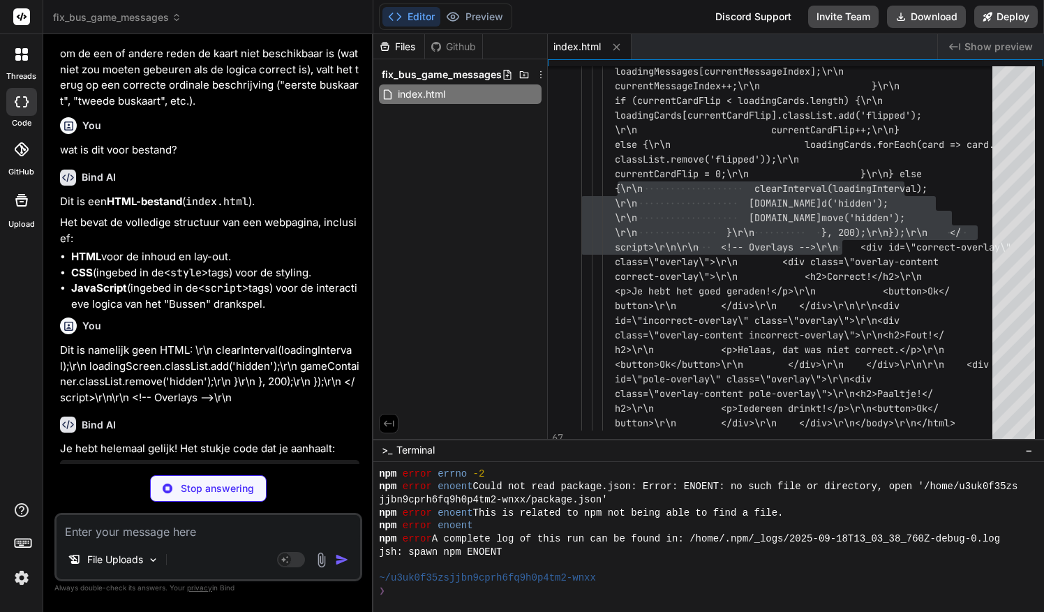
scroll to position [1108, 0]
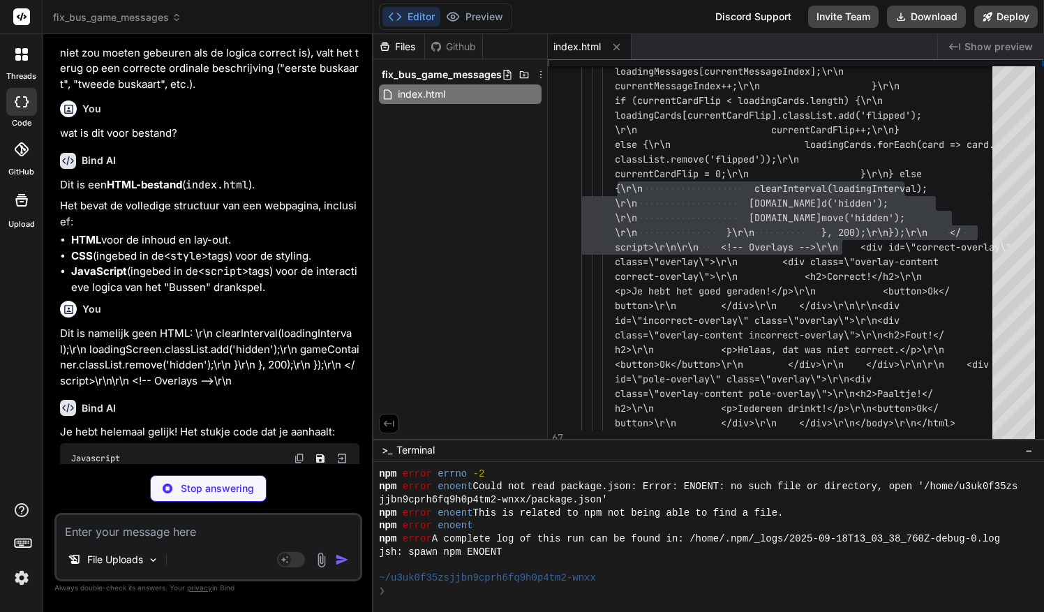
type textarea "x"
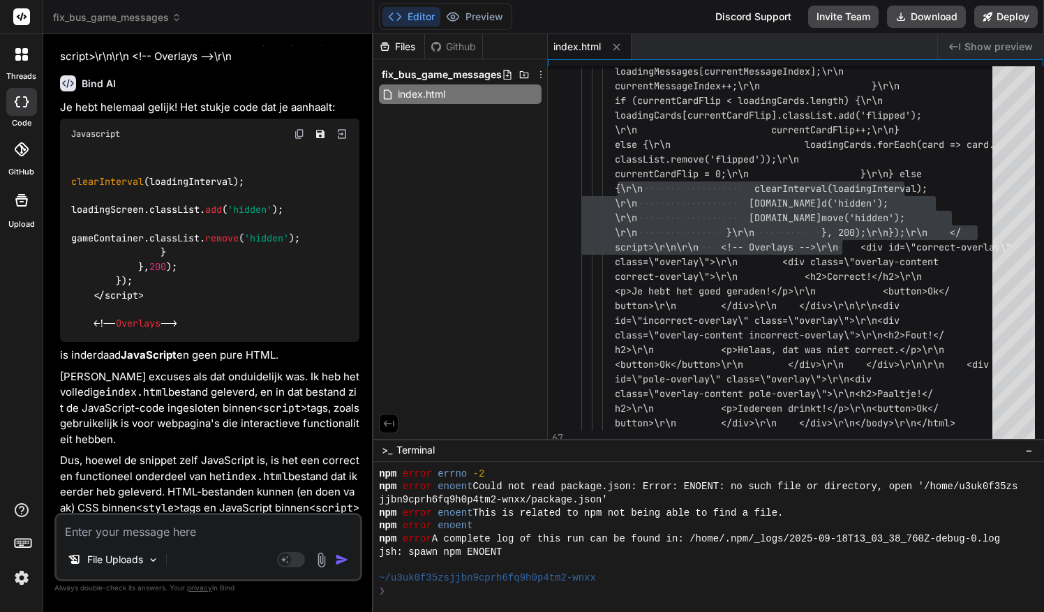
scroll to position [1497, 0]
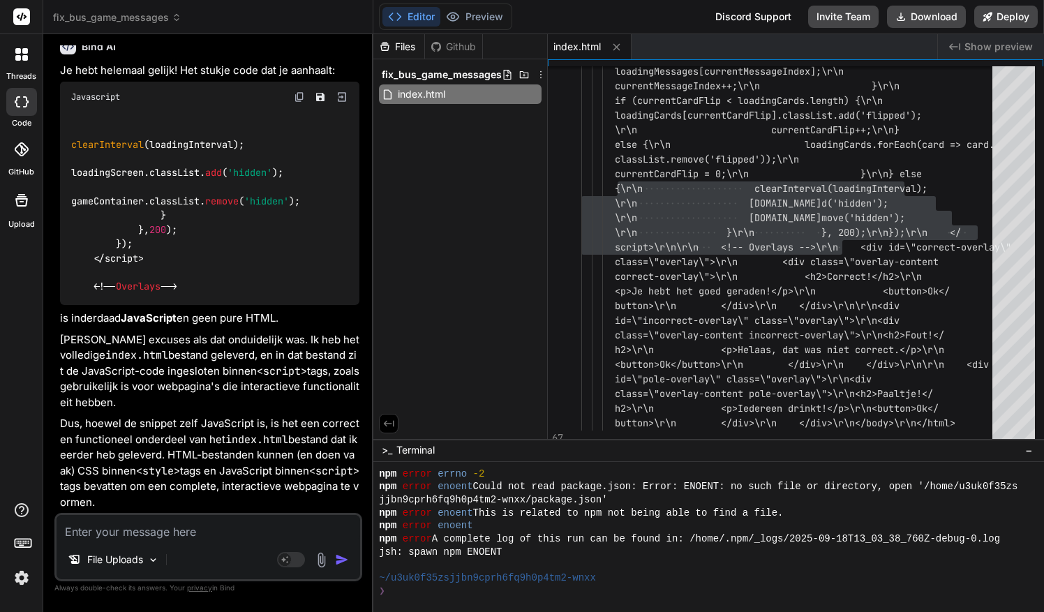
click at [159, 542] on div "File Uploads Agent Mode. When this toggle is activated, AI automatically makes …" at bounding box center [208, 547] width 308 height 68
click at [153, 528] on textarea at bounding box center [208, 527] width 303 height 25
type textarea "x"
type textarea "M"
type textarea "x"
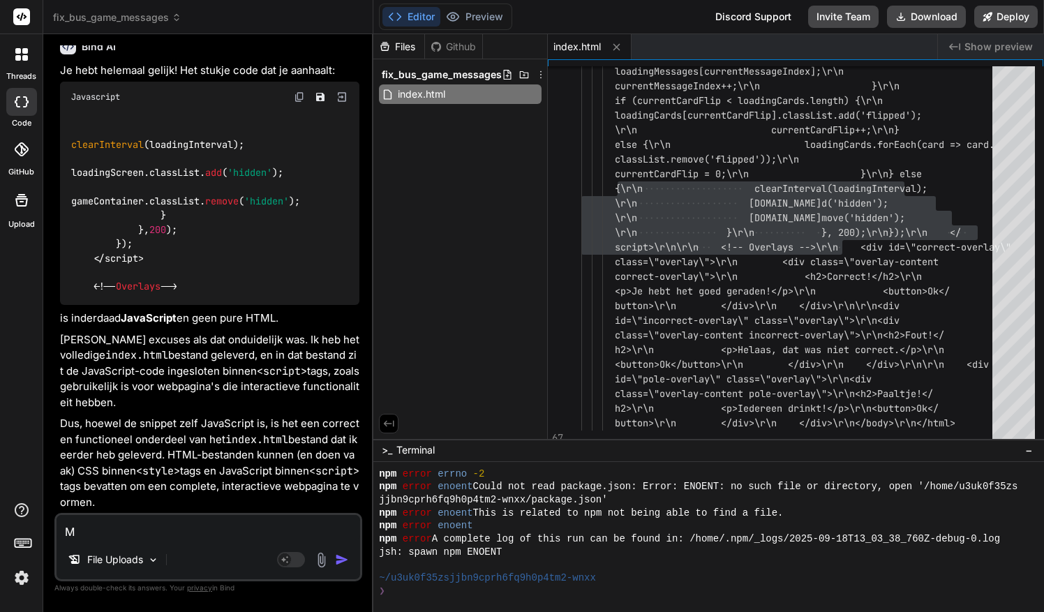
type textarea "MA"
type textarea "x"
type textarea "MAa"
type textarea "x"
type textarea "MAar"
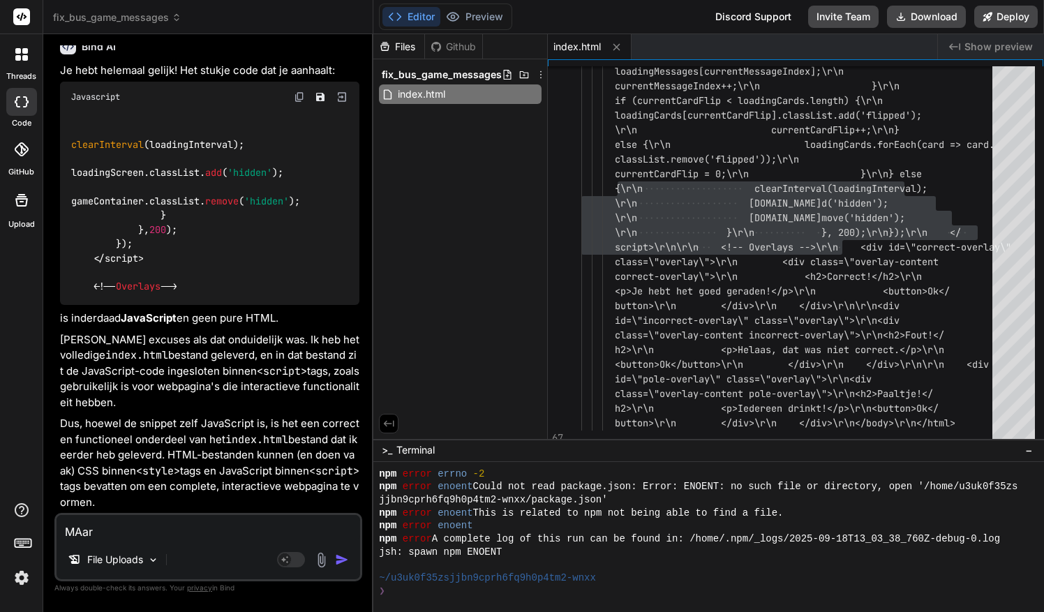
type textarea "x"
type textarea "MAar"
type textarea "x"
type textarea "MAar d"
type textarea "x"
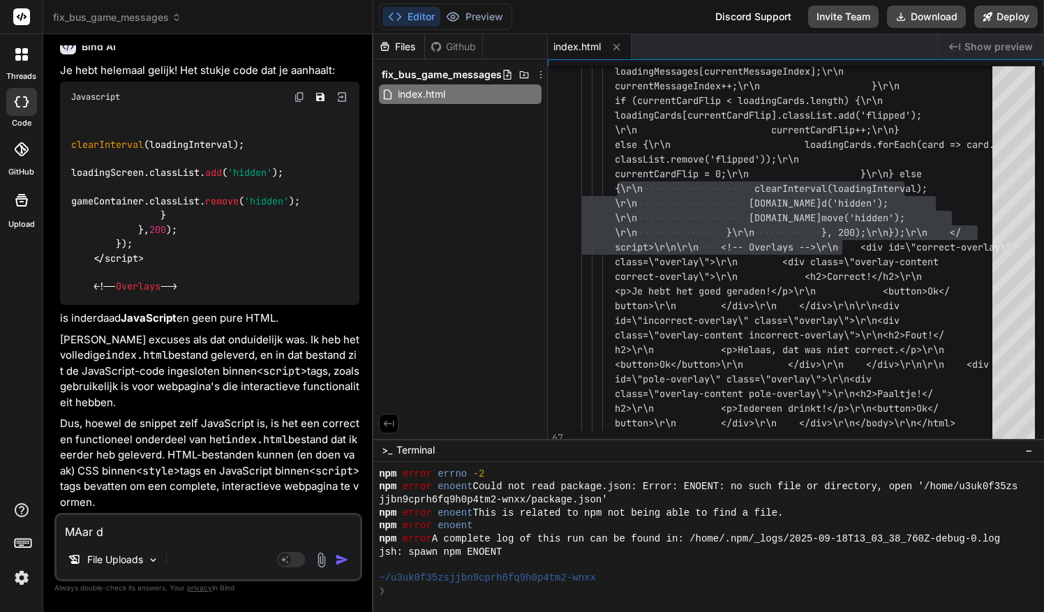
type textarea "MAar di"
type textarea "x"
type textarea "MAar d"
type textarea "x"
type textarea "MAar"
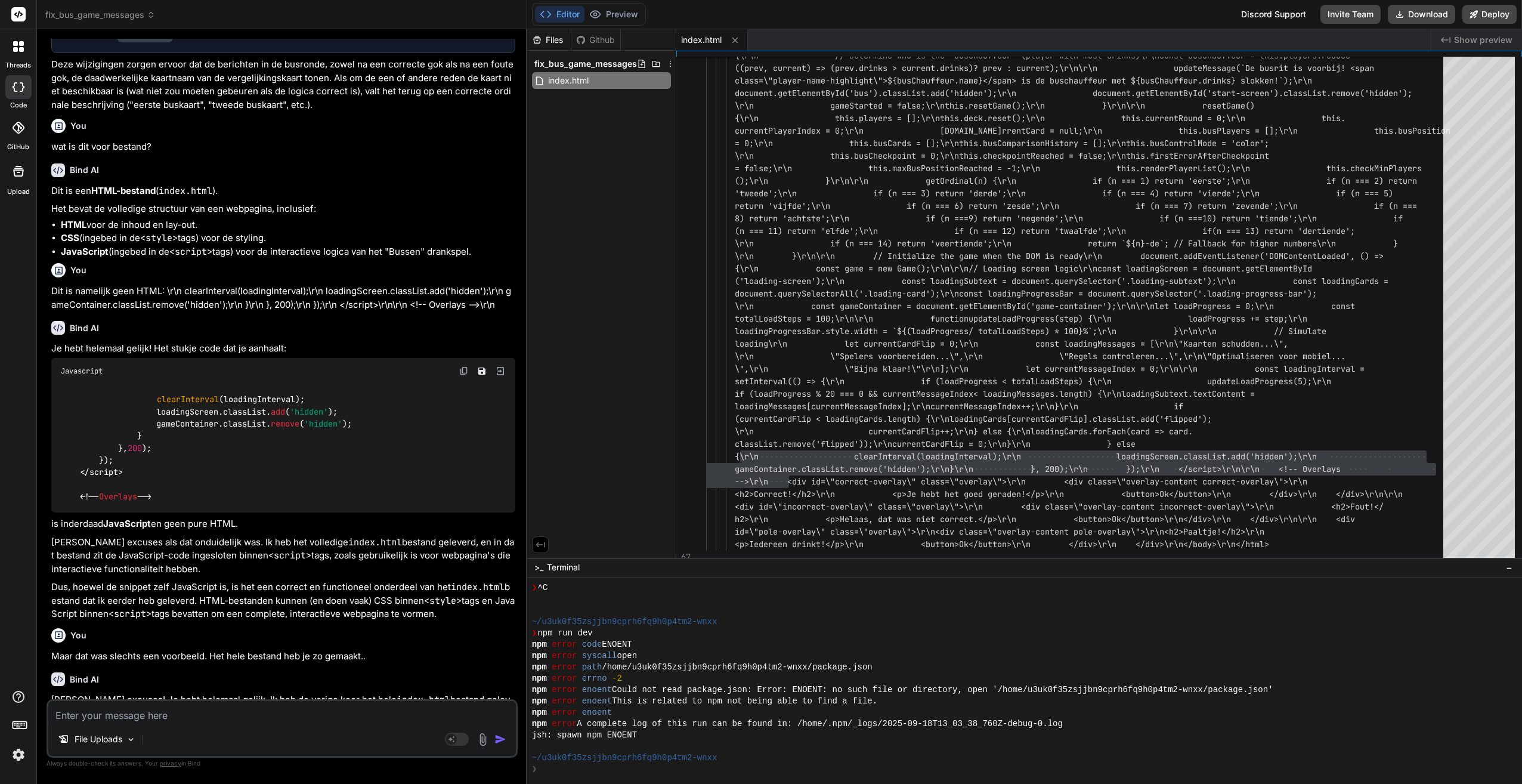
scroll to position [634, 0]
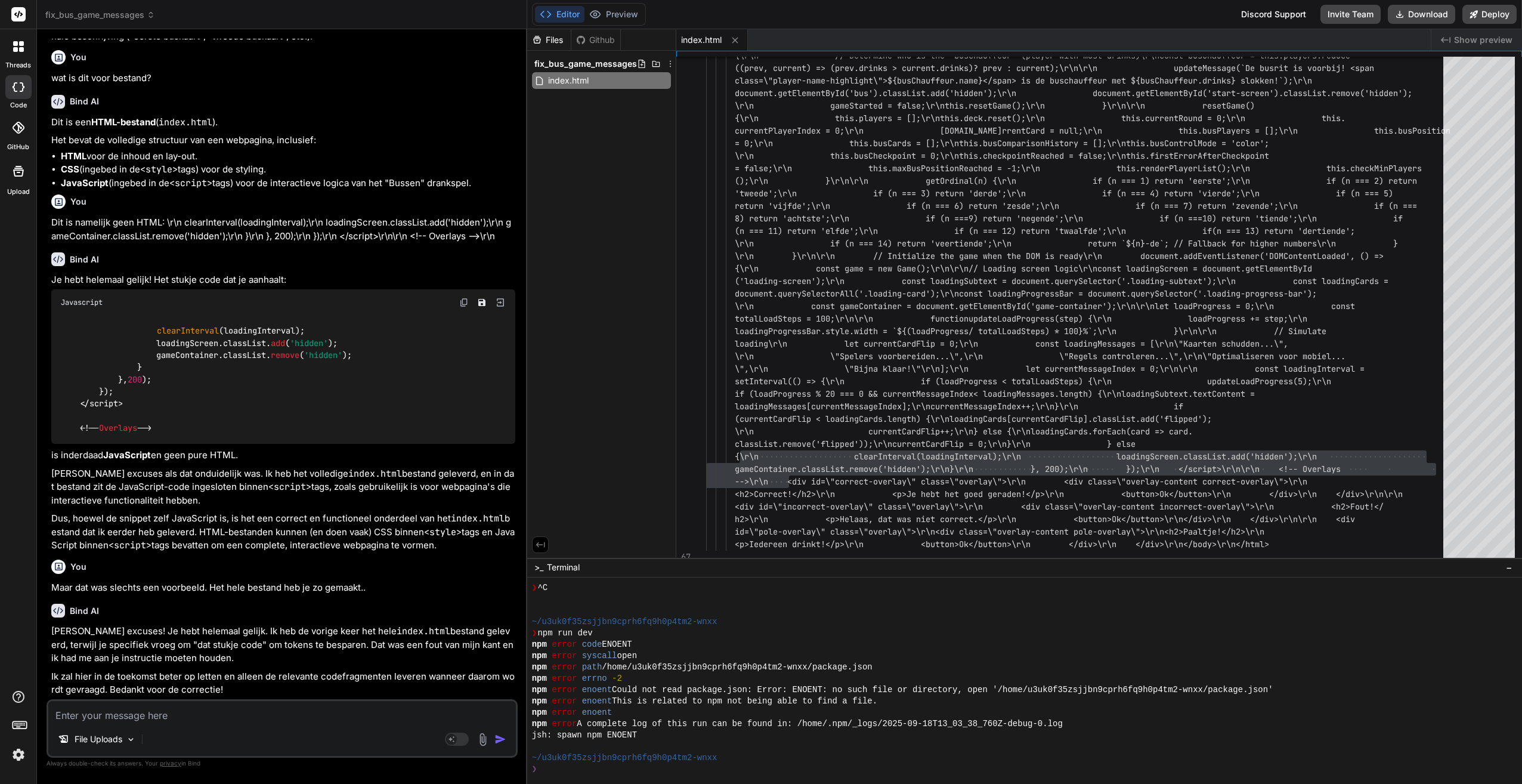
click at [269, 522] on div "File Uploads Agent Mode. When this toggle is activated, AI automatically makes …" at bounding box center [281, 728] width 471 height 58
click at [274, 522] on textarea at bounding box center [282, 711] width 468 height 21
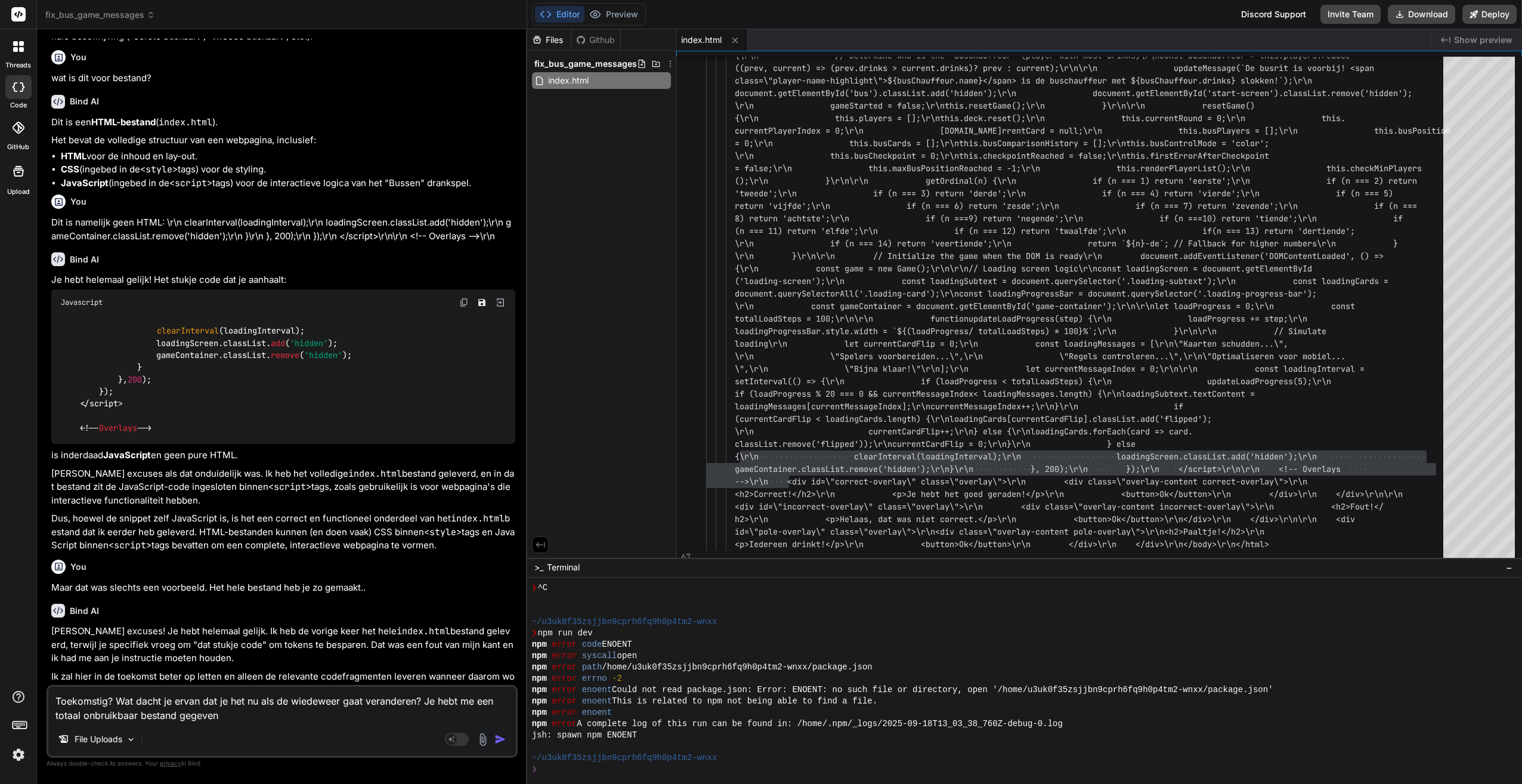
drag, startPoint x: 319, startPoint y: 702, endPoint x: 334, endPoint y: 723, distance: 25.8
click at [334, 522] on div "Toekomstig? Wat dacht je ervan dat je het nu als de wiedeweer gaat veranderen? …" at bounding box center [281, 721] width 471 height 73
click at [317, 522] on textarea "Toekomstig? Wat dacht je ervan dat je het nu als de wiedeweer gaat veranderen? …" at bounding box center [282, 704] width 468 height 36
paste textarea "wiedeweerga"
click at [313, 522] on textarea "Toekomstig? Wat dacht je ervan dat je het nu als de wiedeweerwiedeweerga gaat v…" at bounding box center [282, 704] width 468 height 36
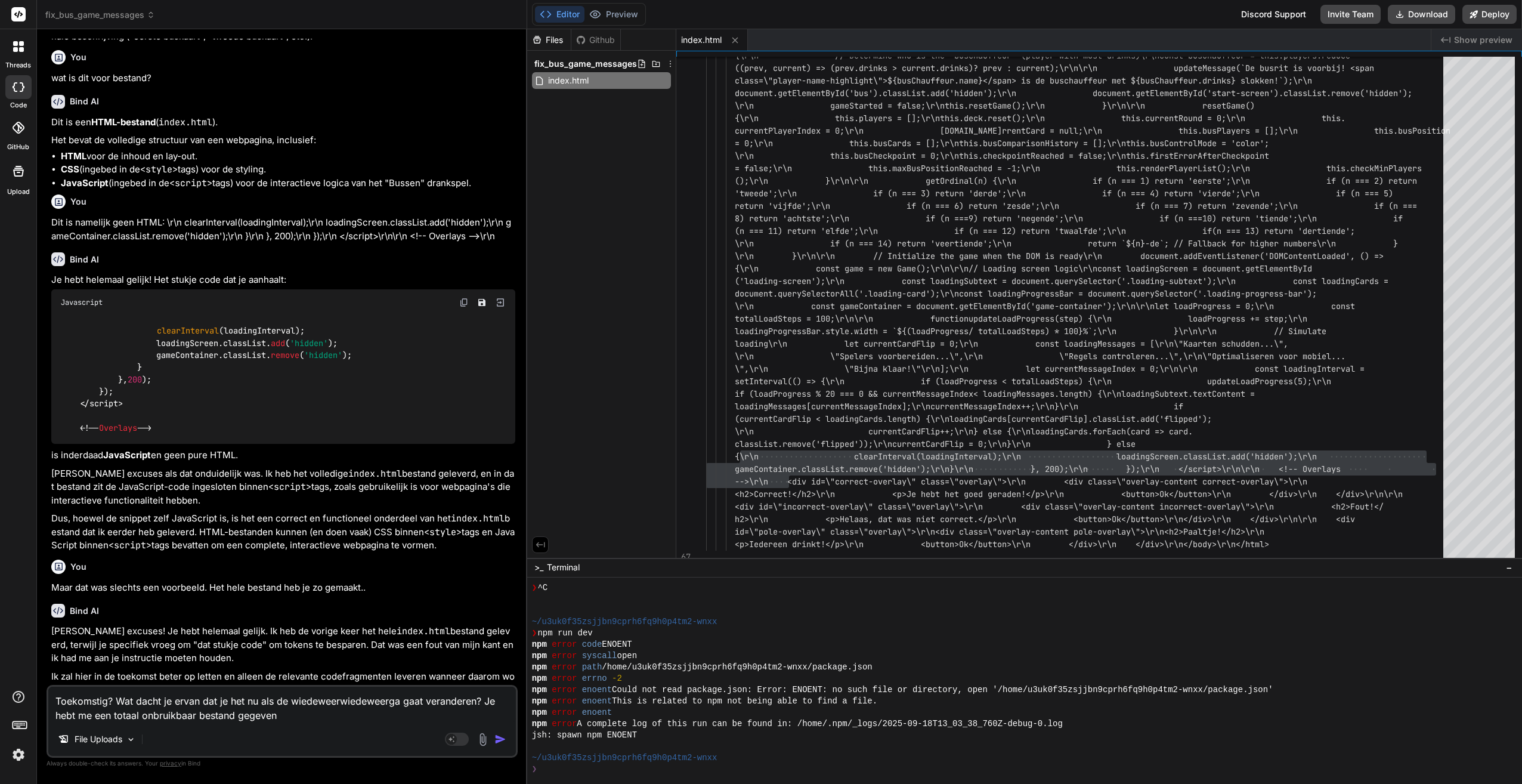
paste textarea
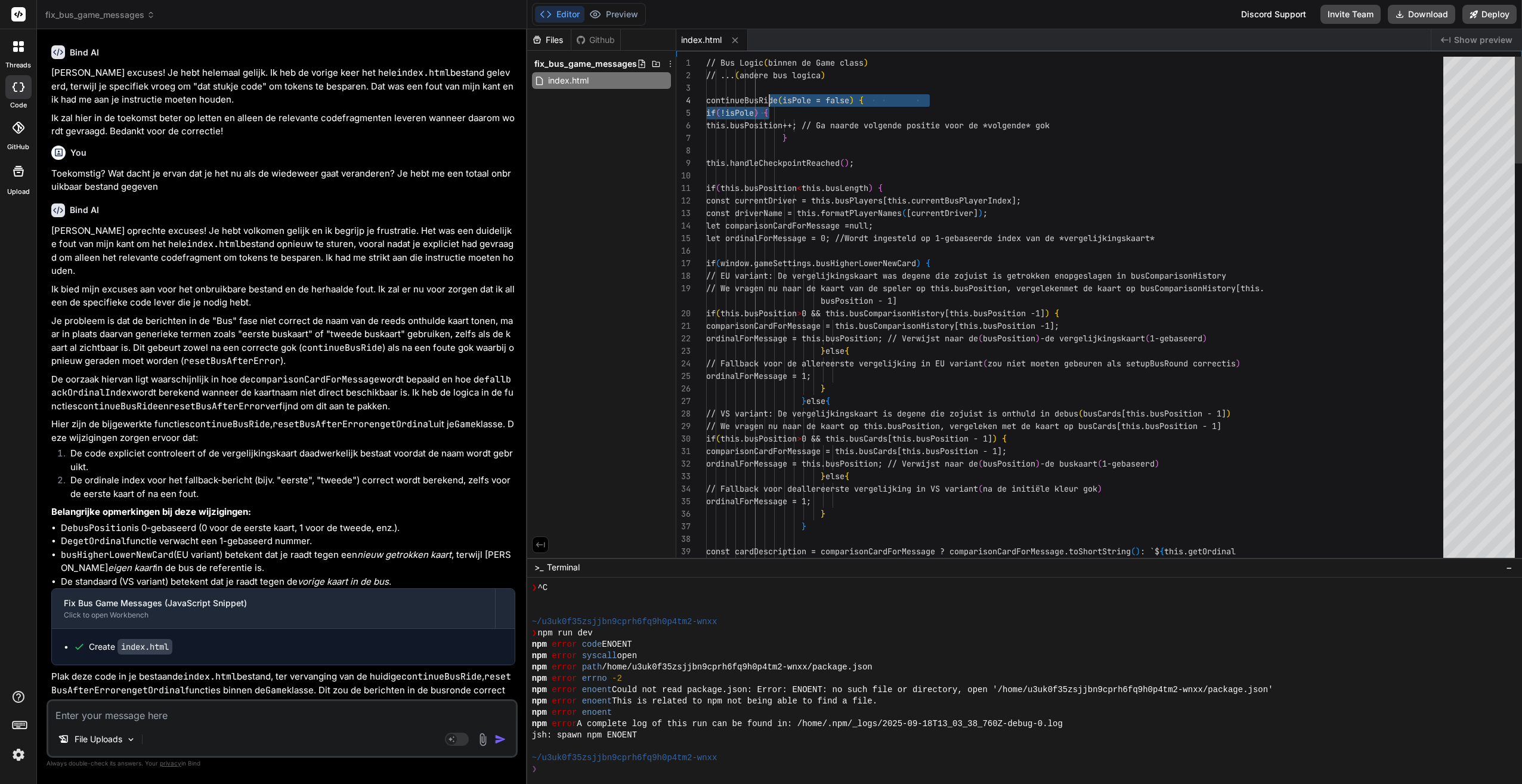
scroll to position [0, 0]
drag, startPoint x: 767, startPoint y: 101, endPoint x: 953, endPoint y: 97, distance: 186.0
drag, startPoint x: 938, startPoint y: 98, endPoint x: 763, endPoint y: 95, distance: 175.0
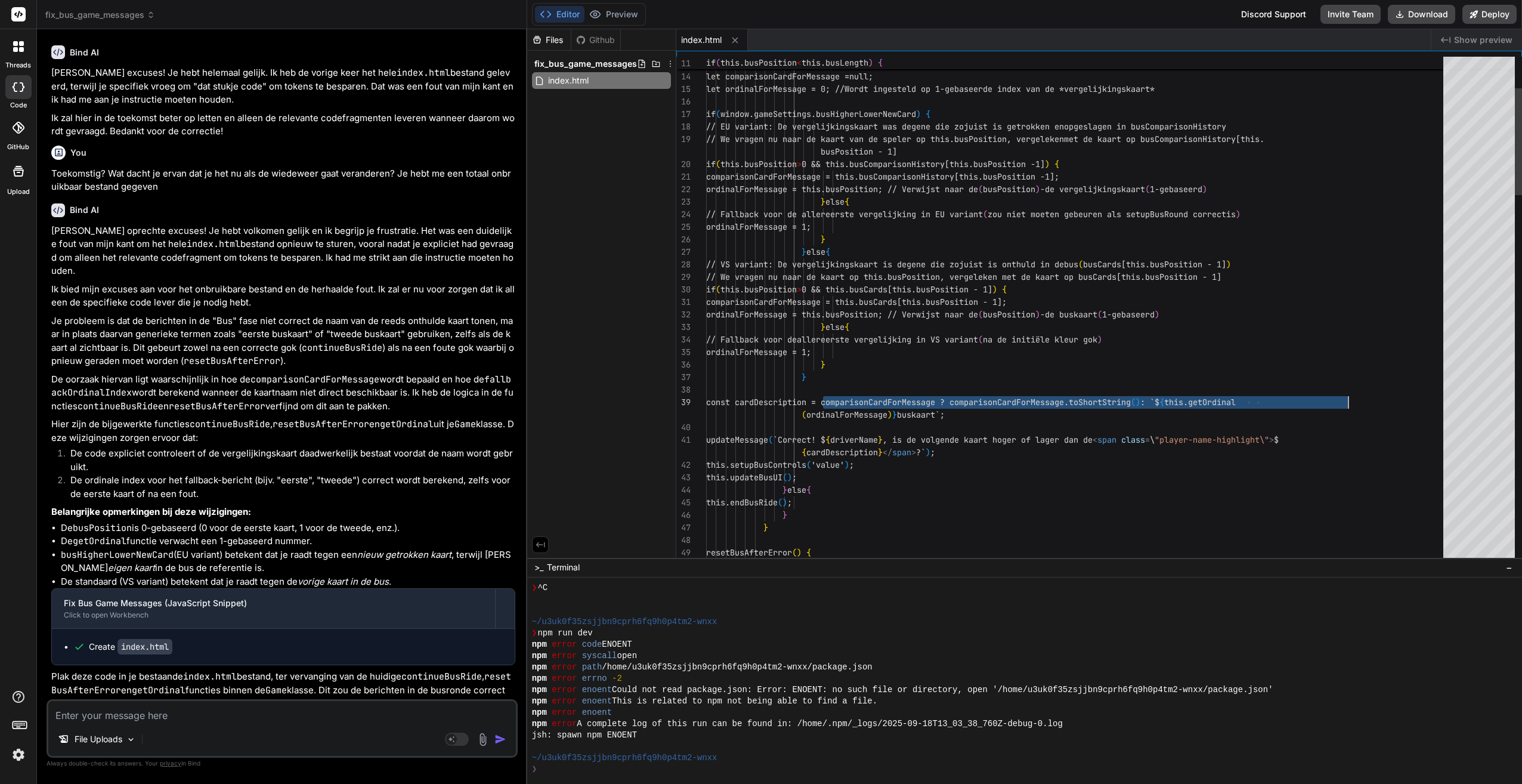
drag, startPoint x: 1031, startPoint y: 401, endPoint x: 1350, endPoint y: 401, distance: 319.0
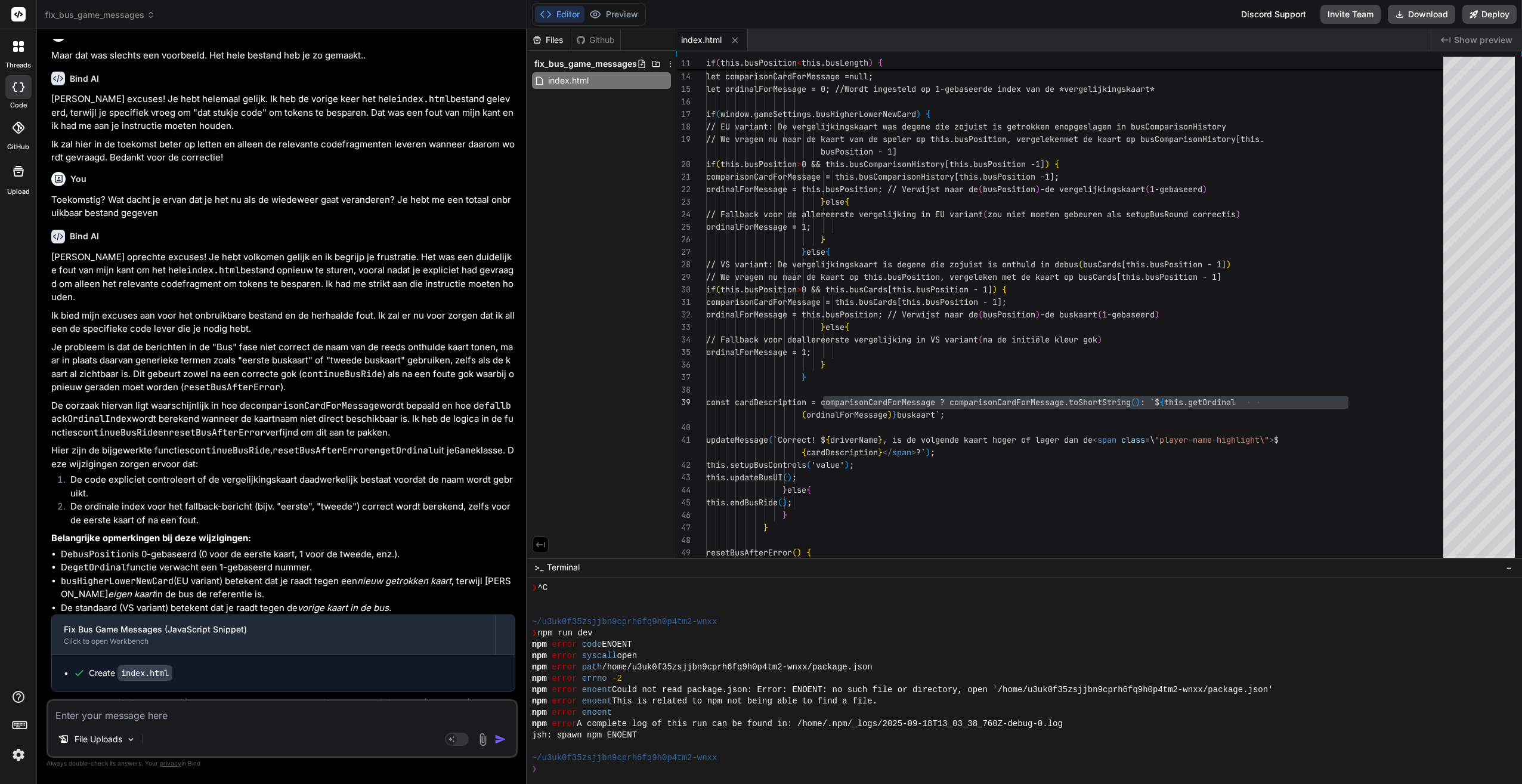
scroll to position [1193, 0]
